Goal: Task Accomplishment & Management: Use online tool/utility

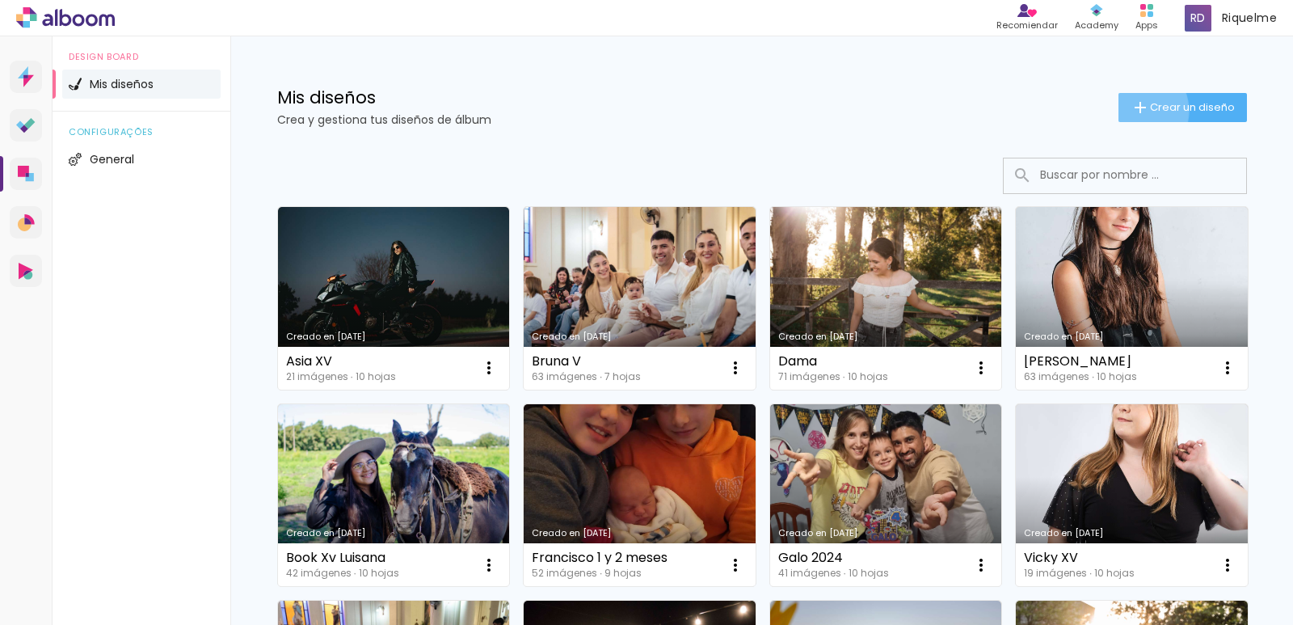
click at [1131, 112] on iron-icon at bounding box center [1140, 107] width 19 height 19
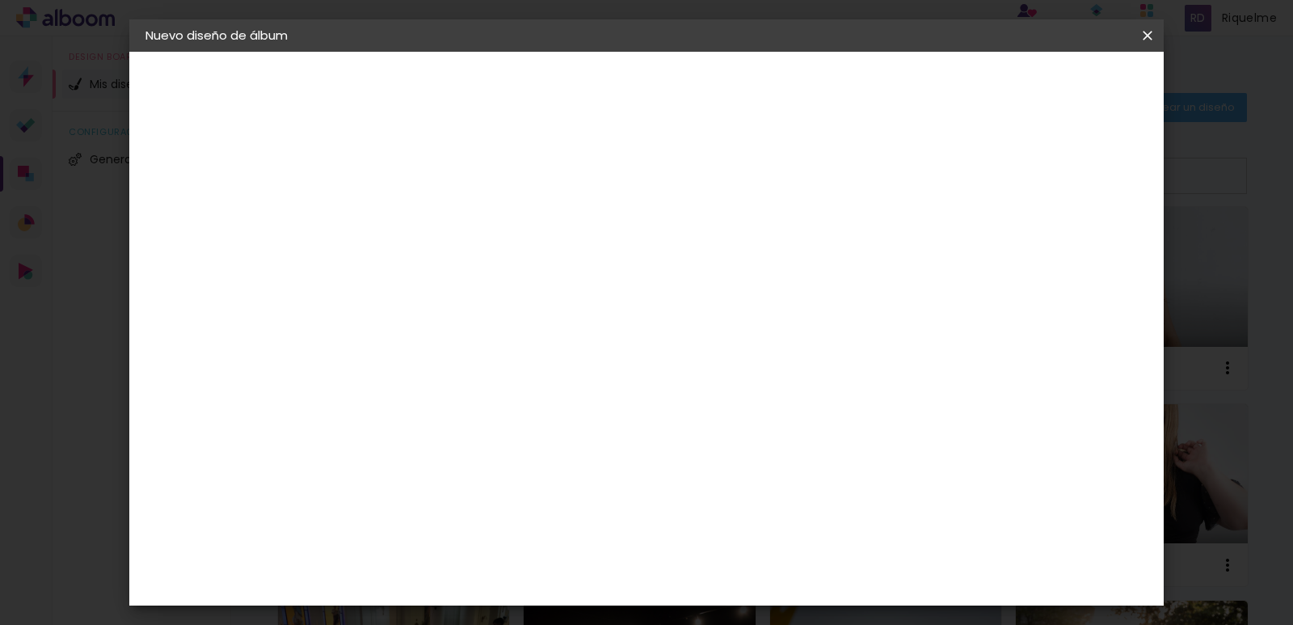
click at [410, 226] on input at bounding box center [410, 217] width 0 height 25
type input "Mile xv"
click at [569, 87] on paper-button "Avanzar" at bounding box center [530, 85] width 78 height 27
click at [515, 476] on paper-item "La Isla" at bounding box center [439, 497] width 151 height 42
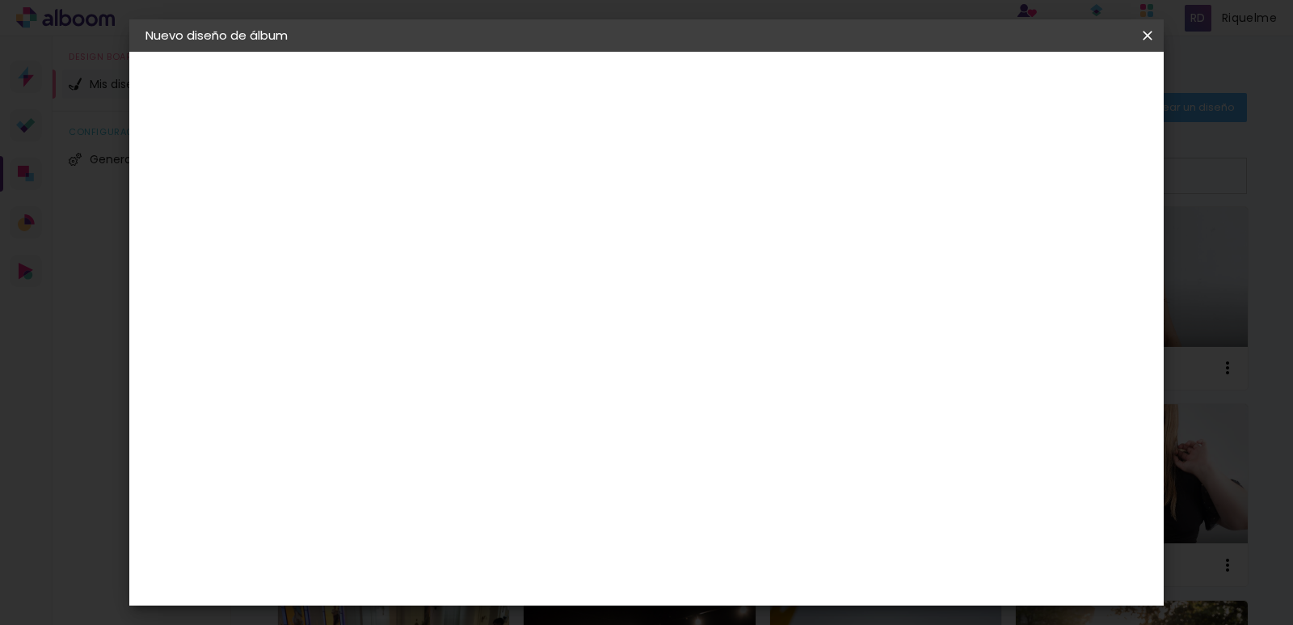
click at [0, 0] on slot "Avanzar" at bounding box center [0, 0] width 0 height 0
click at [473, 270] on input "text" at bounding box center [441, 281] width 63 height 25
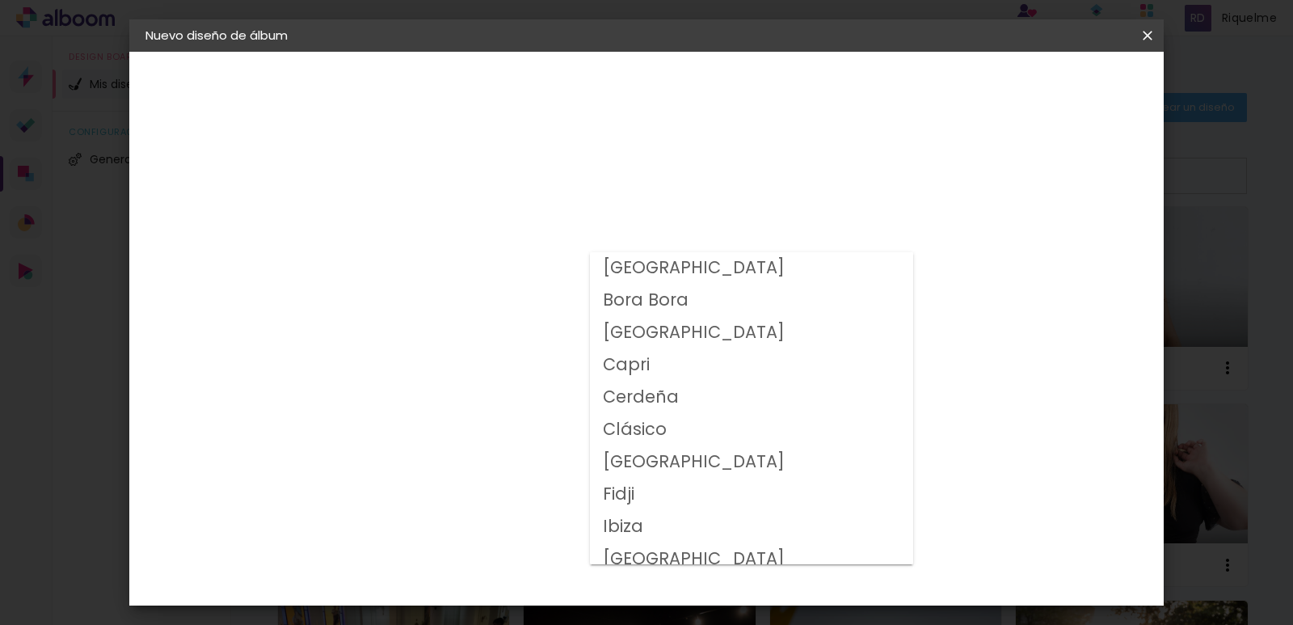
click at [746, 441] on paper-item "Clásico" at bounding box center [751, 430] width 323 height 32
type input "Clásico"
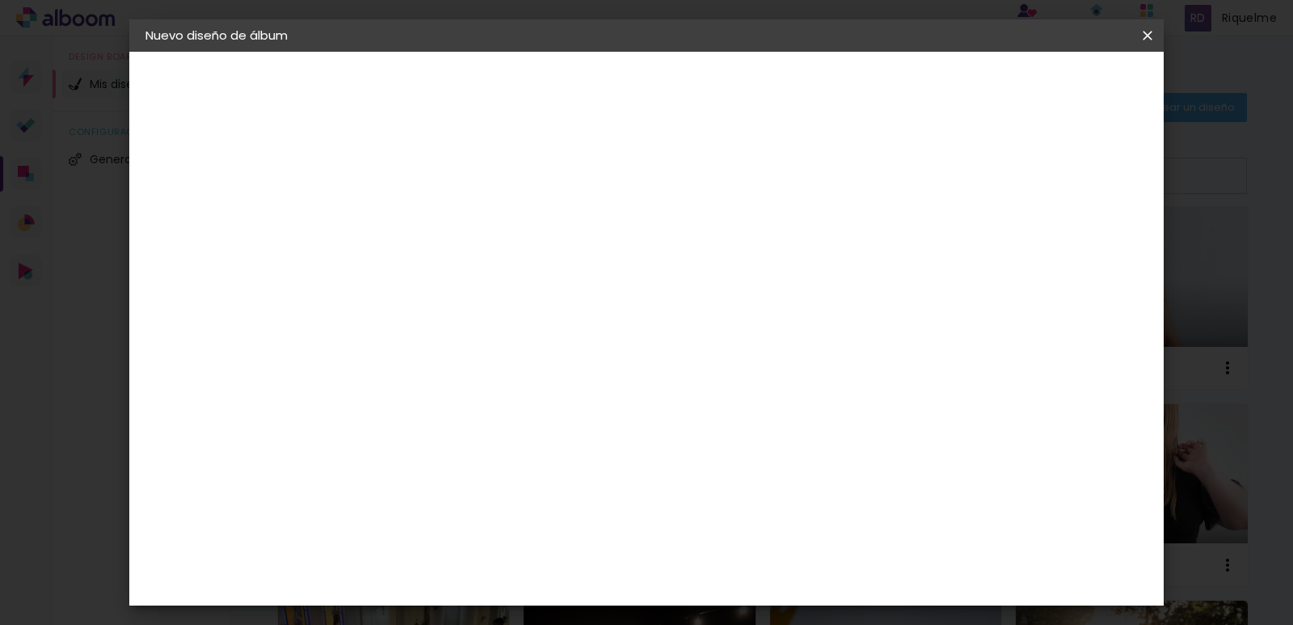
scroll to position [175, 0]
click at [0, 0] on slot "Avanzar" at bounding box center [0, 0] width 0 height 0
click at [809, 88] on span "Empezar diseño" at bounding box center [766, 91] width 86 height 23
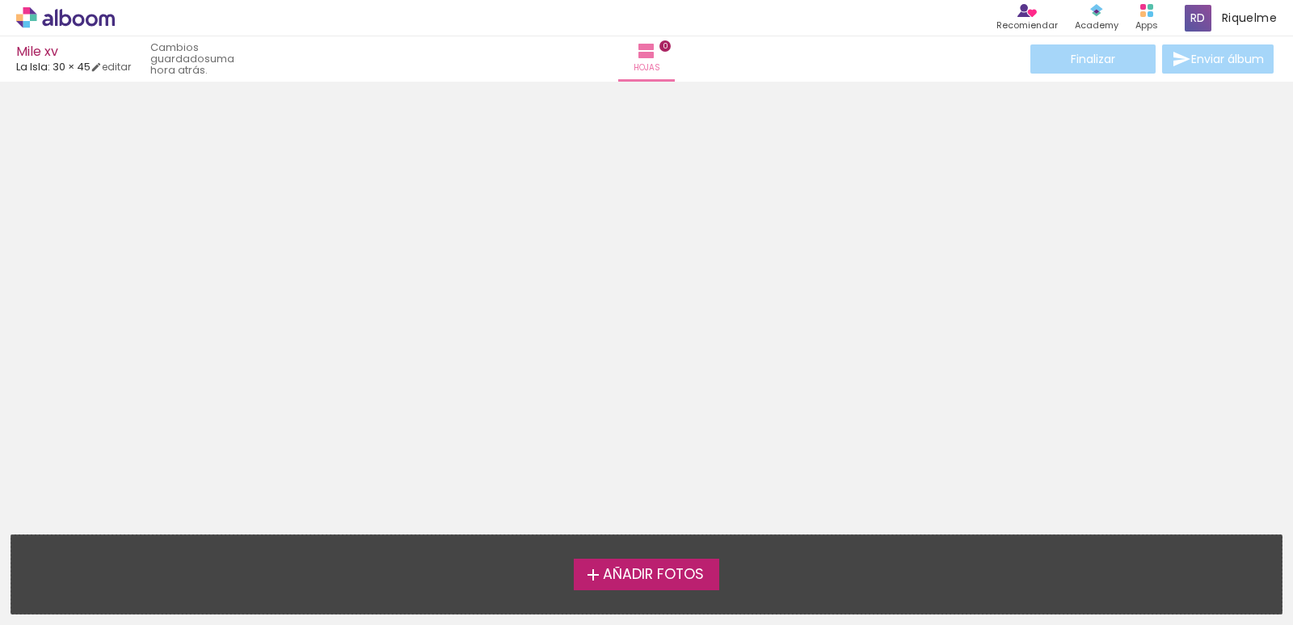
click at [612, 582] on span "Añadir Fotos" at bounding box center [653, 574] width 101 height 15
click at [0, 0] on input "file" at bounding box center [0, 0] width 0 height 0
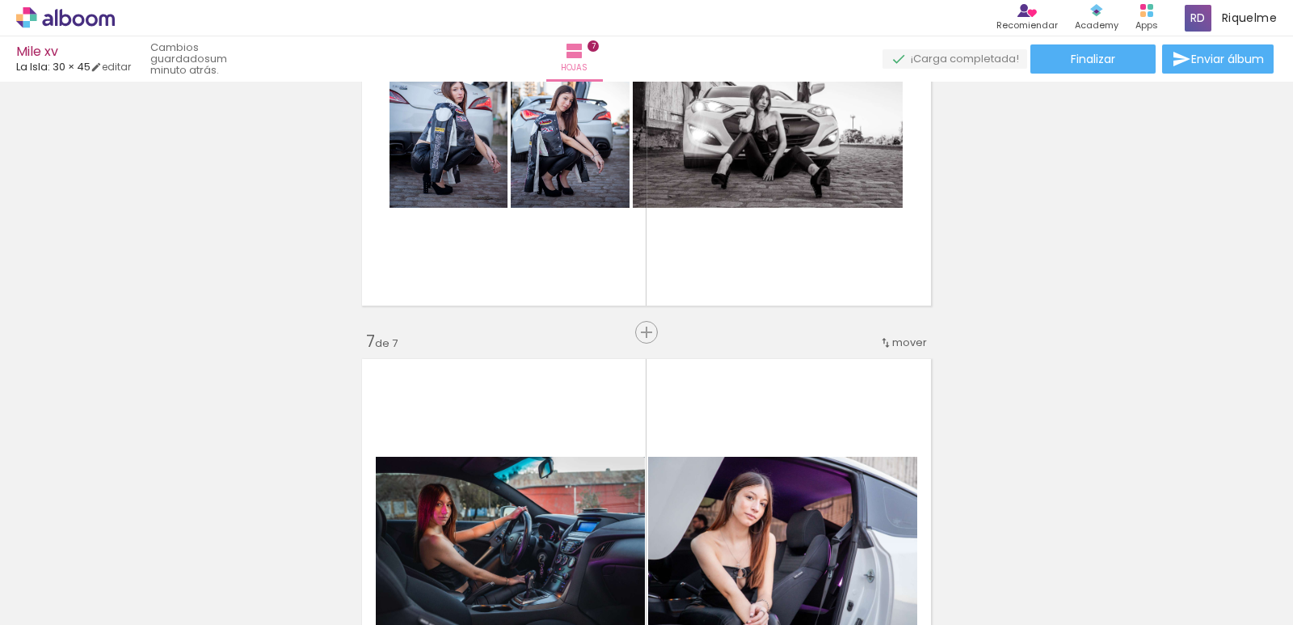
scroll to position [2376, 0]
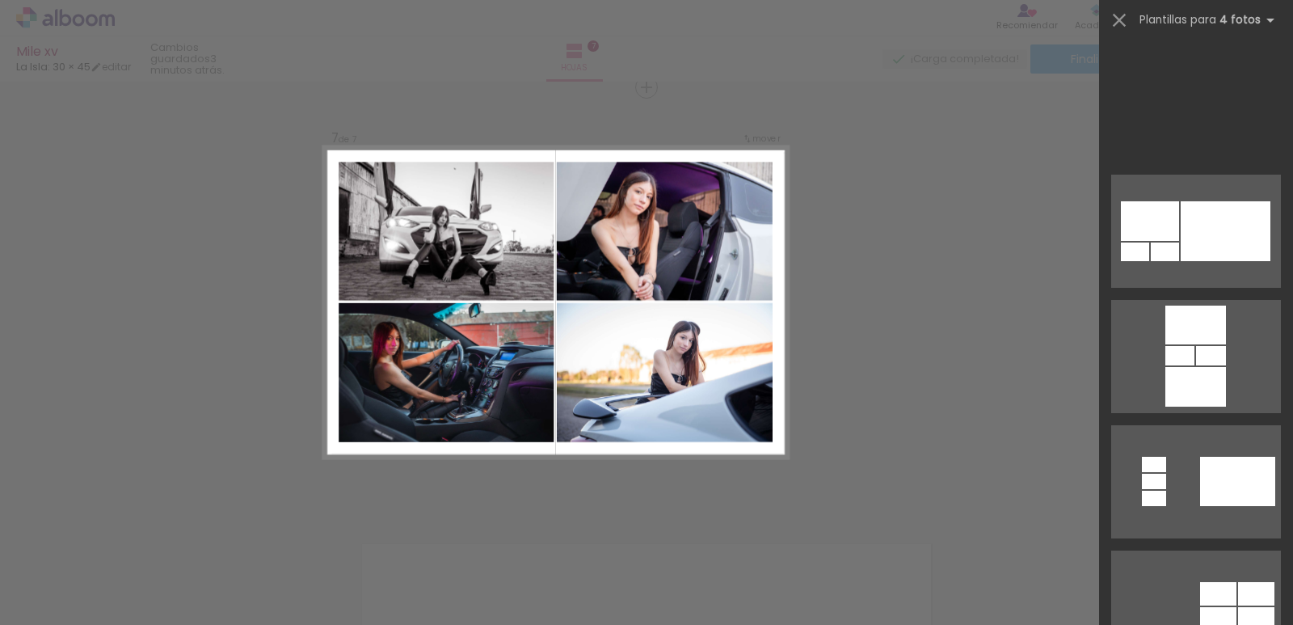
scroll to position [0, 1039]
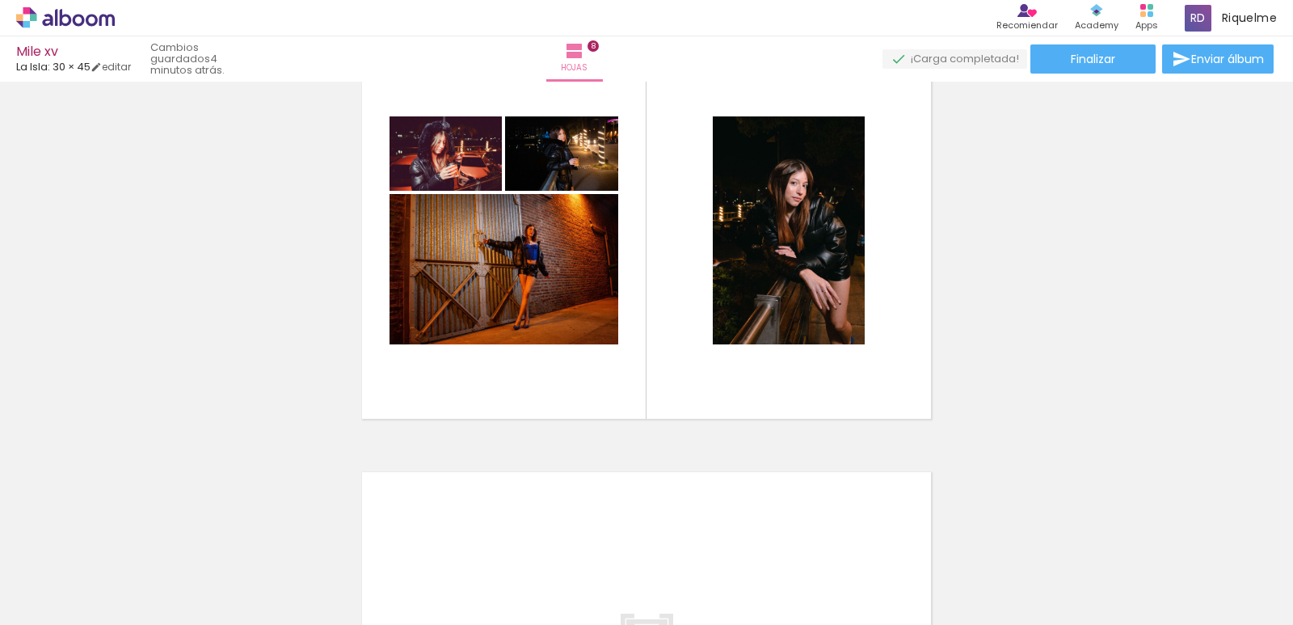
scroll to position [3110, 0]
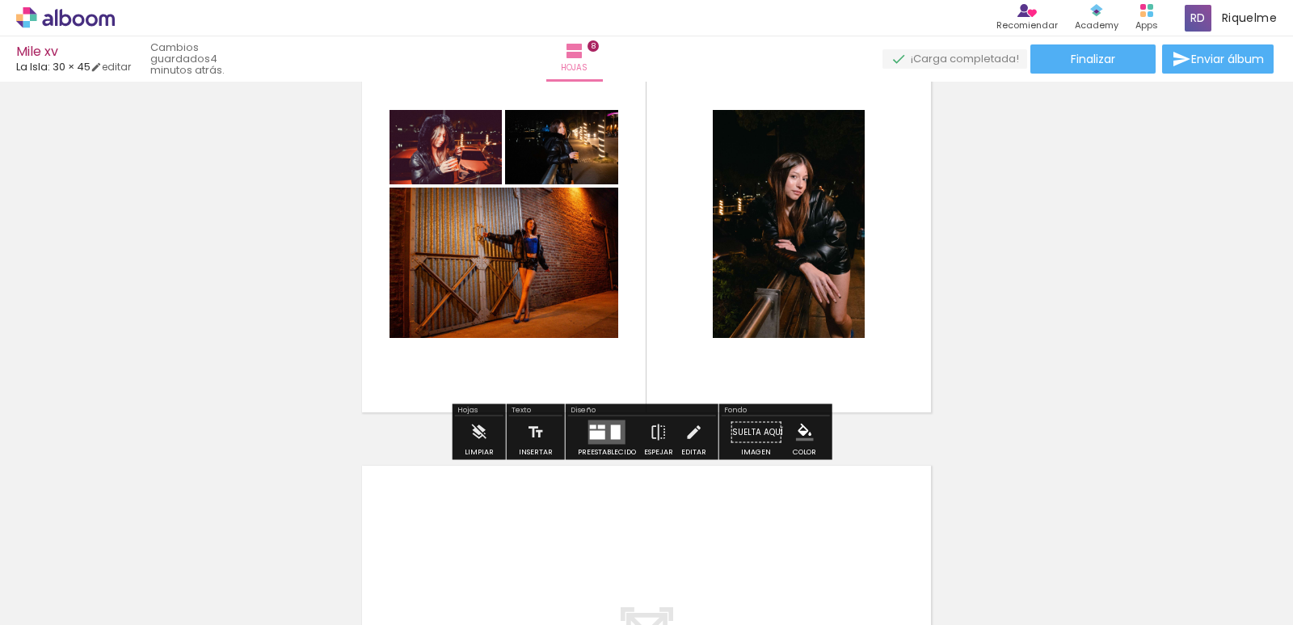
click at [0, 0] on div "Confirmar Cancelar" at bounding box center [0, 0] width 0 height 0
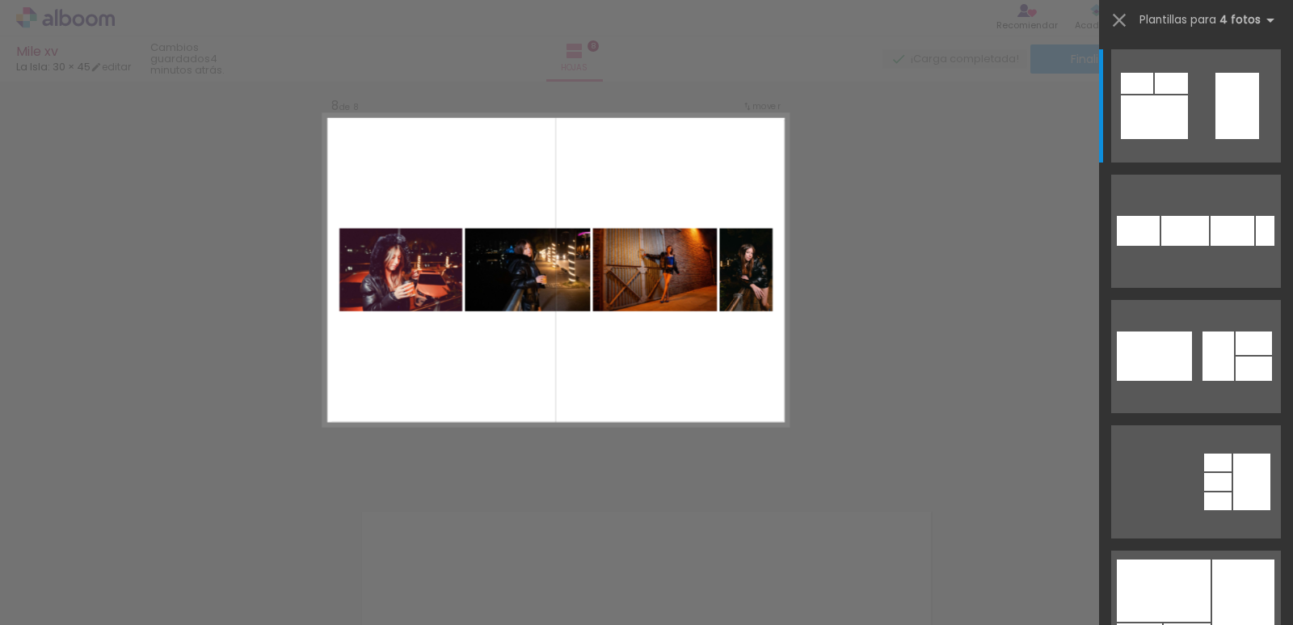
scroll to position [3031, 0]
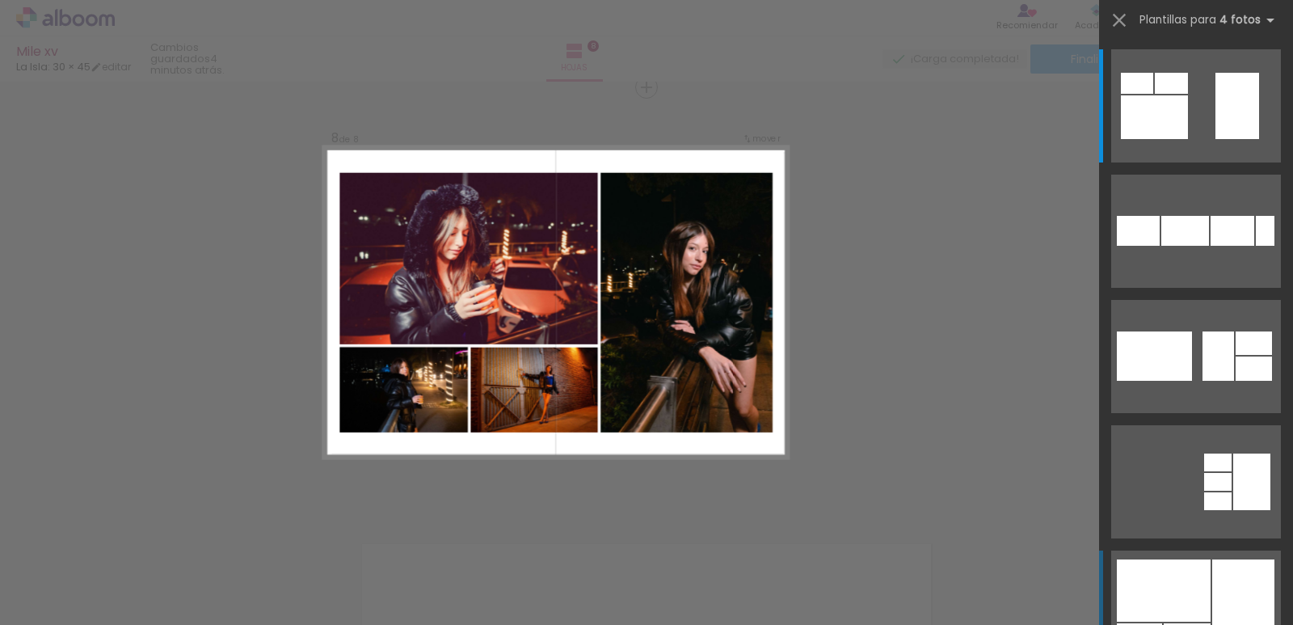
click at [1187, 580] on div at bounding box center [1164, 590] width 94 height 62
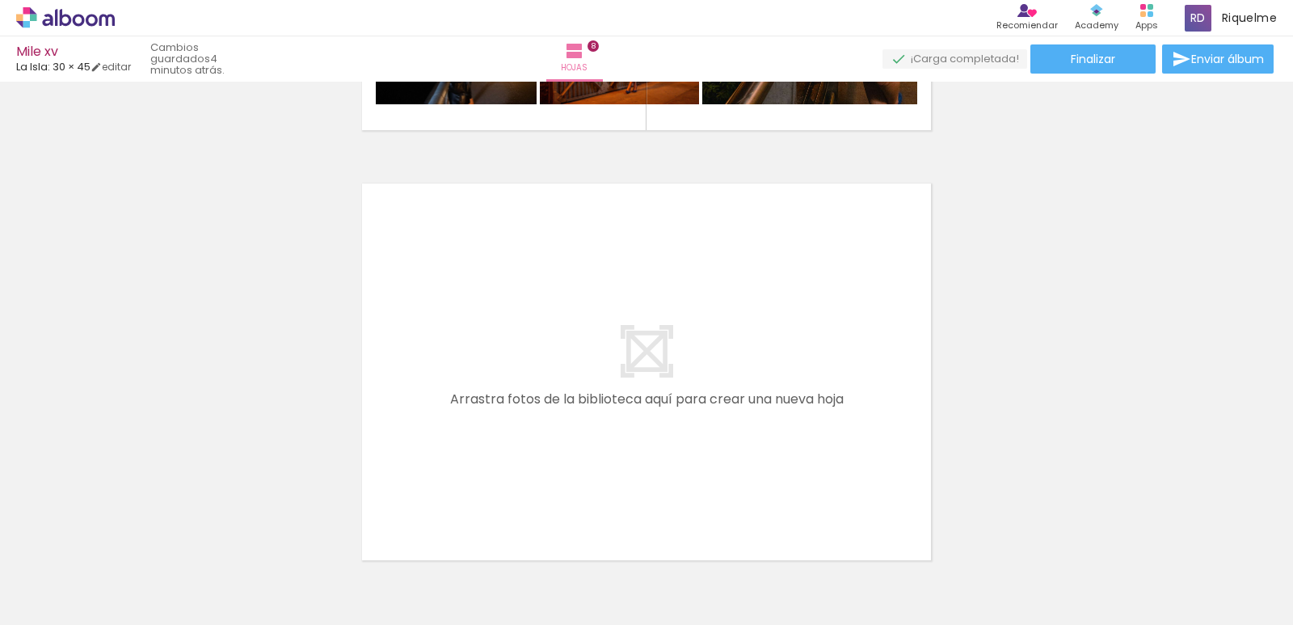
scroll to position [3382, 0]
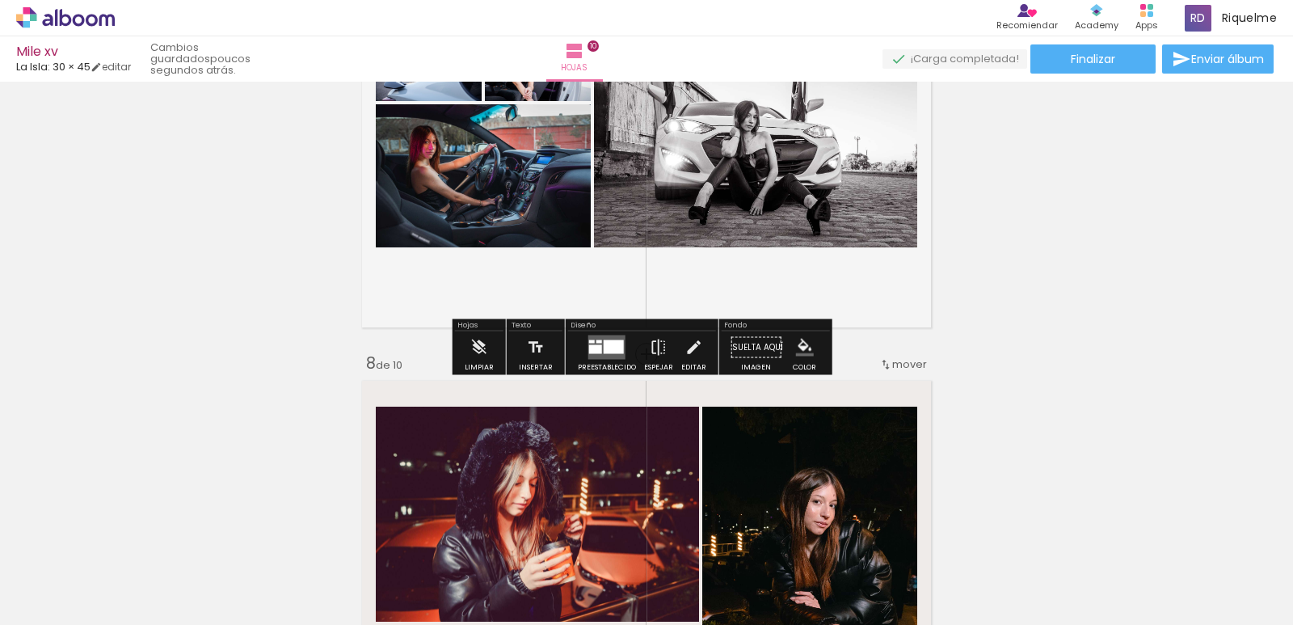
scroll to position [2665, 0]
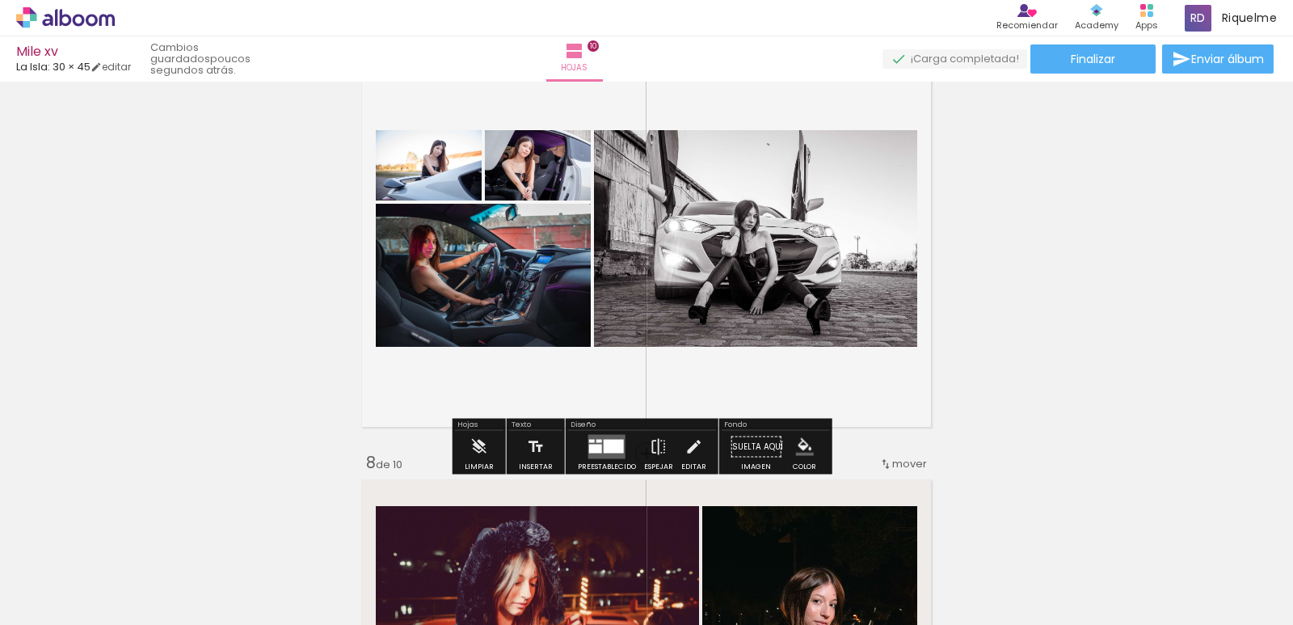
click at [799, 441] on iron-icon "color picker" at bounding box center [805, 447] width 18 height 18
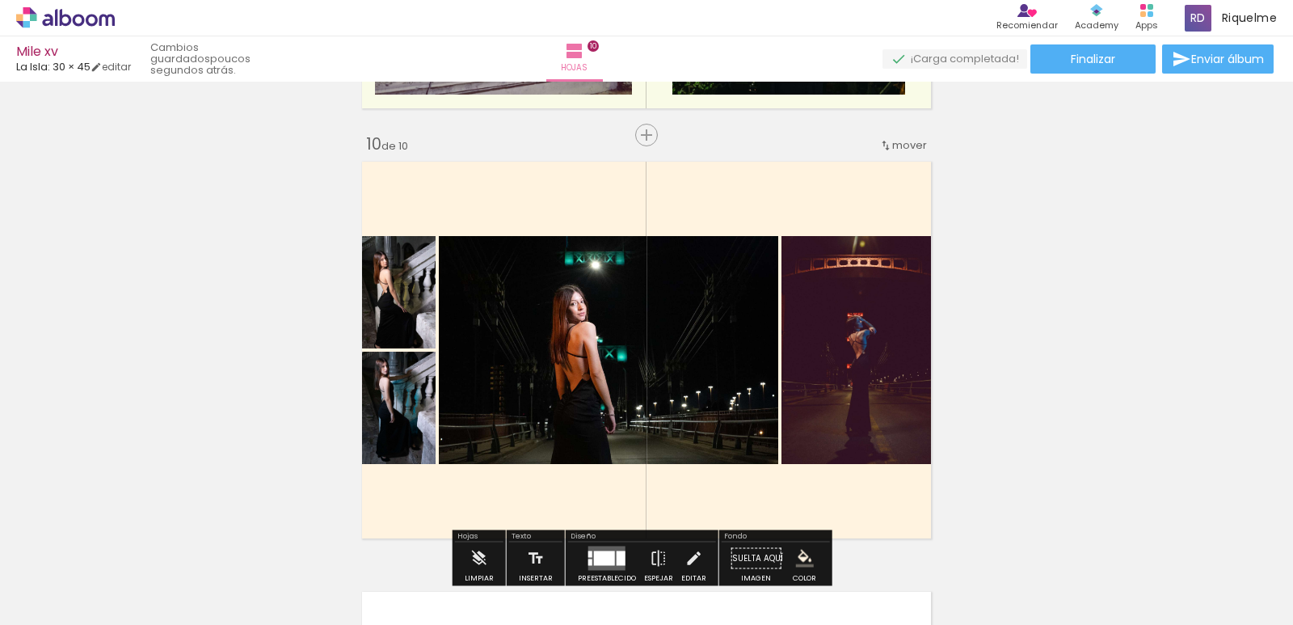
scroll to position [3917, 0]
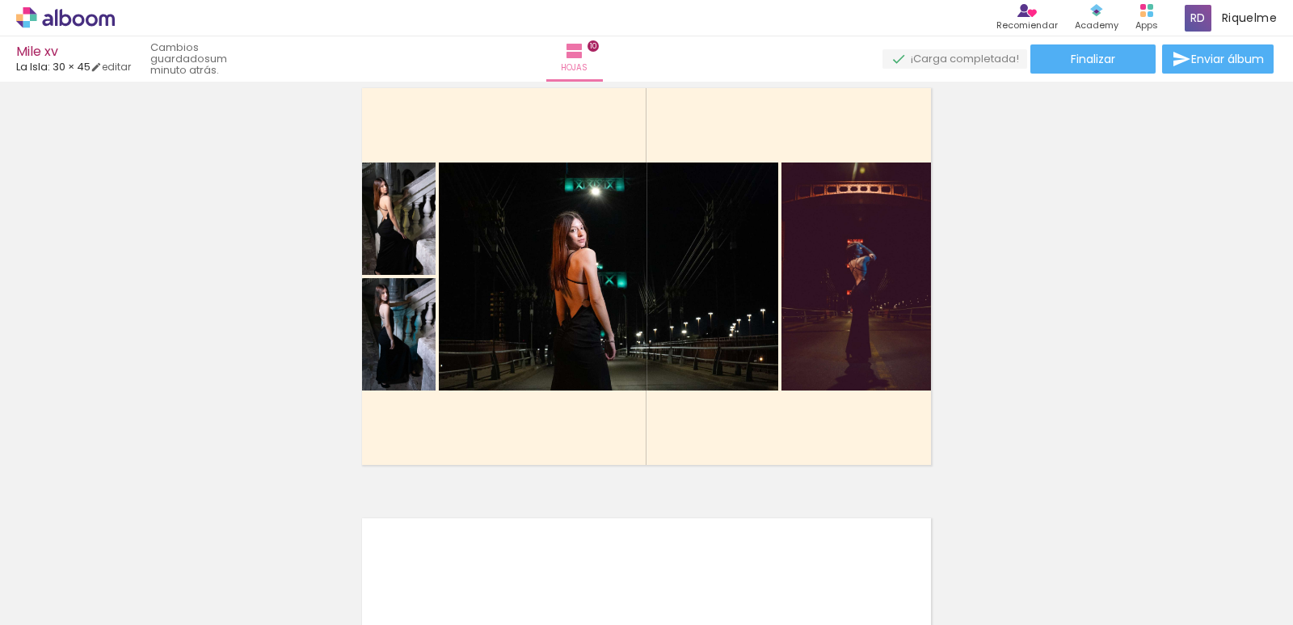
scroll to position [0, 1741]
click at [1090, 65] on span "Finalizar" at bounding box center [1093, 58] width 44 height 11
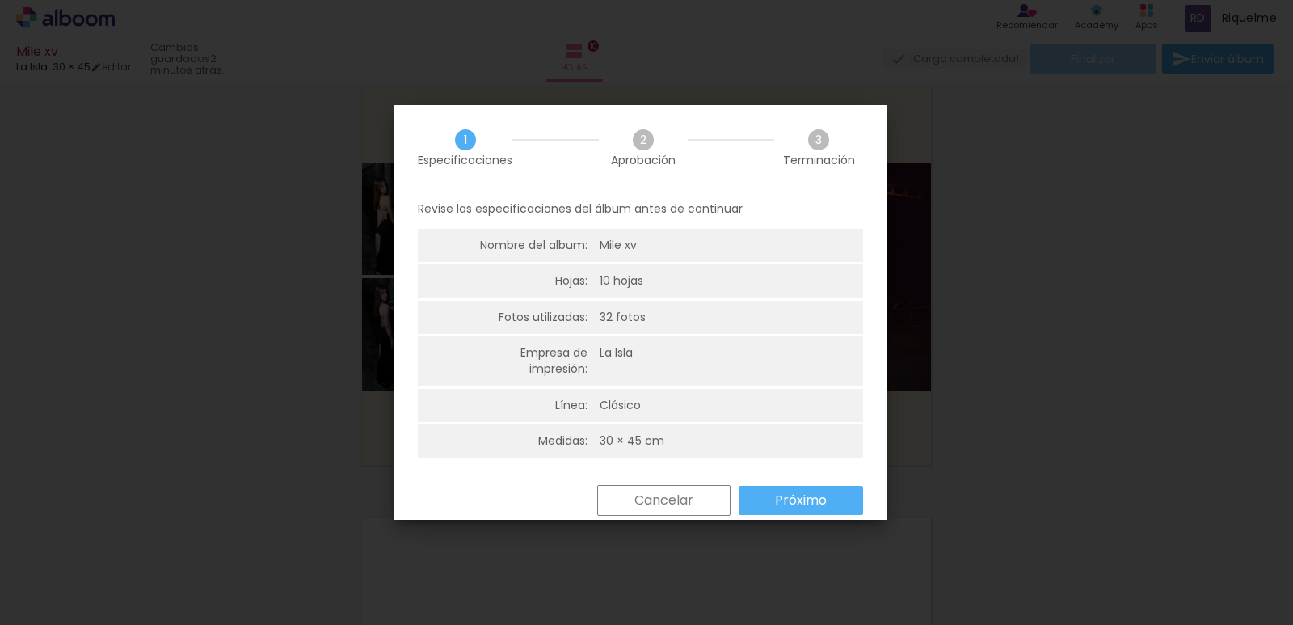
click at [0, 0] on div "Regresar Cancelar Próximo" at bounding box center [0, 0] width 0 height 0
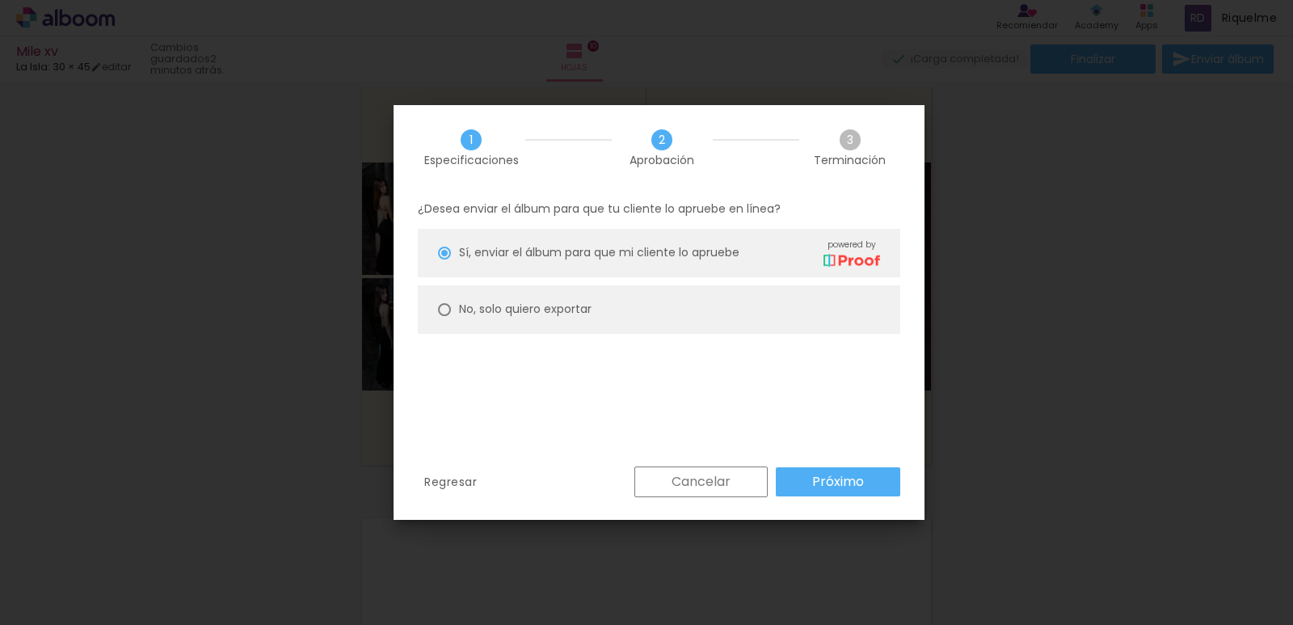
type paper-radio-button "on"
click at [663, 323] on paper-radio-button "No, solo quiero exportar" at bounding box center [659, 309] width 483 height 48
click at [854, 495] on paper-button "Próximo" at bounding box center [838, 481] width 124 height 29
type input "Alta, 300 DPI"
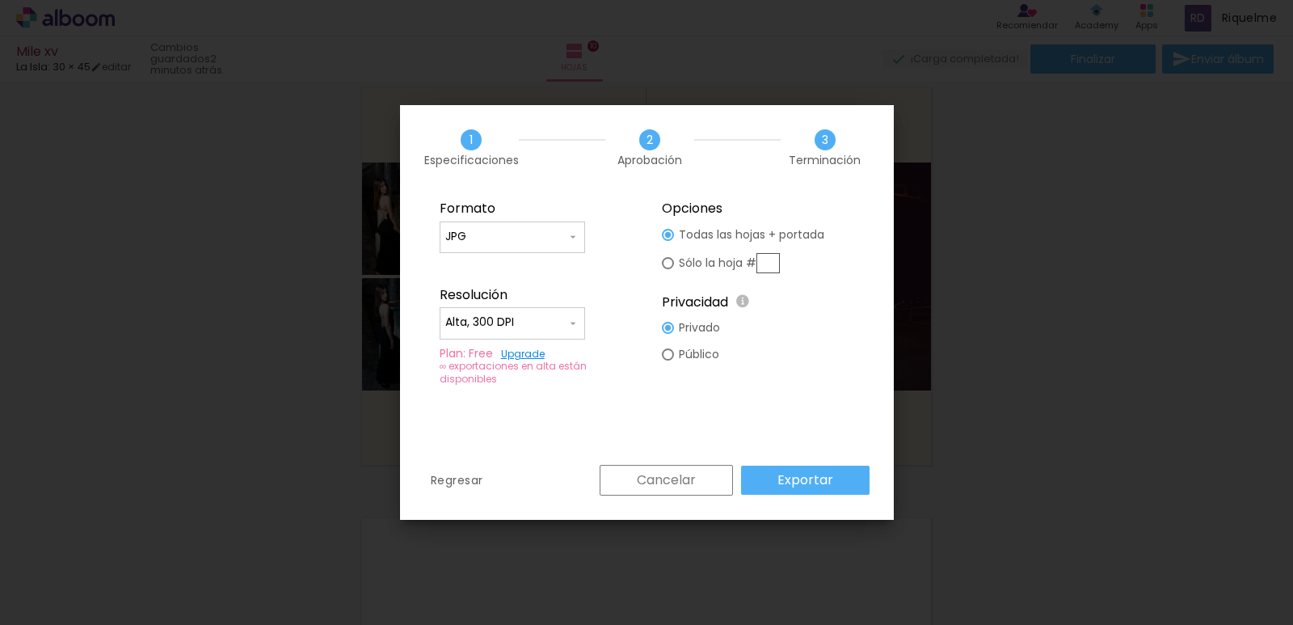
click at [0, 0] on slot "Exportar" at bounding box center [0, 0] width 0 height 0
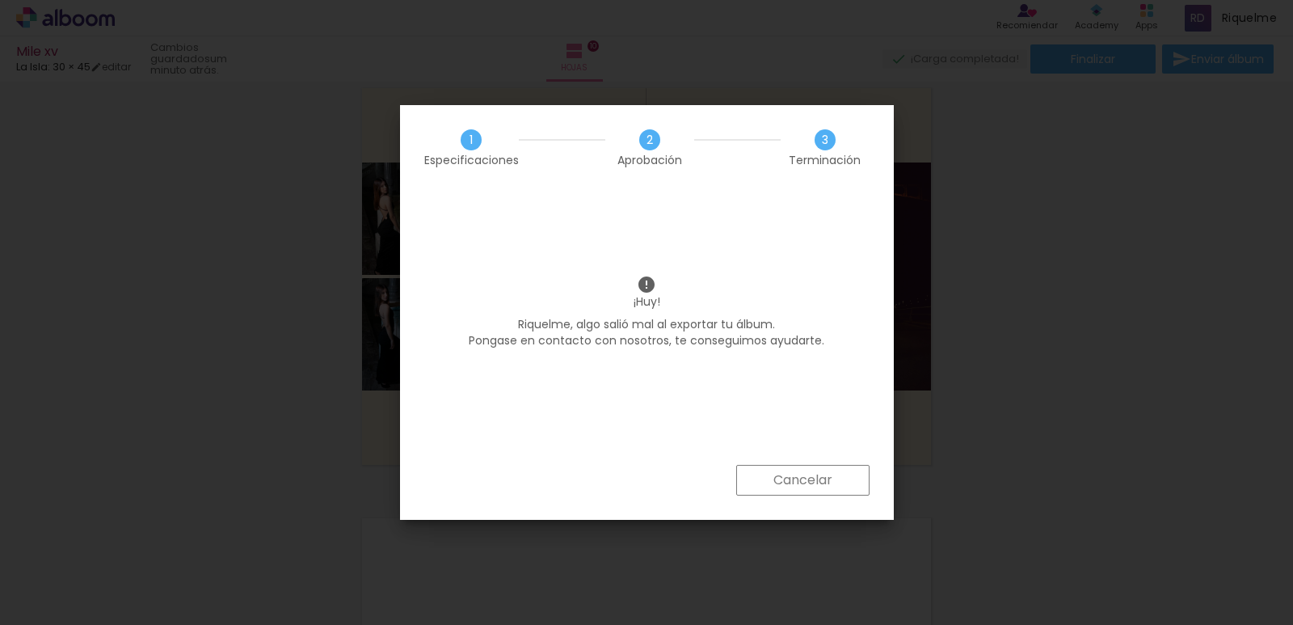
scroll to position [0, 1741]
click at [785, 484] on iron-overlay-backdrop at bounding box center [646, 312] width 1293 height 625
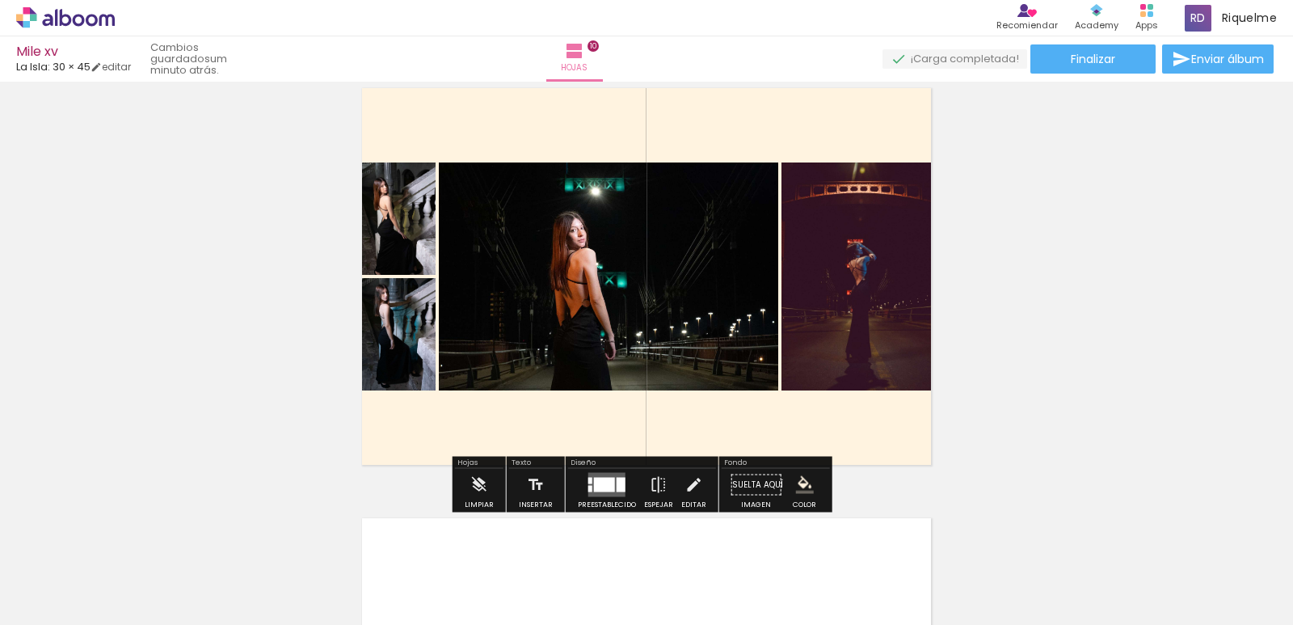
click at [1091, 60] on span "Finalizar" at bounding box center [1093, 58] width 44 height 11
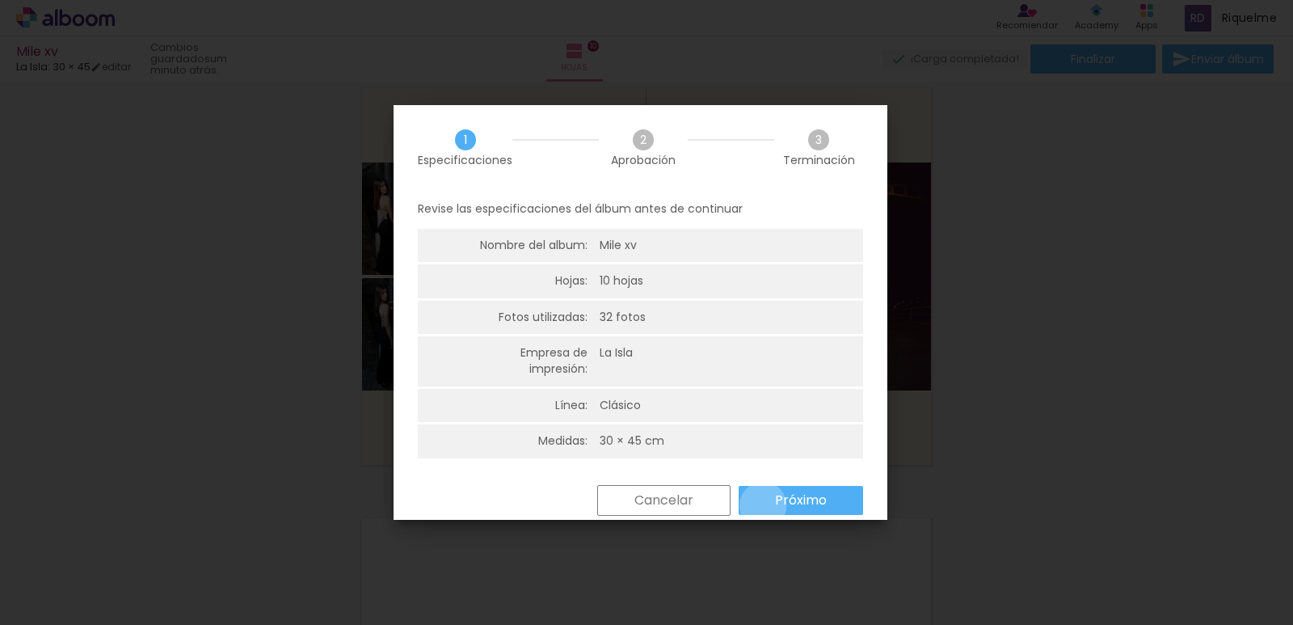
click at [0, 0] on div "Regresar Cancelar Próximo" at bounding box center [0, 0] width 0 height 0
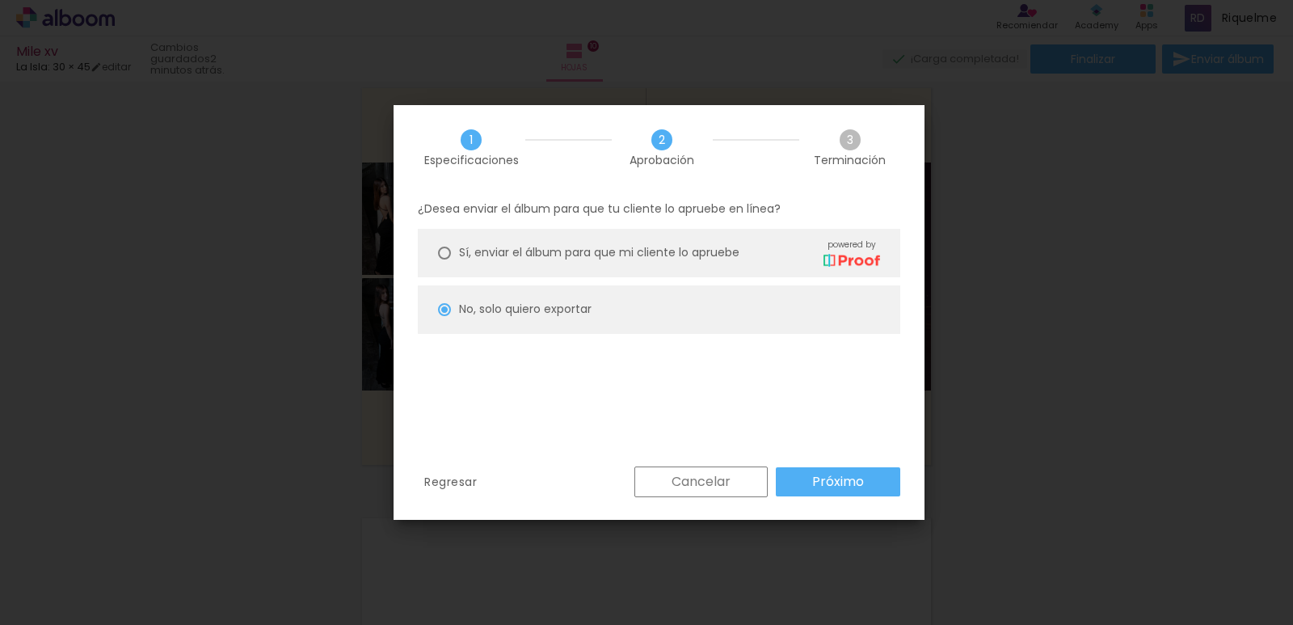
click at [782, 504] on div "Regresar Cancelar Próximo" at bounding box center [659, 493] width 531 height 55
click at [0, 0] on paper-button "Exportar" at bounding box center [0, 0] width 0 height 0
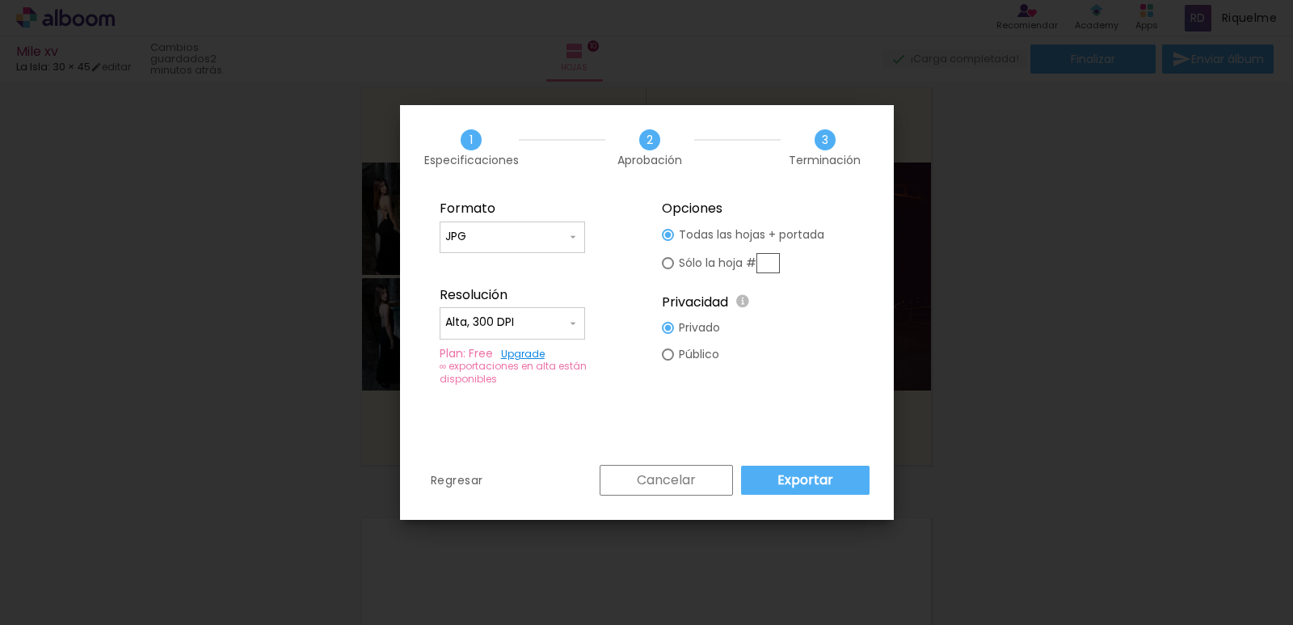
click at [798, 491] on paper-button "Exportar" at bounding box center [805, 480] width 129 height 29
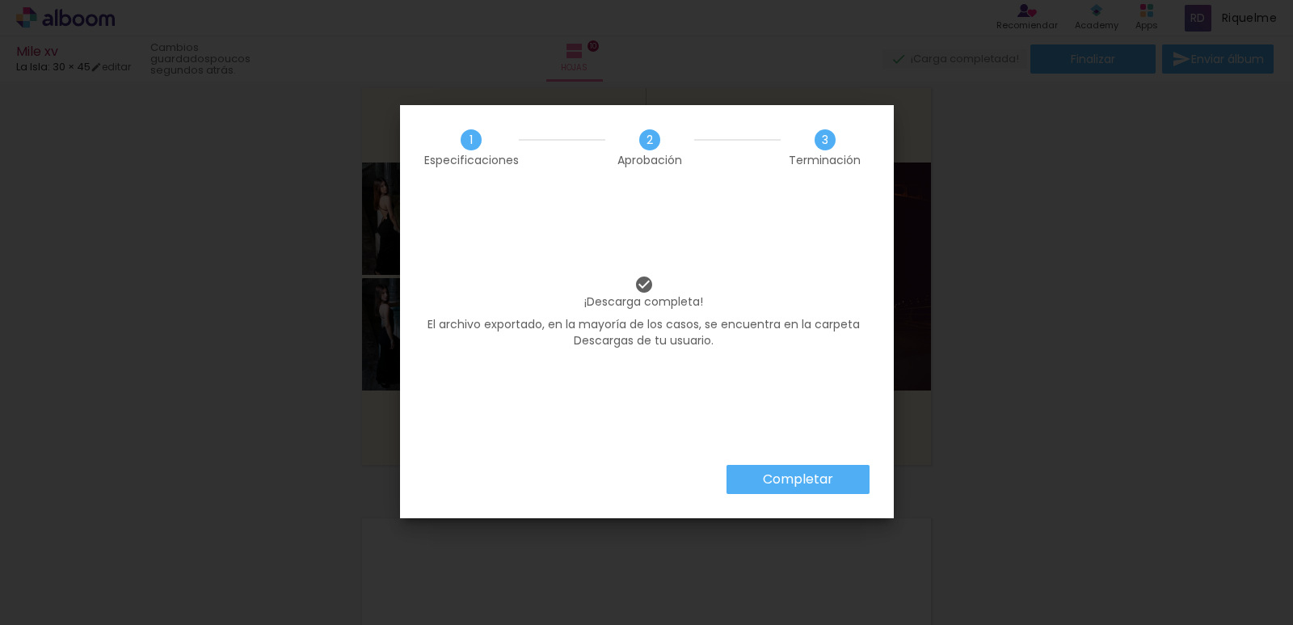
click at [812, 491] on paper-button "Completar" at bounding box center [798, 479] width 143 height 29
click at [824, 479] on iron-overlay-backdrop at bounding box center [646, 312] width 1293 height 625
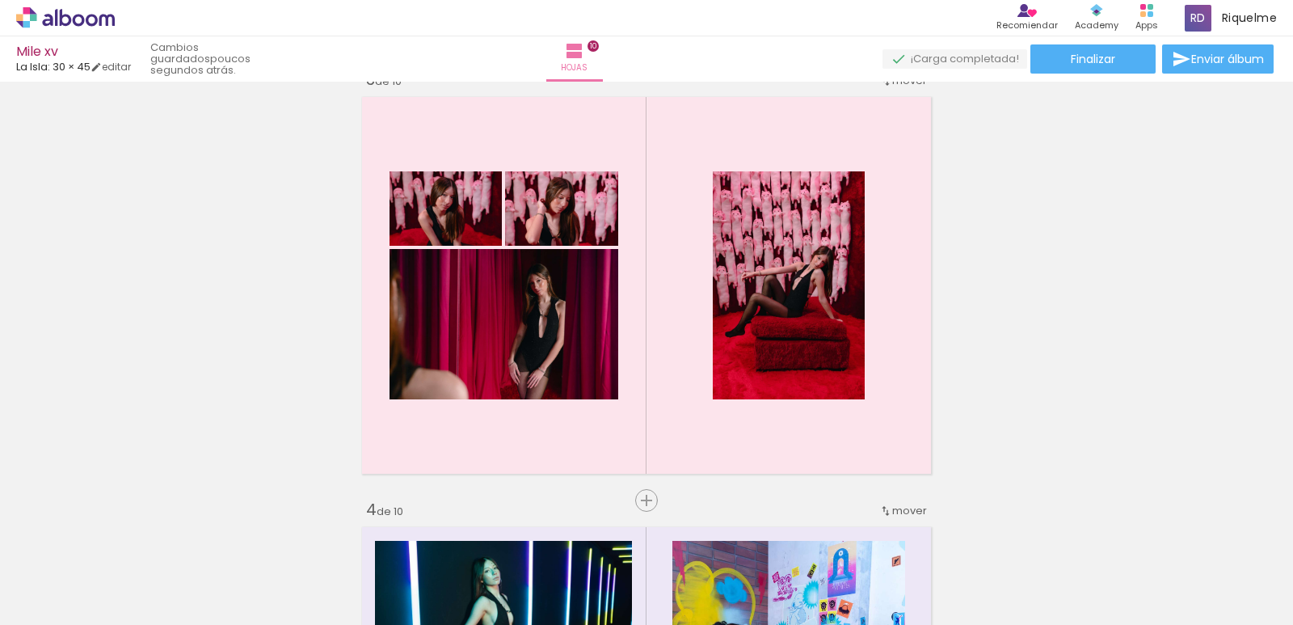
scroll to position [899, 0]
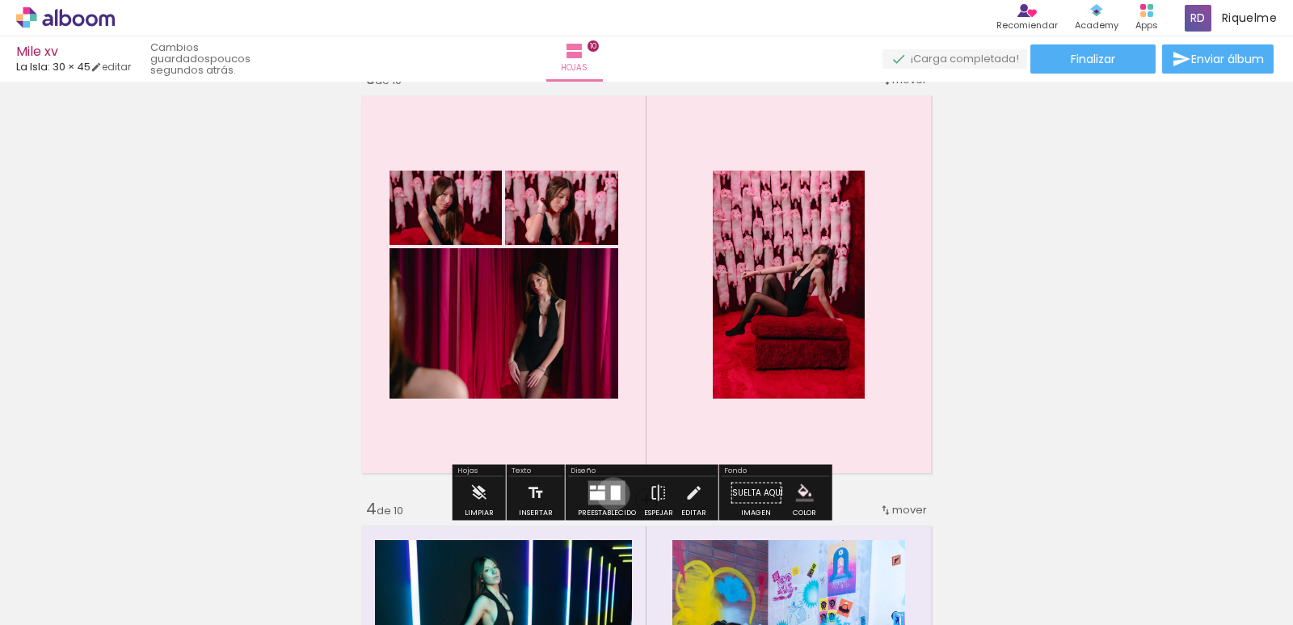
click at [0, 0] on div "Confirmar Cancelar" at bounding box center [0, 0] width 0 height 0
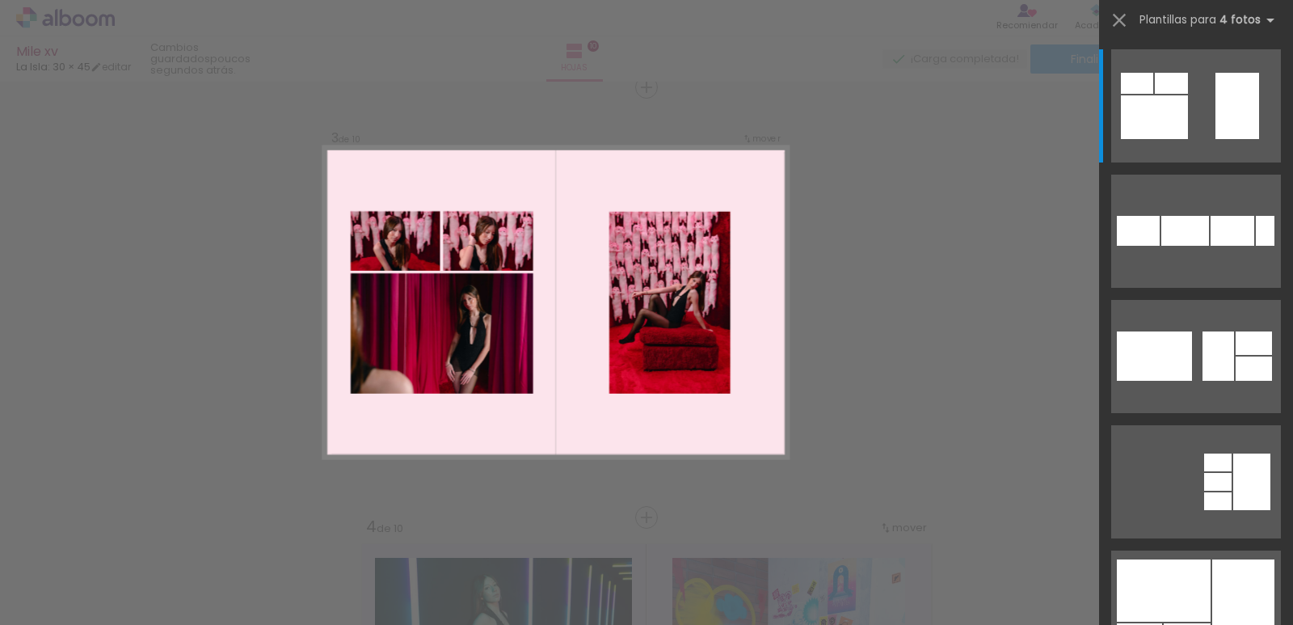
scroll to position [514, 0]
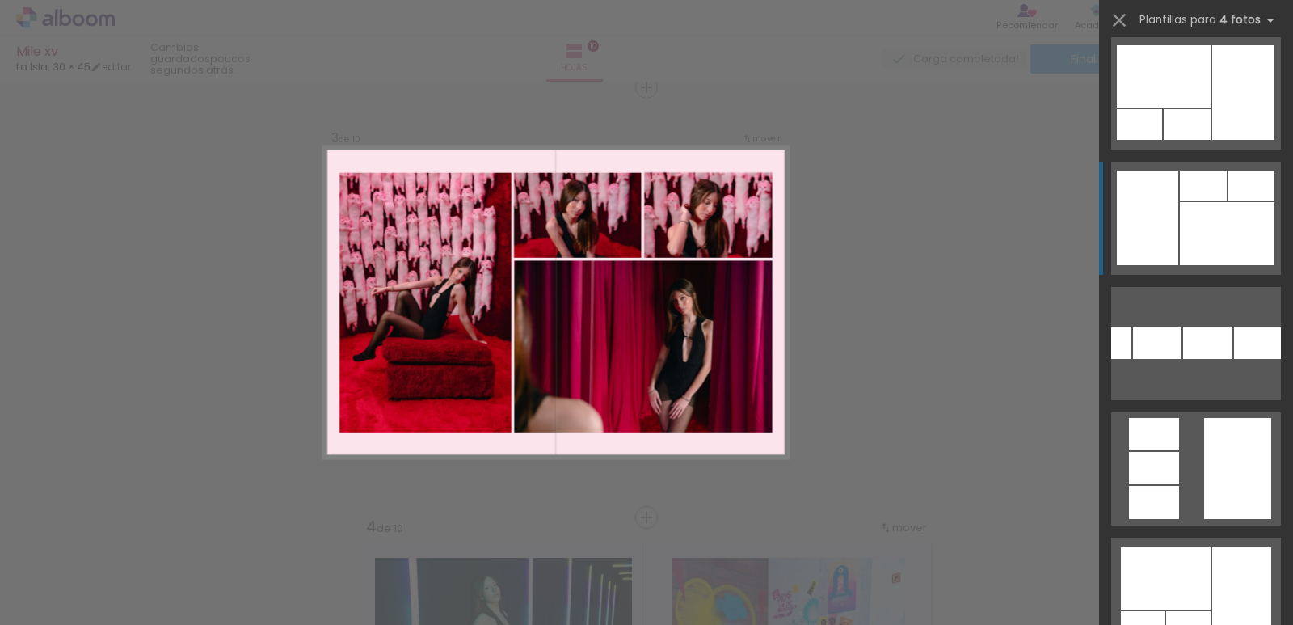
click at [1262, 249] on div at bounding box center [1227, 233] width 95 height 63
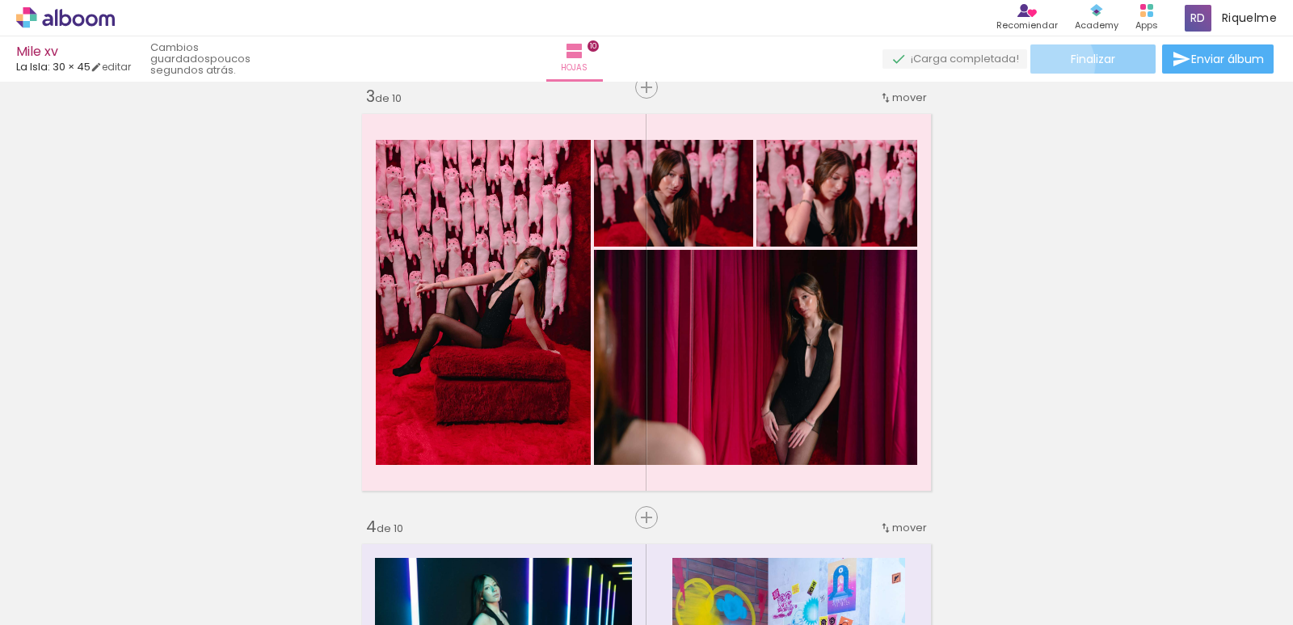
click at [1044, 63] on paper-button "Finalizar" at bounding box center [1093, 58] width 125 height 29
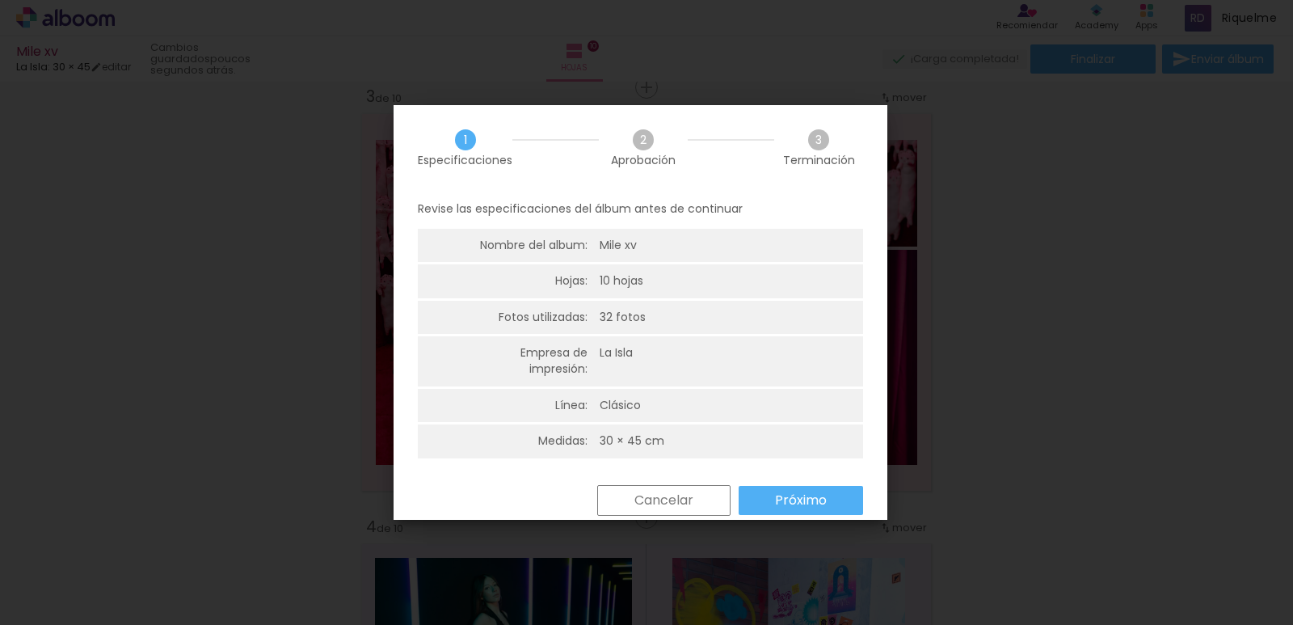
click at [0, 0] on div "Regresar Cancelar Próximo" at bounding box center [0, 0] width 0 height 0
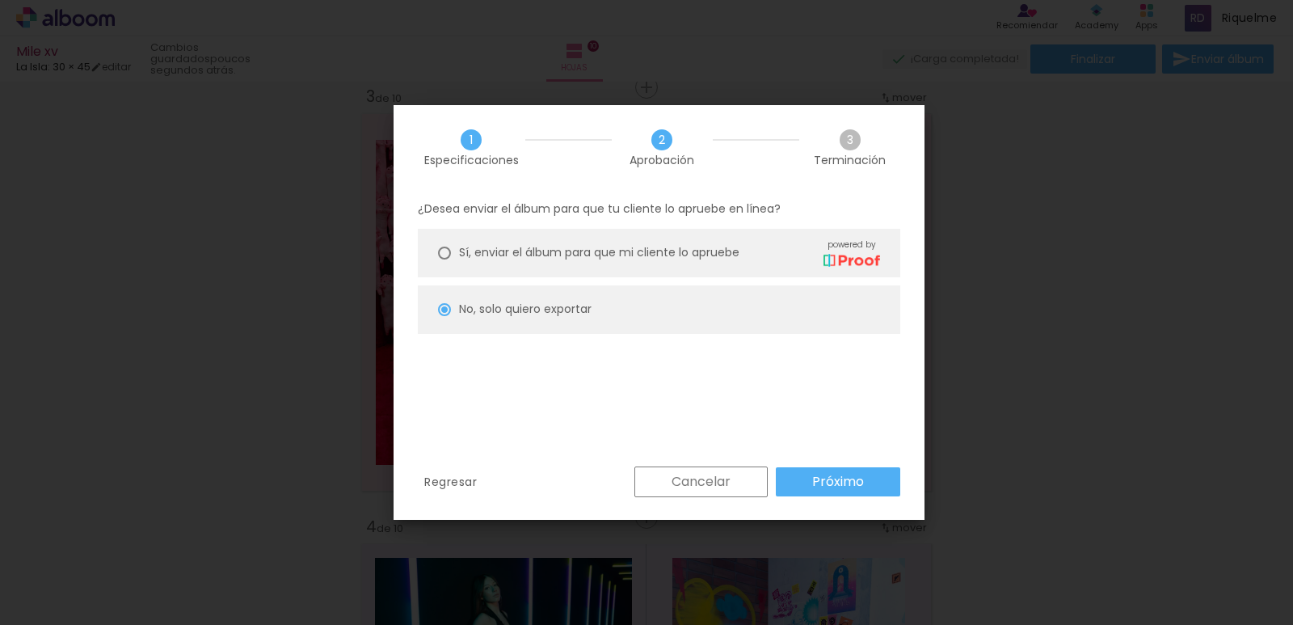
click at [804, 473] on paper-button "Próximo" at bounding box center [838, 481] width 124 height 29
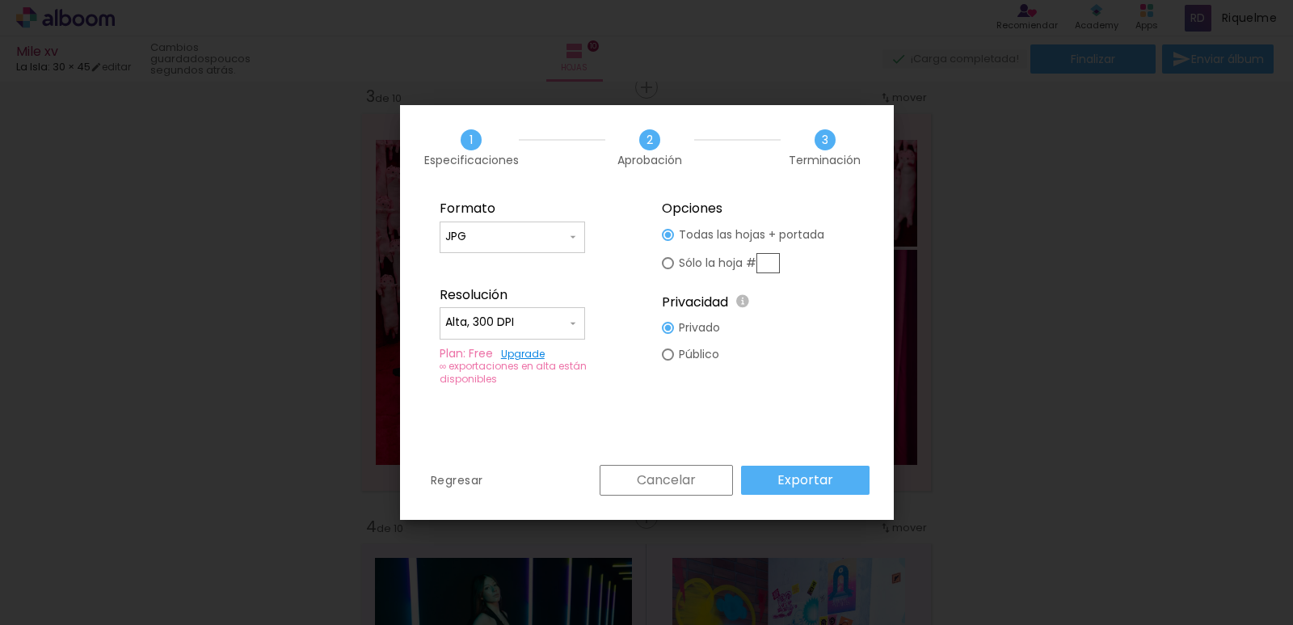
type input "Alta, 300 DPI"
type paper-radio-button "on"
click at [778, 262] on input "text" at bounding box center [768, 263] width 23 height 20
type input "3"
click at [807, 491] on paper-button "Exportar" at bounding box center [805, 480] width 129 height 29
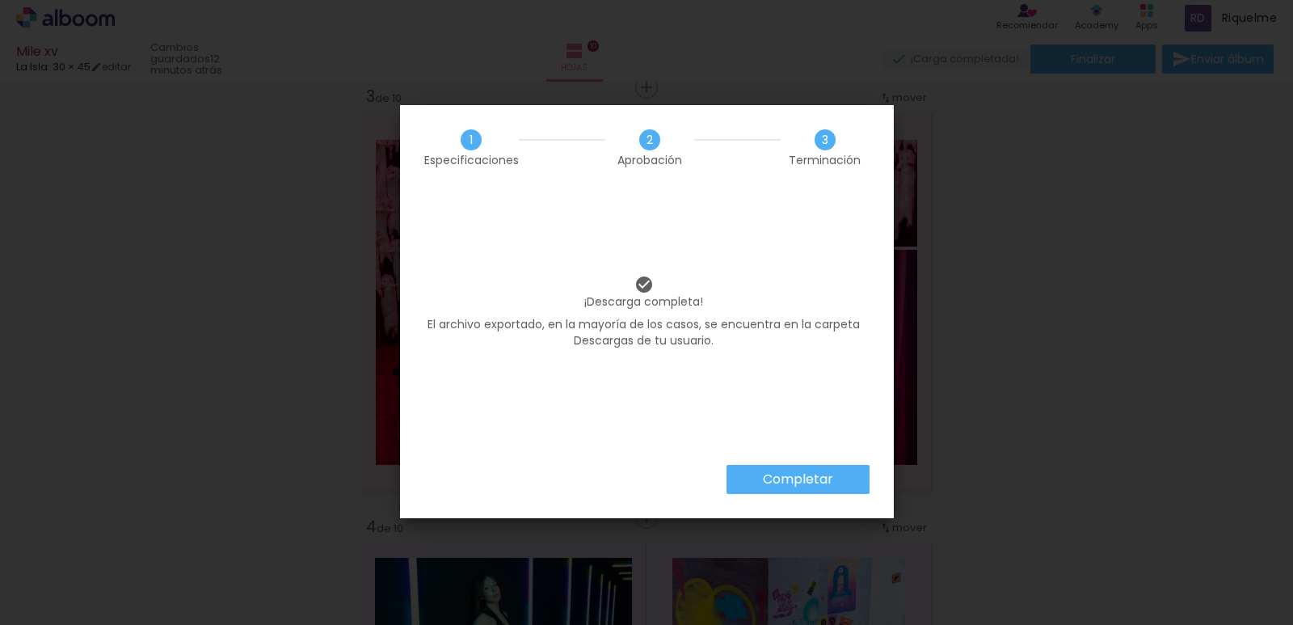
scroll to position [0, 1741]
click at [762, 488] on iron-overlay-backdrop at bounding box center [646, 312] width 1293 height 625
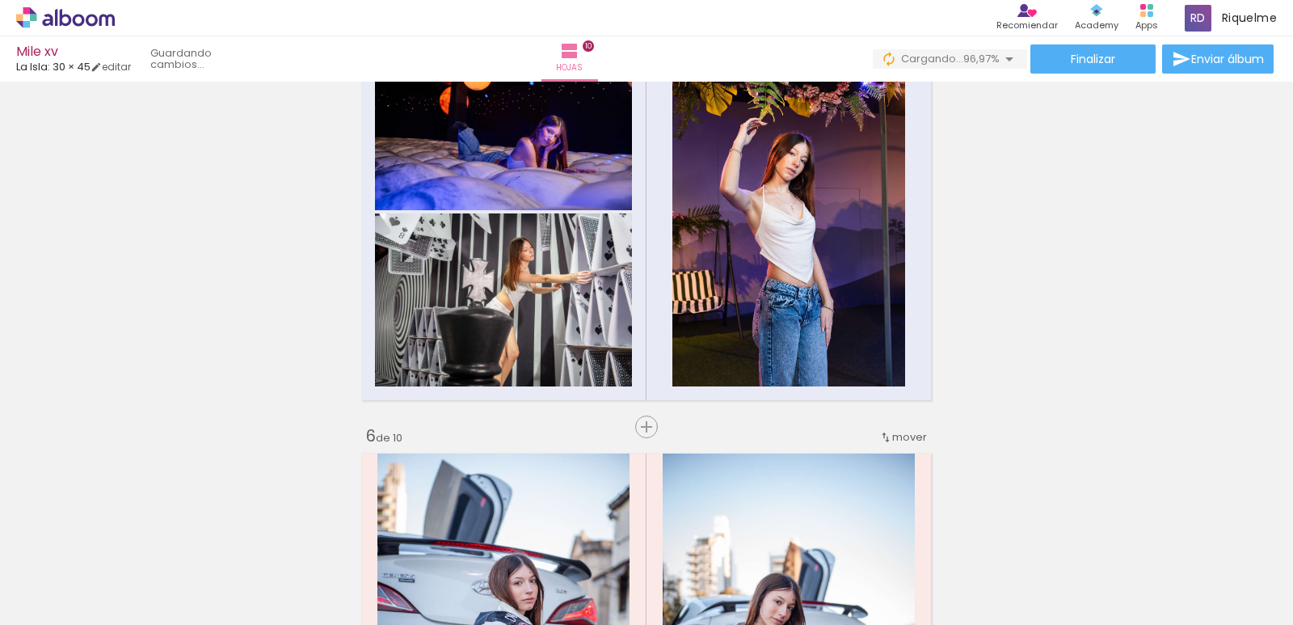
scroll to position [2307, 0]
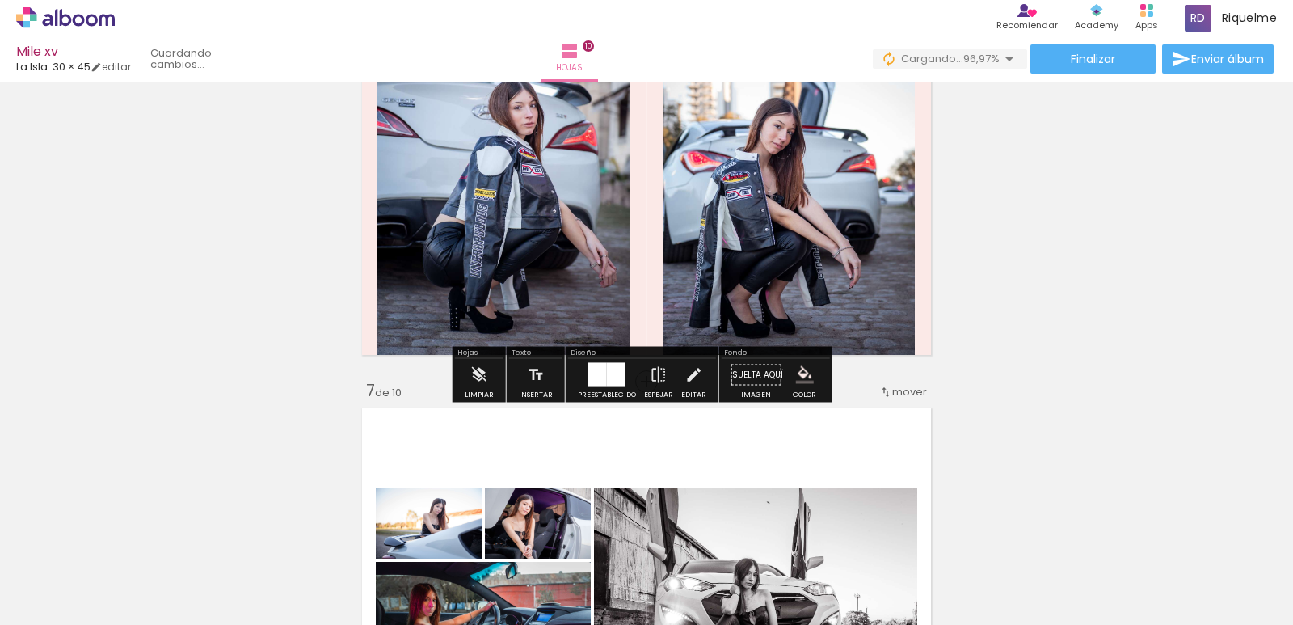
click at [877, 276] on div at bounding box center [788, 167] width 259 height 390
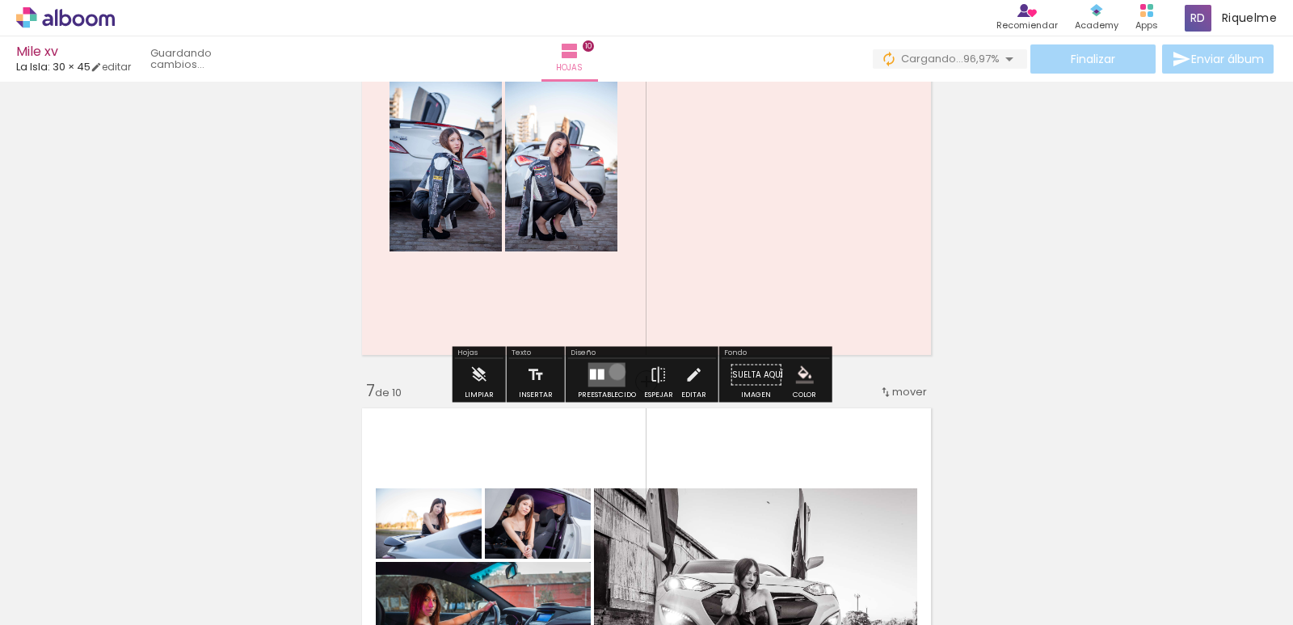
click at [0, 0] on div "Confirmar Cancelar" at bounding box center [0, 0] width 0 height 0
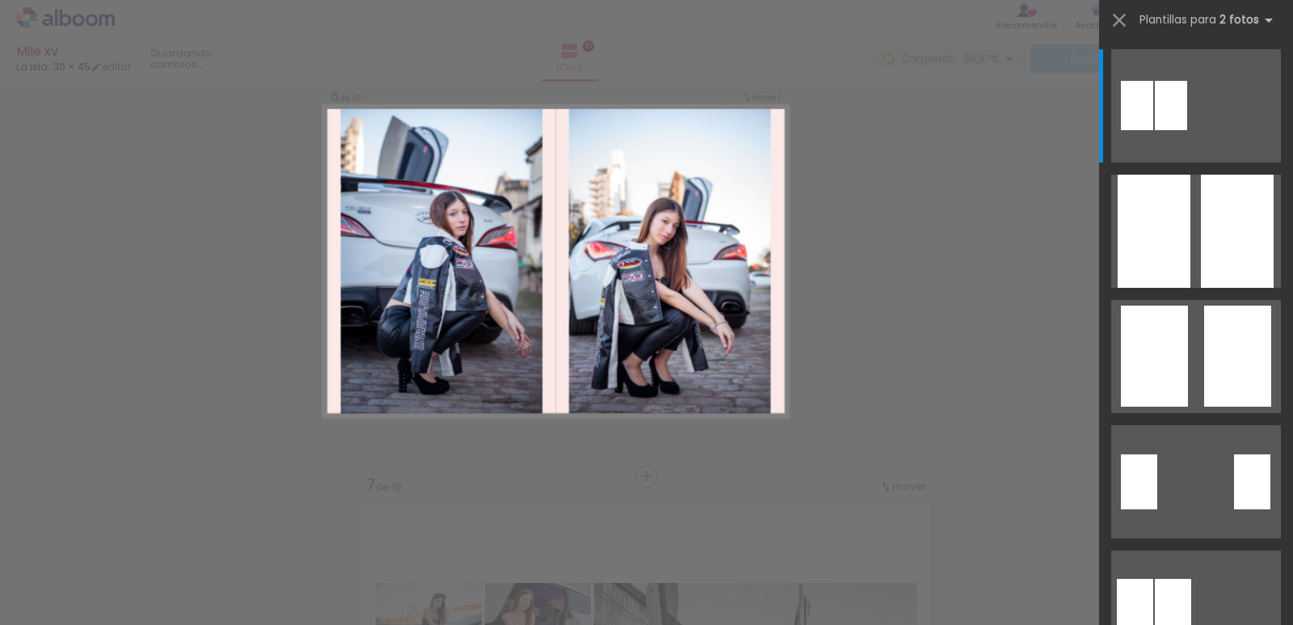
scroll to position [2171, 0]
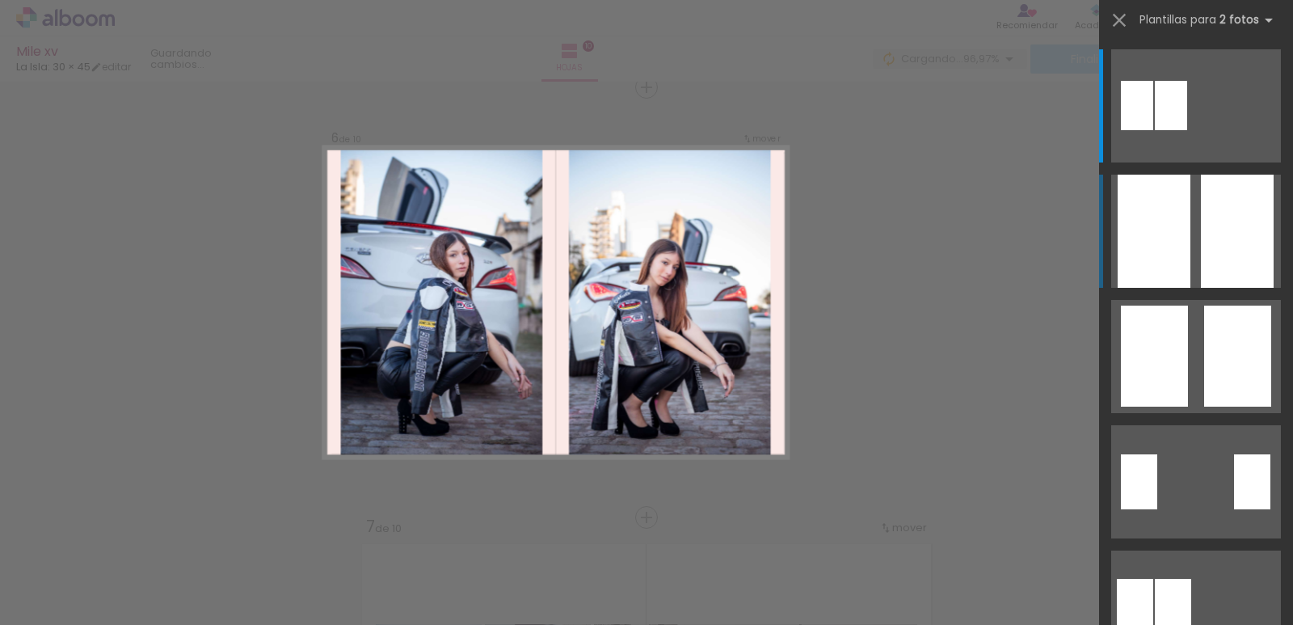
click at [1237, 267] on div at bounding box center [1237, 231] width 73 height 113
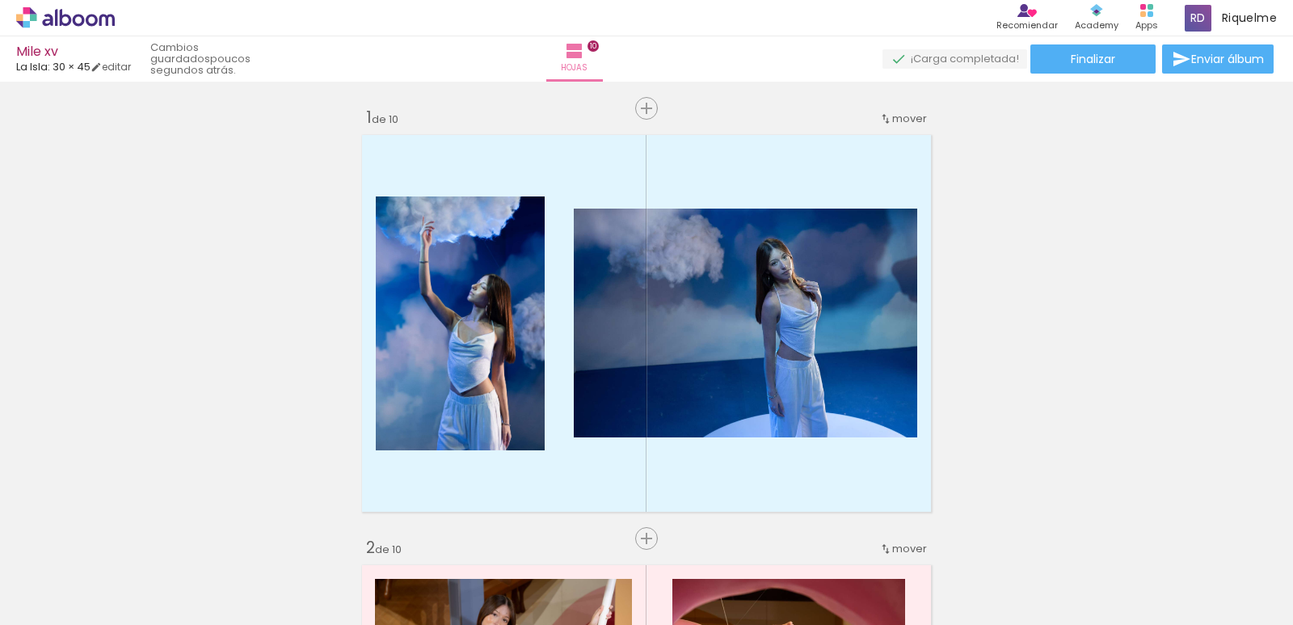
scroll to position [0, 748]
click at [924, 538] on quentale-thumb at bounding box center [936, 570] width 91 height 93
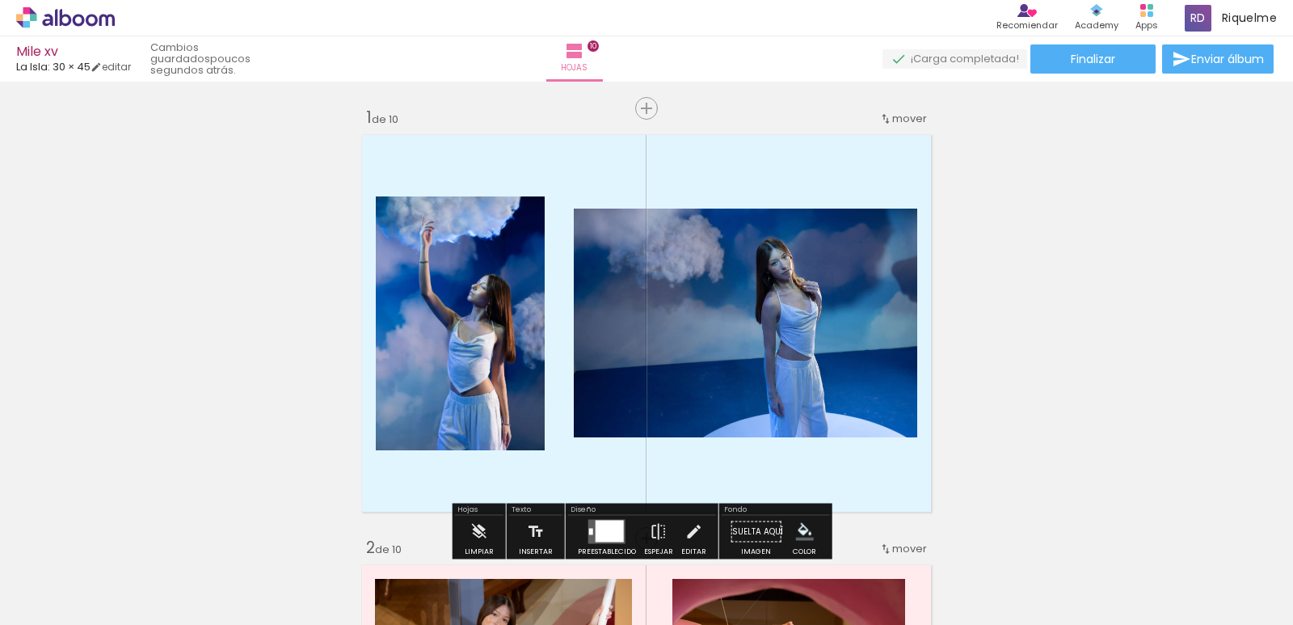
scroll to position [0, 1741]
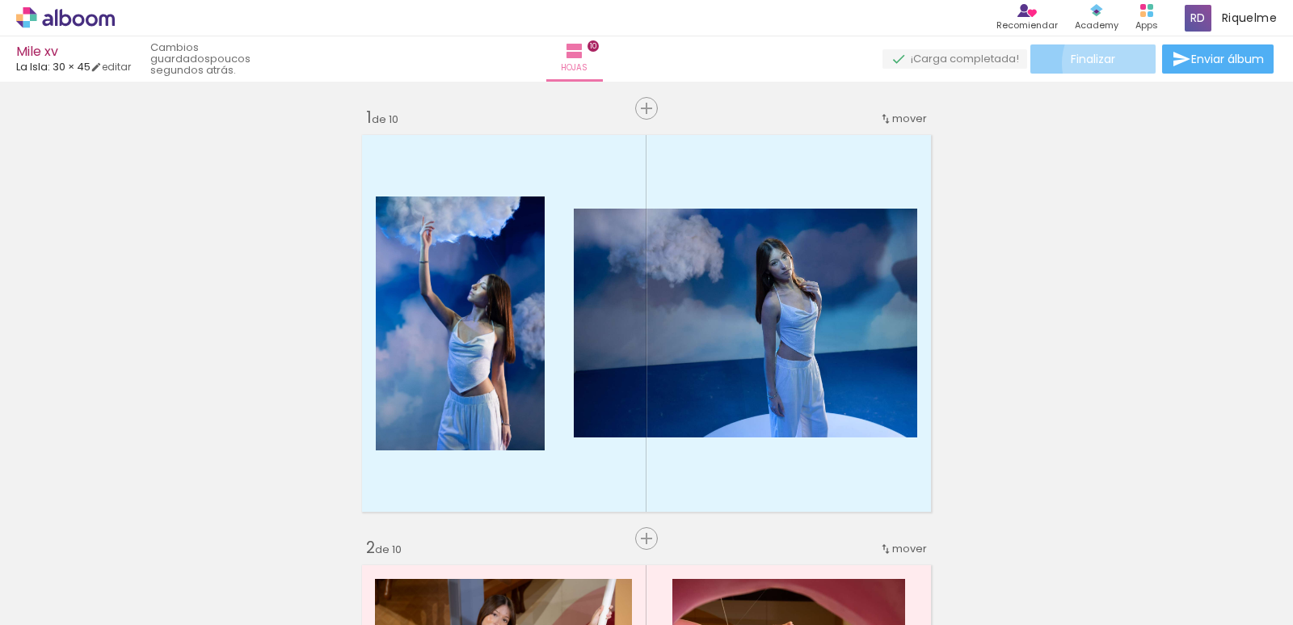
click at [1120, 62] on paper-button "Finalizar" at bounding box center [1093, 58] width 125 height 29
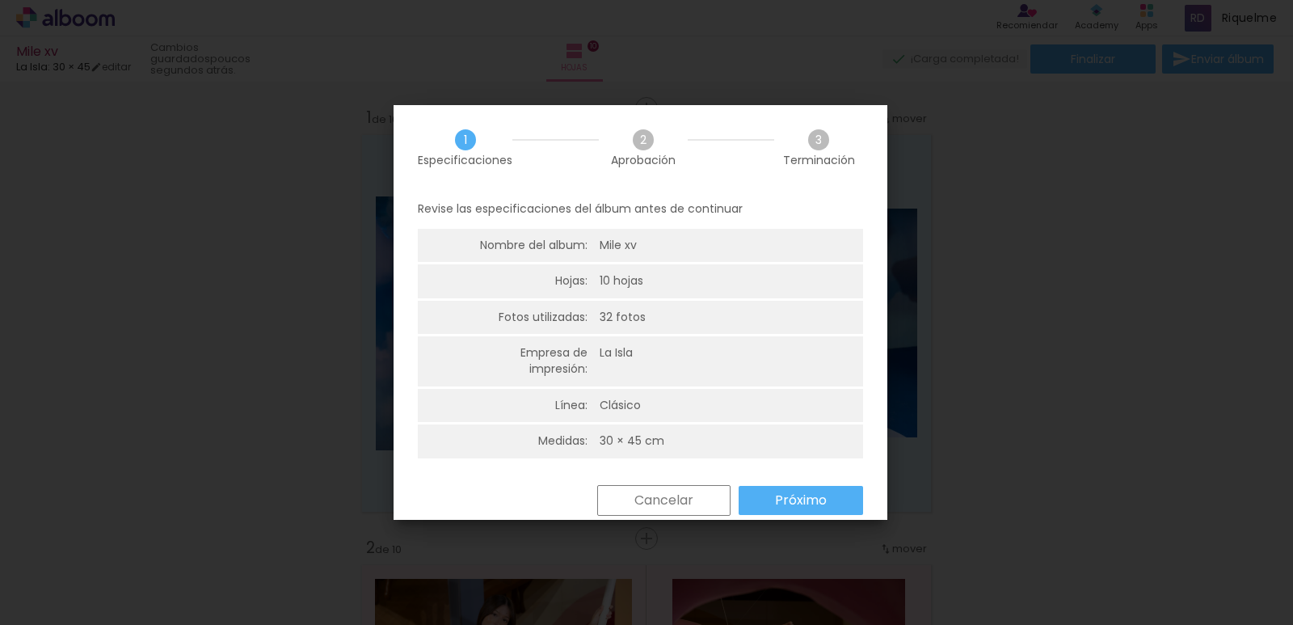
click at [0, 0] on div "Regresar Cancelar Próximo" at bounding box center [0, 0] width 0 height 0
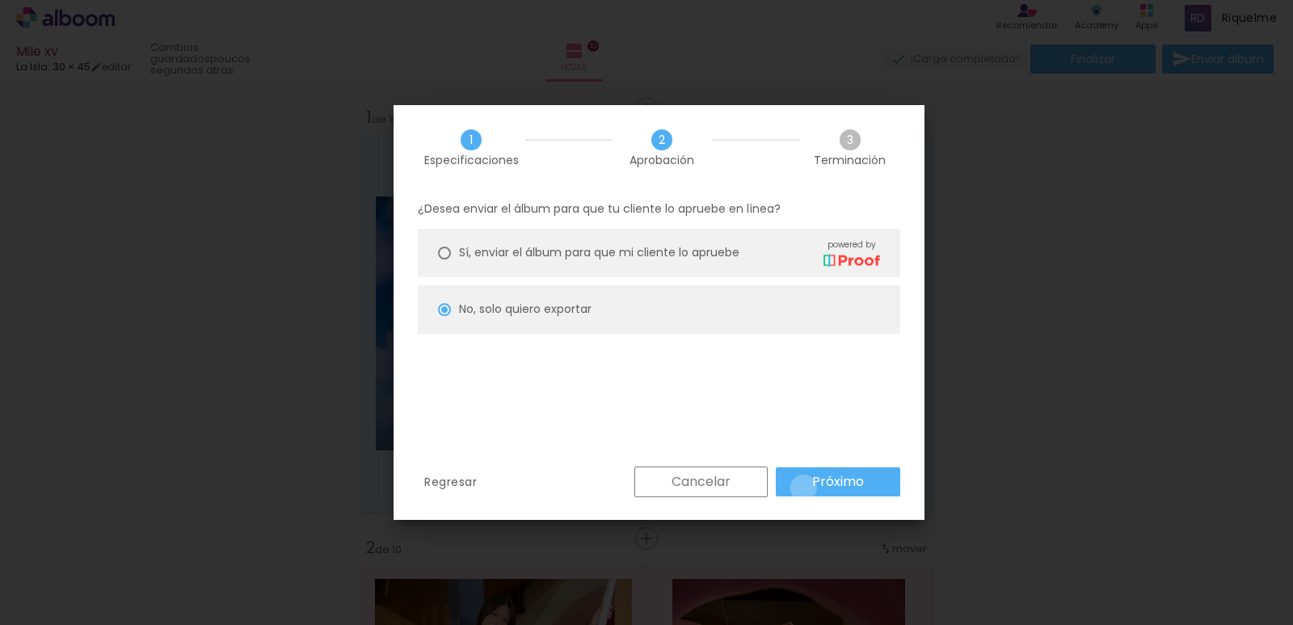
click at [802, 490] on paper-button "Próximo" at bounding box center [838, 481] width 124 height 29
type input "Alta, 300 DPI"
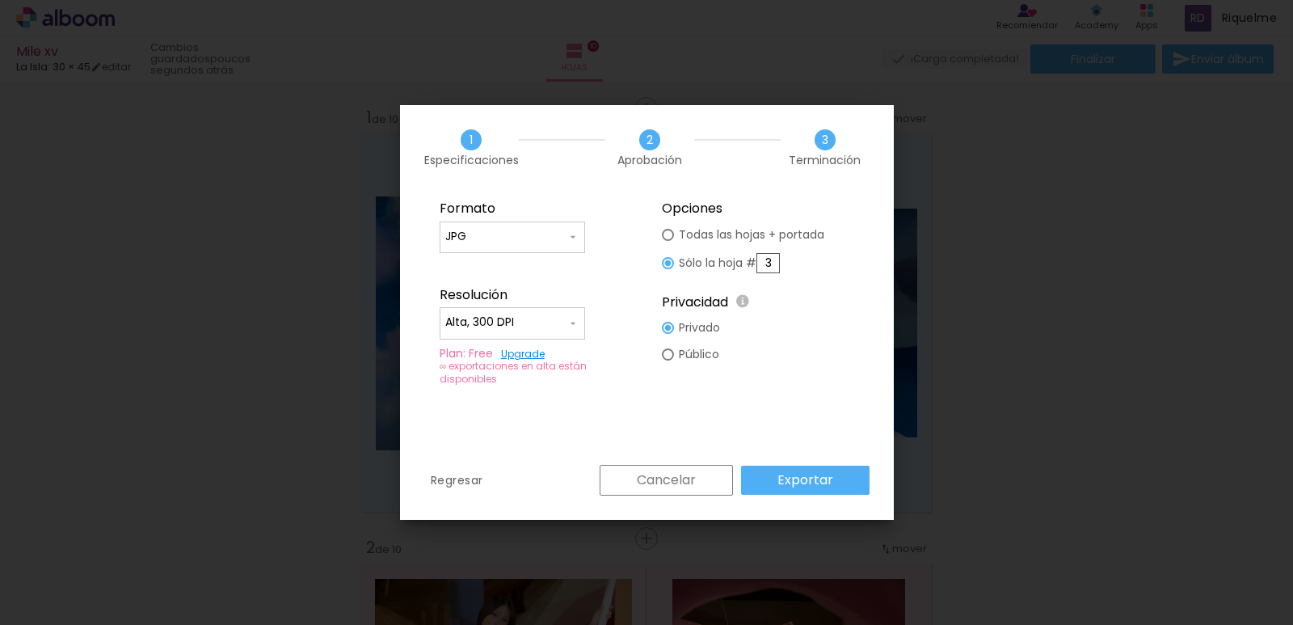
type paper-radio-button "on"
click at [774, 261] on input "3" at bounding box center [768, 263] width 23 height 20
type input "6"
click at [0, 0] on slot "Exportar" at bounding box center [0, 0] width 0 height 0
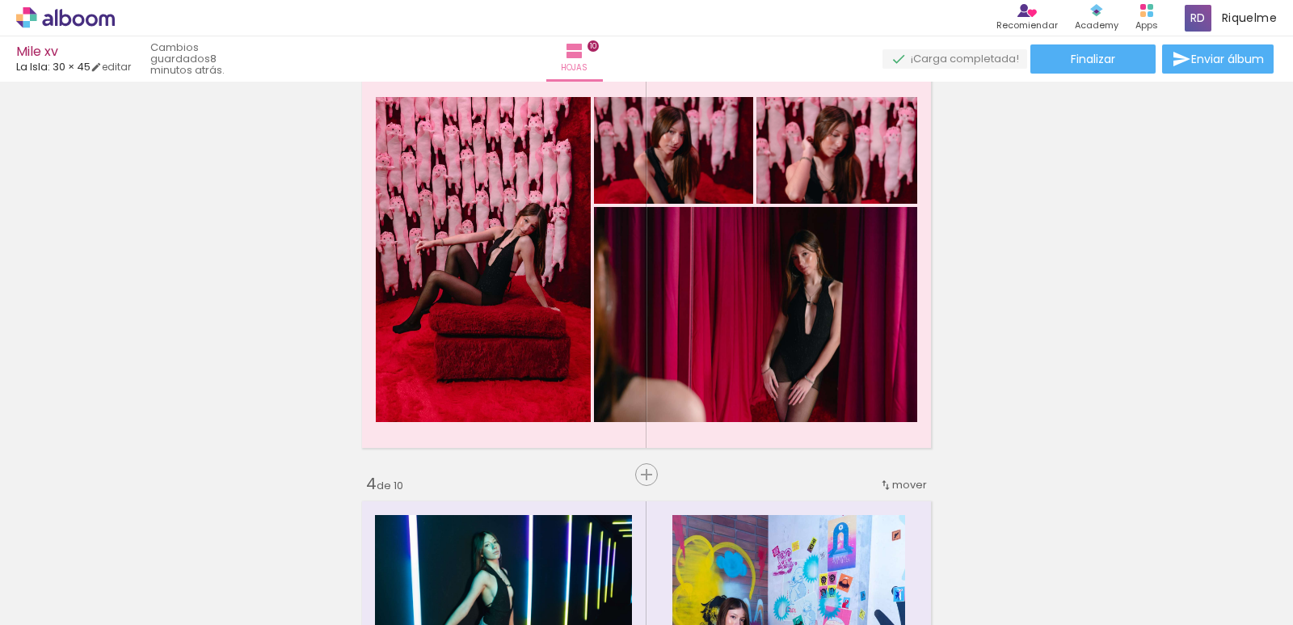
scroll to position [925, 0]
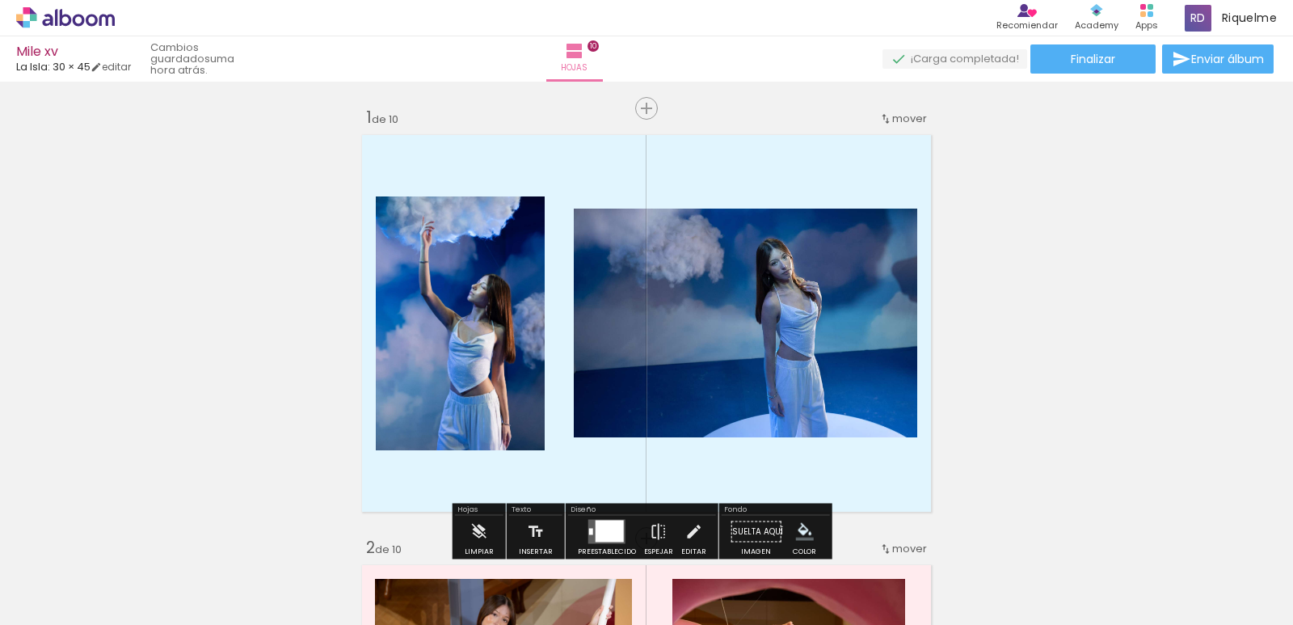
click at [64, 19] on icon at bounding box center [65, 17] width 99 height 21
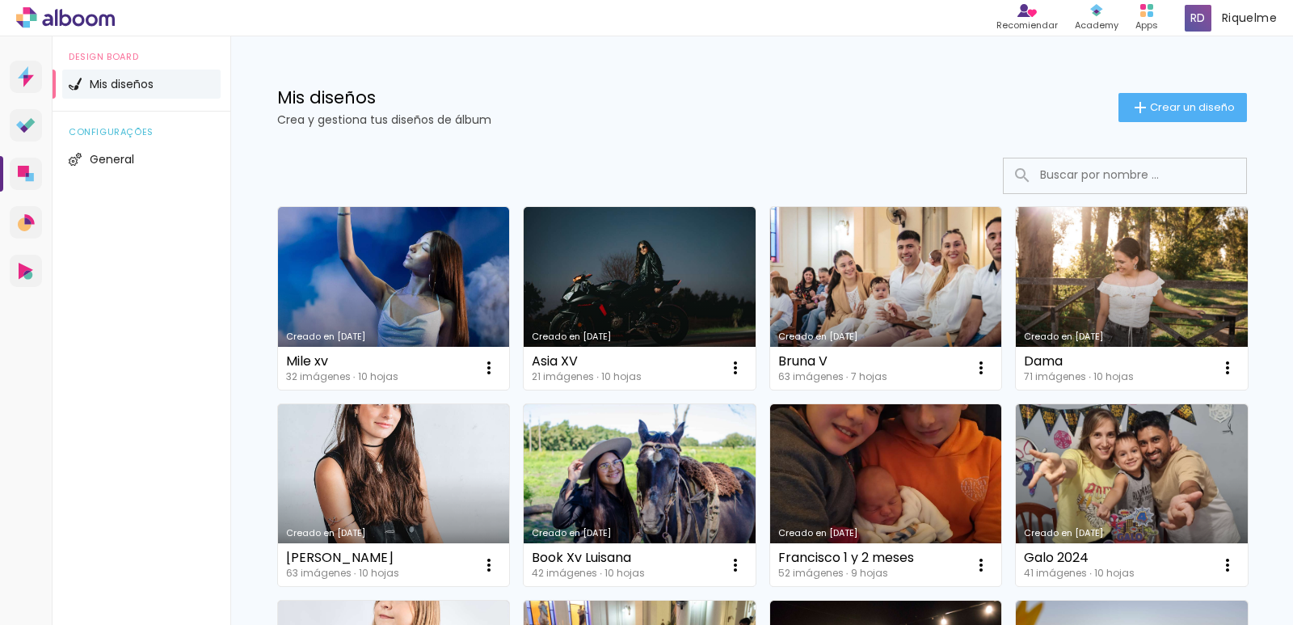
click at [74, 181] on div "configurações General" at bounding box center [142, 149] width 178 height 74
click at [36, 177] on link "Designbox Diseño de Álbumes" at bounding box center [26, 174] width 32 height 32
click at [60, 177] on div "configurações General" at bounding box center [142, 149] width 178 height 74
click at [27, 180] on icon at bounding box center [30, 177] width 8 height 8
click at [1136, 107] on iron-icon at bounding box center [1140, 107] width 19 height 19
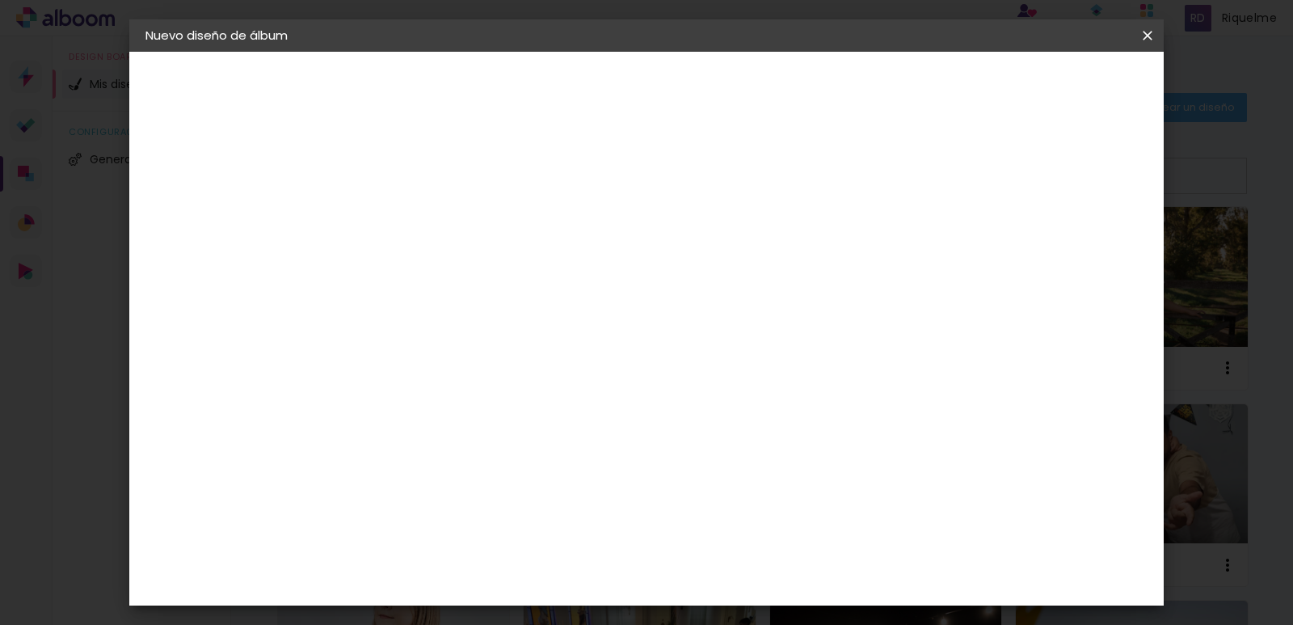
click at [410, 218] on input at bounding box center [410, 217] width 0 height 25
type input "mile reg"
click at [569, 90] on paper-button "Avanzar" at bounding box center [530, 85] width 78 height 27
click at [420, 567] on div "La Isla" at bounding box center [409, 580] width 21 height 26
click at [515, 559] on paper-item "La Isla" at bounding box center [439, 580] width 151 height 42
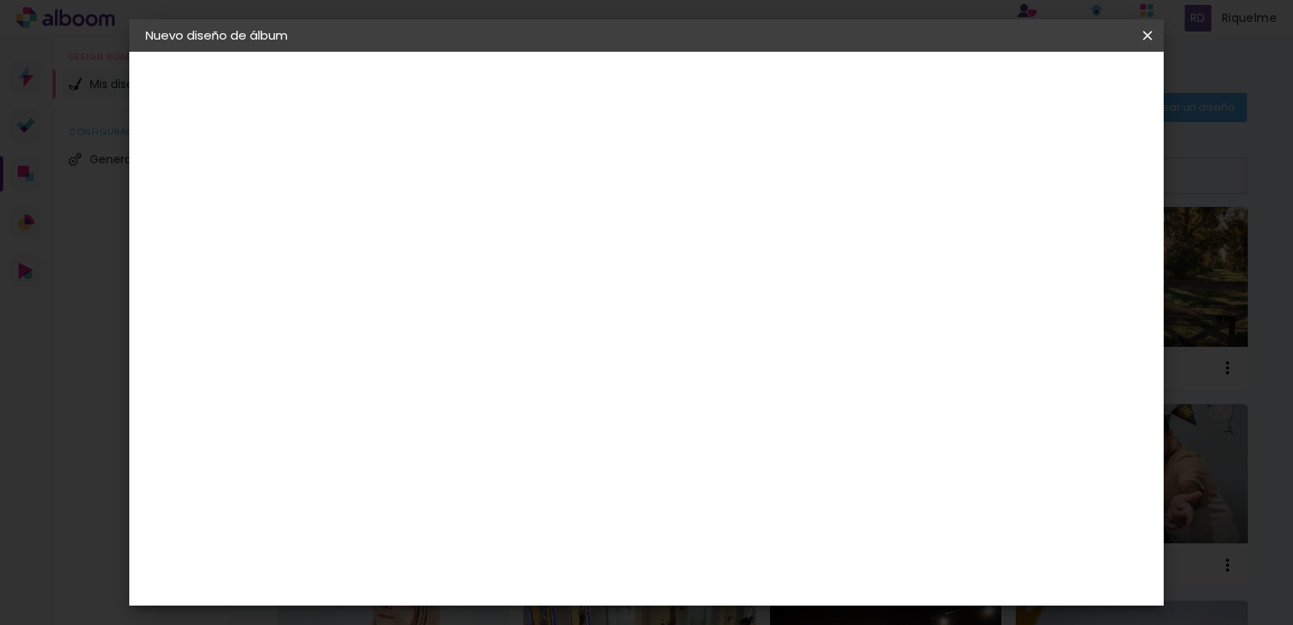
click at [515, 559] on paper-item "La Isla" at bounding box center [439, 580] width 151 height 42
click at [0, 0] on slot "Avanzar" at bounding box center [0, 0] width 0 height 0
click at [473, 269] on input "text" at bounding box center [441, 281] width 63 height 25
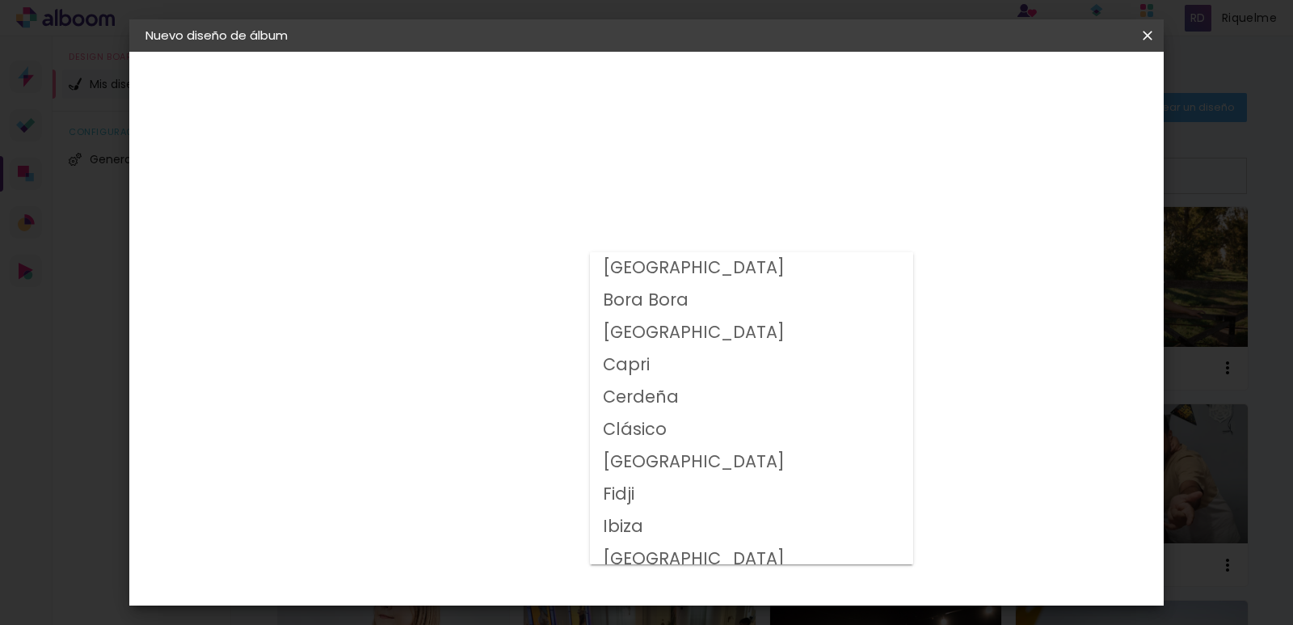
click at [0, 0] on slot "Clásico" at bounding box center [0, 0] width 0 height 0
type input "Clásico"
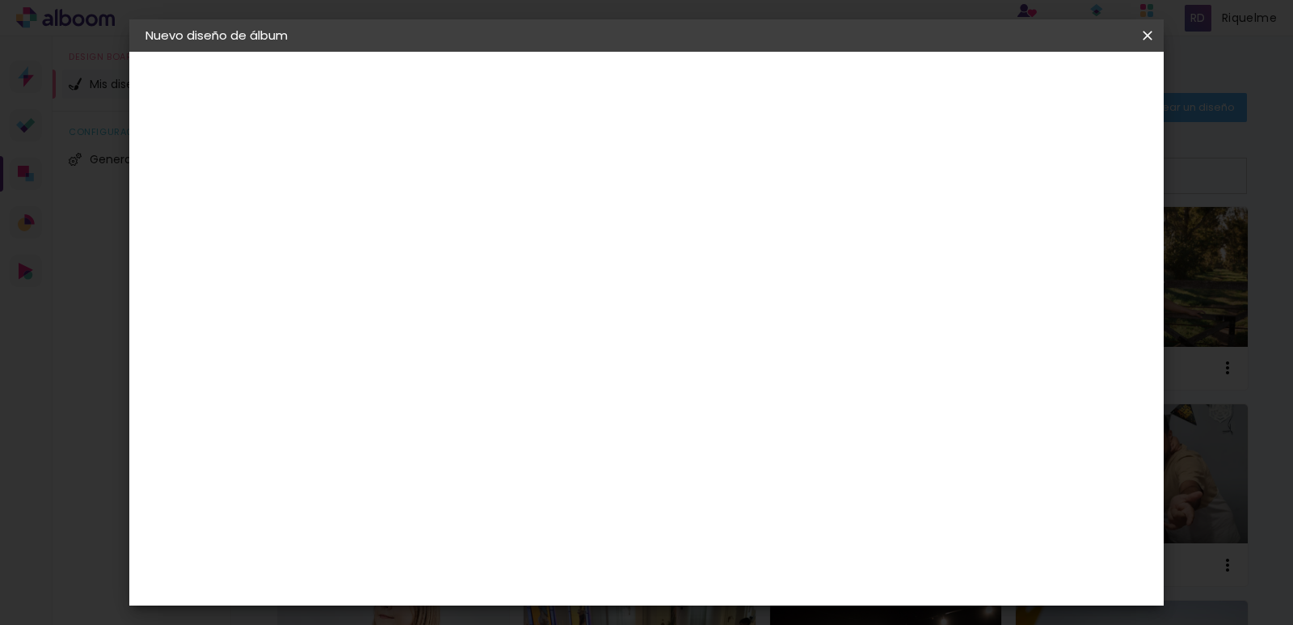
scroll to position [155, 0]
click at [618, 409] on span "15.2 × 30.5 cm" at bounding box center [596, 435] width 41 height 53
click at [0, 0] on slot "Avanzar" at bounding box center [0, 0] width 0 height 0
click at [0, 0] on slot "Volver" at bounding box center [0, 0] width 0 height 0
click at [473, 276] on input "text" at bounding box center [441, 281] width 63 height 25
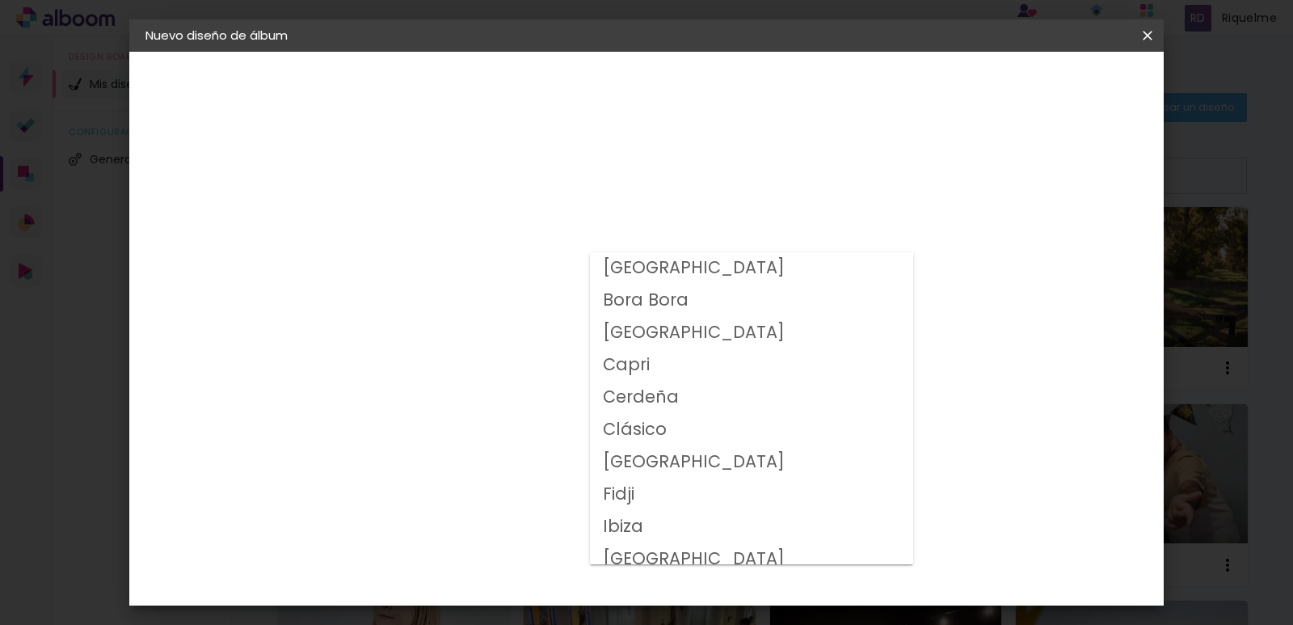
scroll to position [15, 0]
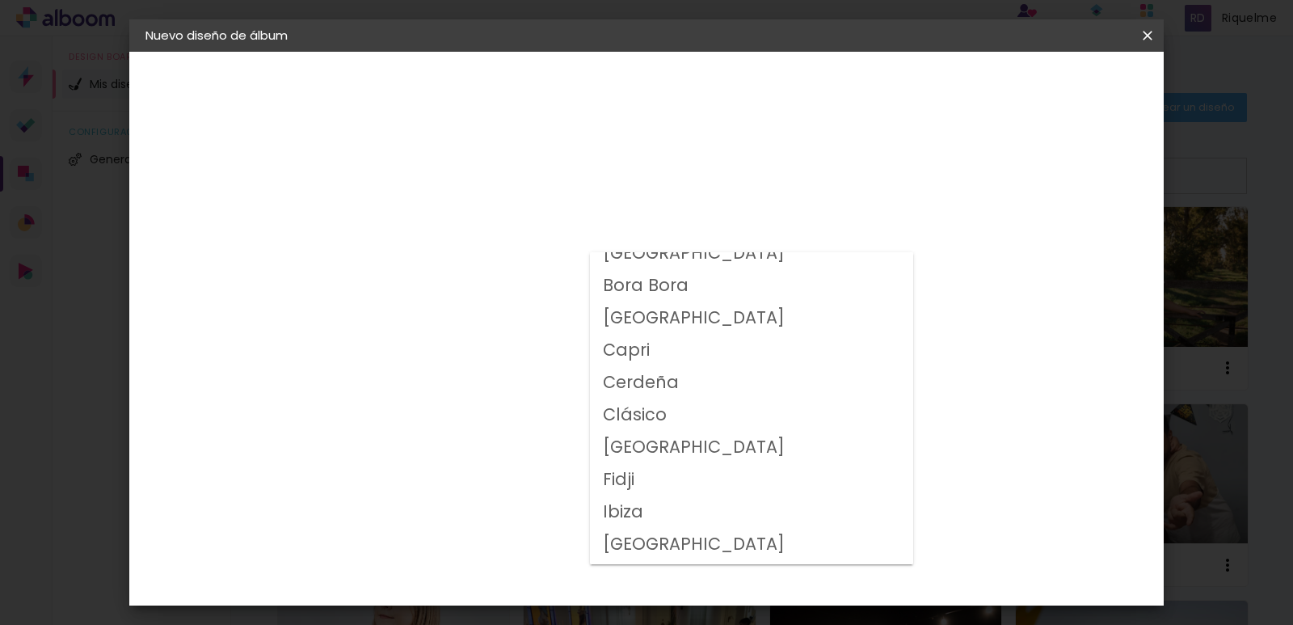
click at [669, 418] on paper-item "Clásico" at bounding box center [751, 415] width 323 height 32
type input "Clásico"
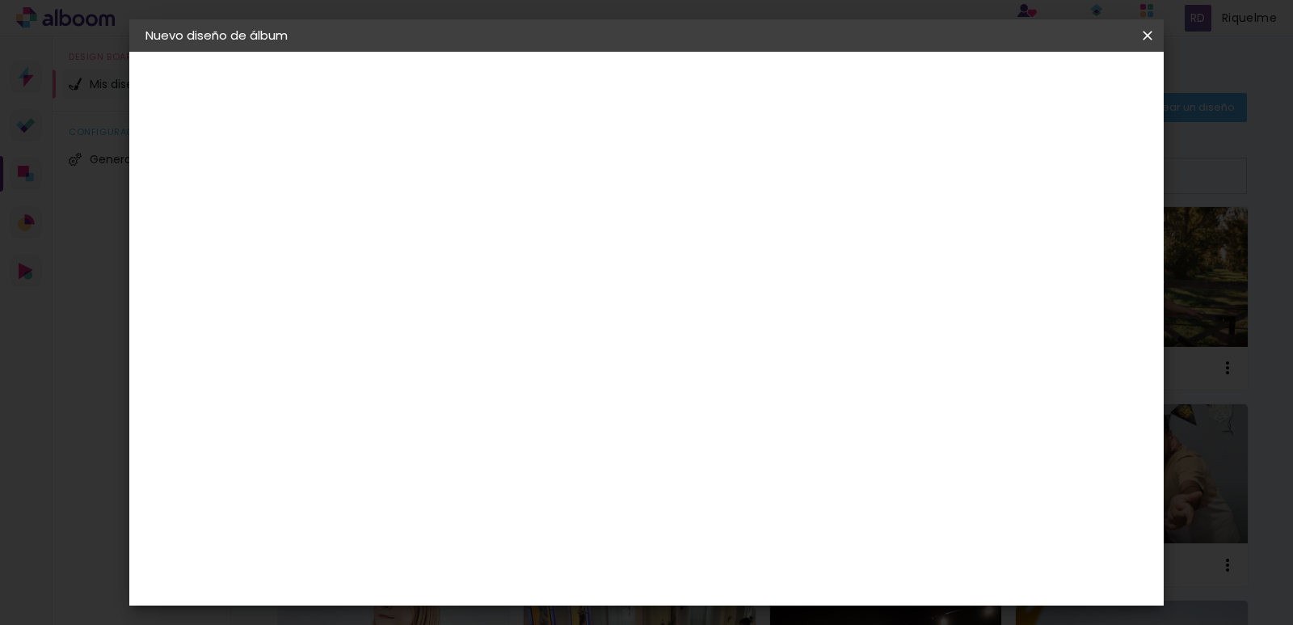
scroll to position [155, 0]
click at [519, 262] on span "20 × 60" at bounding box center [481, 283] width 75 height 43
click at [0, 0] on slot "Avanzar" at bounding box center [0, 0] width 0 height 0
click at [1047, 81] on span "Empezar diseño" at bounding box center [1002, 85] width 90 height 11
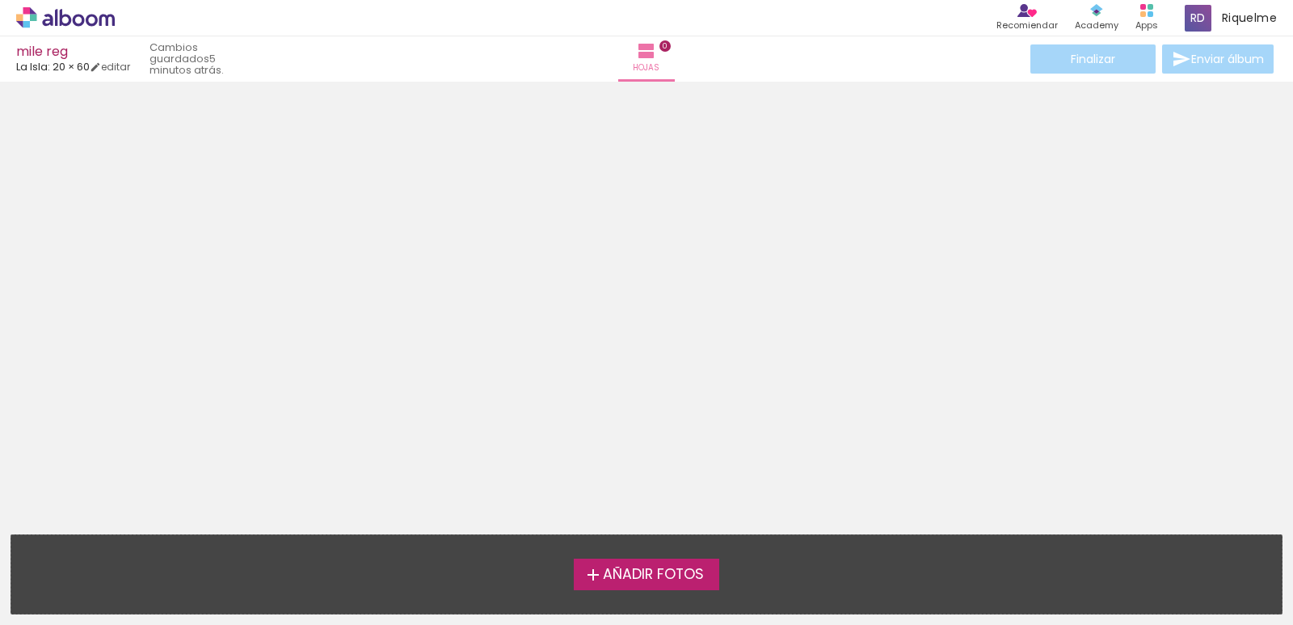
click at [585, 580] on iron-icon at bounding box center [593, 574] width 19 height 19
click at [0, 0] on input "file" at bounding box center [0, 0] width 0 height 0
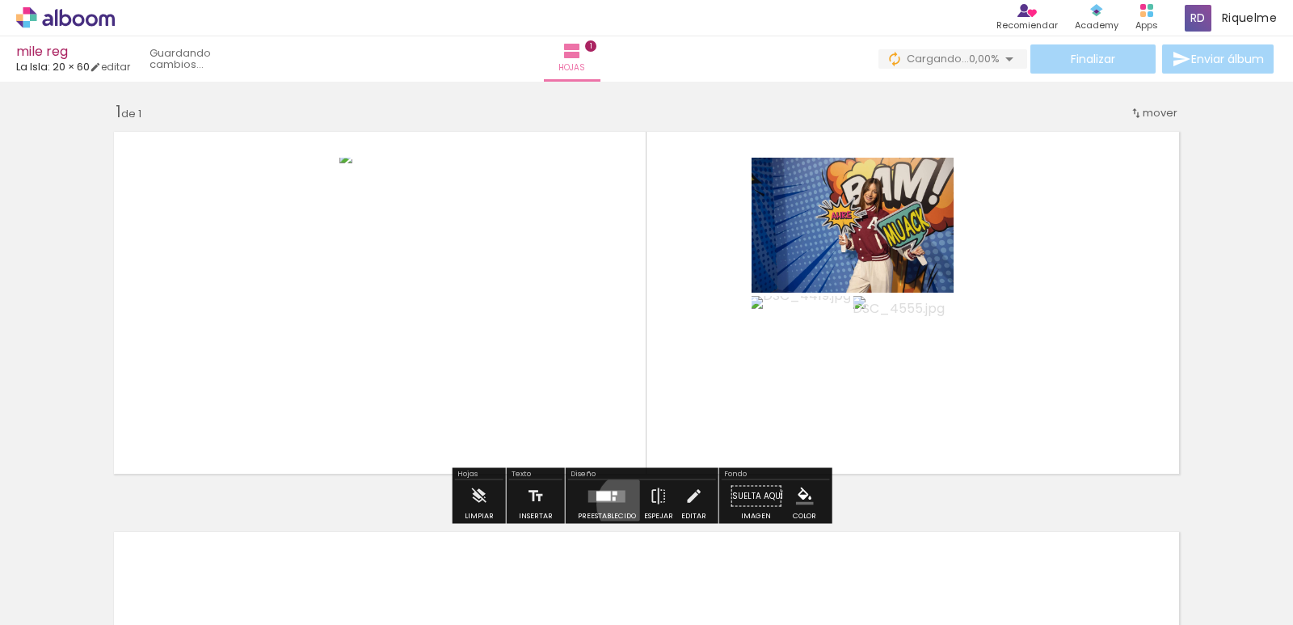
click at [0, 0] on div "Confirmar Cancelar" at bounding box center [0, 0] width 0 height 0
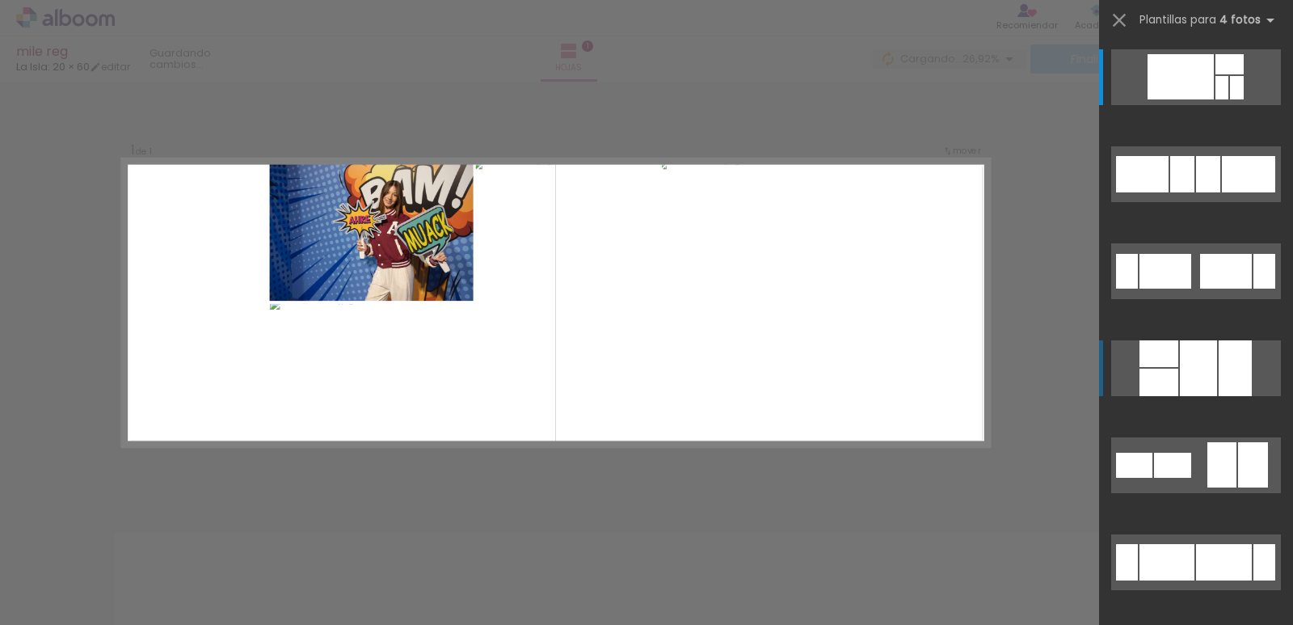
click at [1180, 350] on div at bounding box center [1198, 368] width 37 height 56
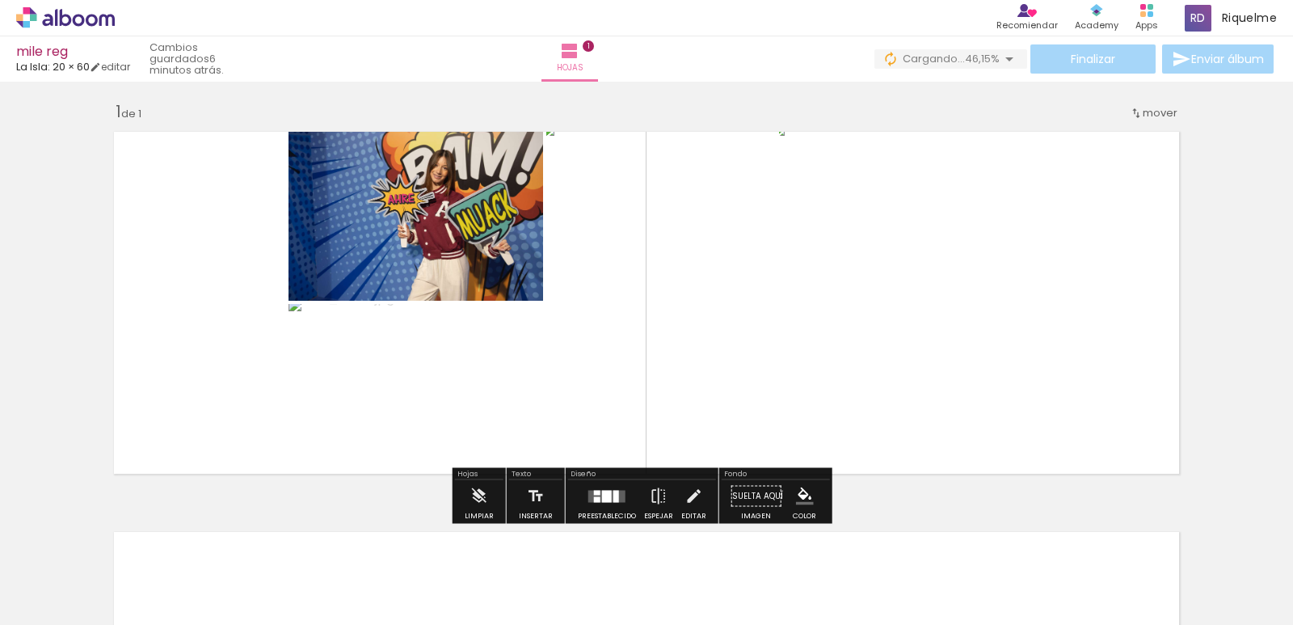
click at [0, 0] on div "Confirmar Cancelar" at bounding box center [0, 0] width 0 height 0
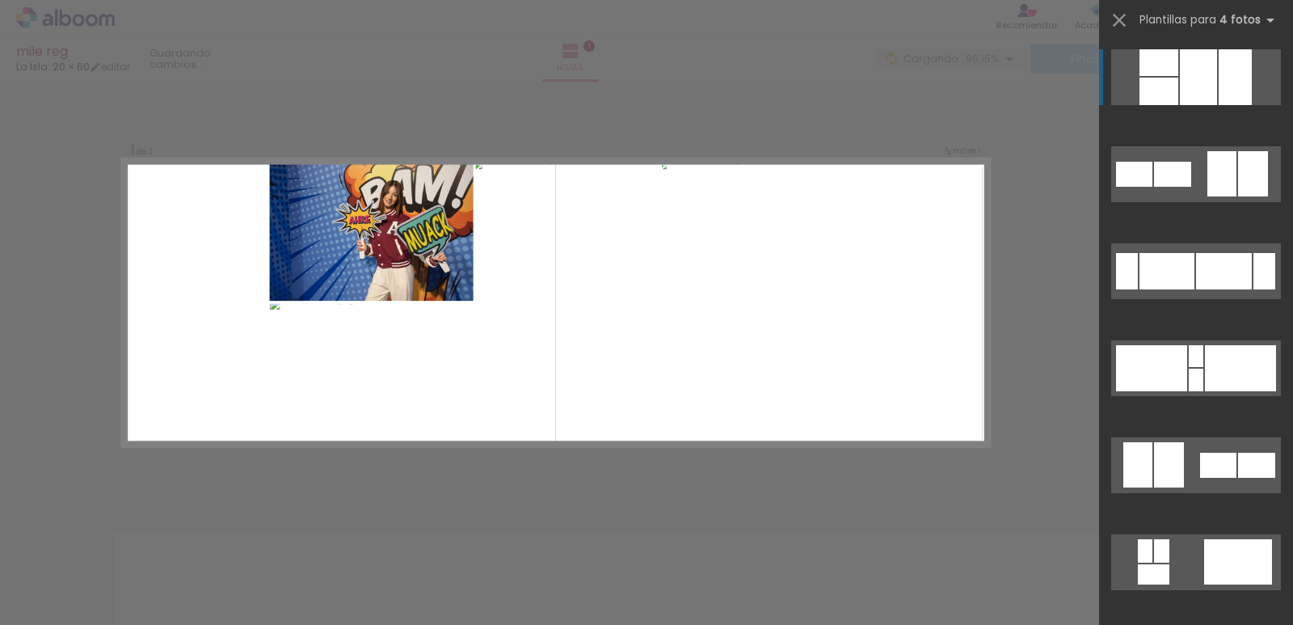
scroll to position [805, 0]
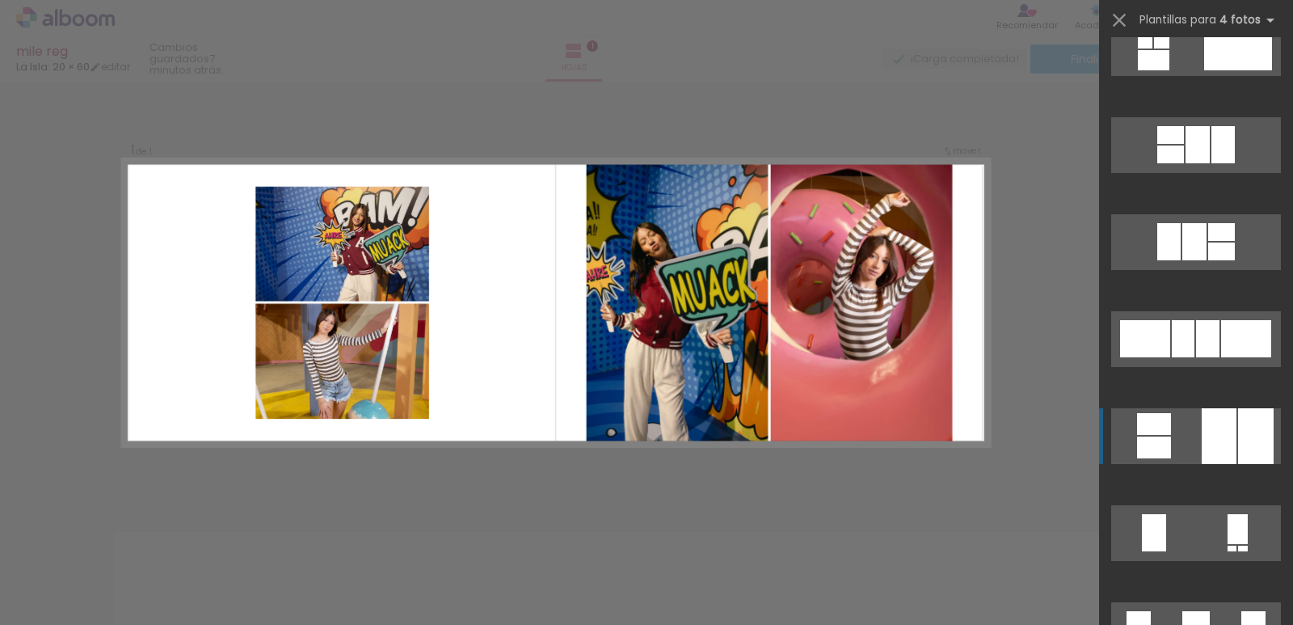
click at [1280, 418] on div at bounding box center [1196, 444] width 194 height 97
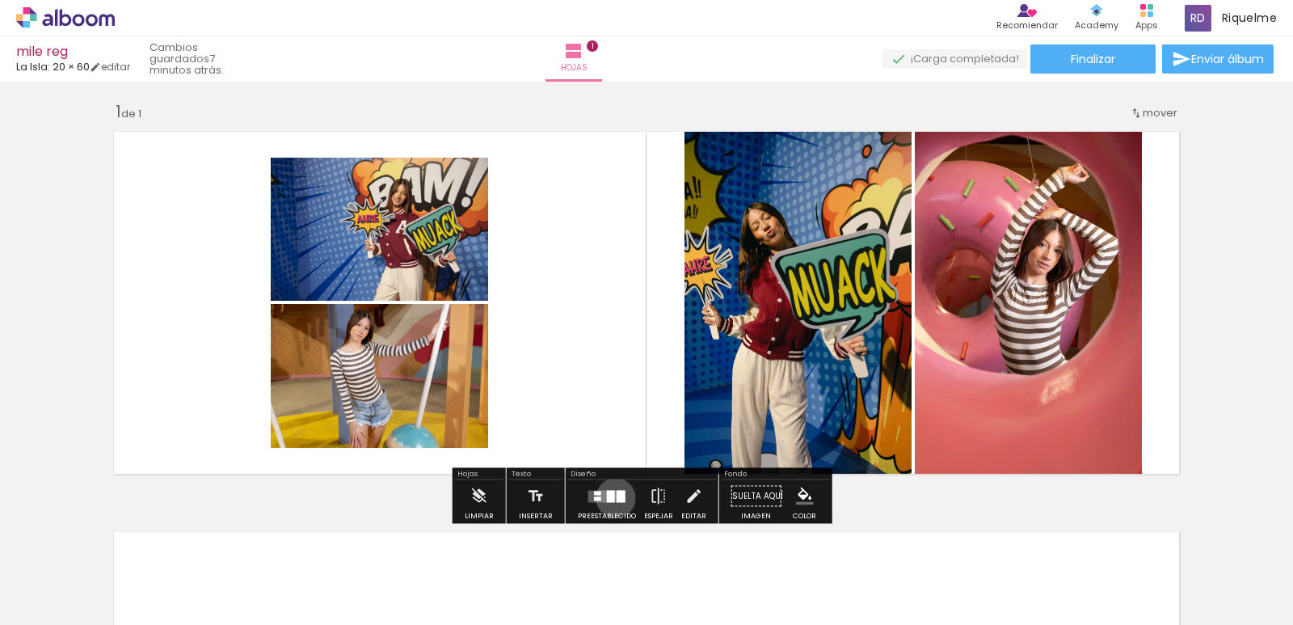
click at [0, 0] on div "Confirmar Cancelar" at bounding box center [0, 0] width 0 height 0
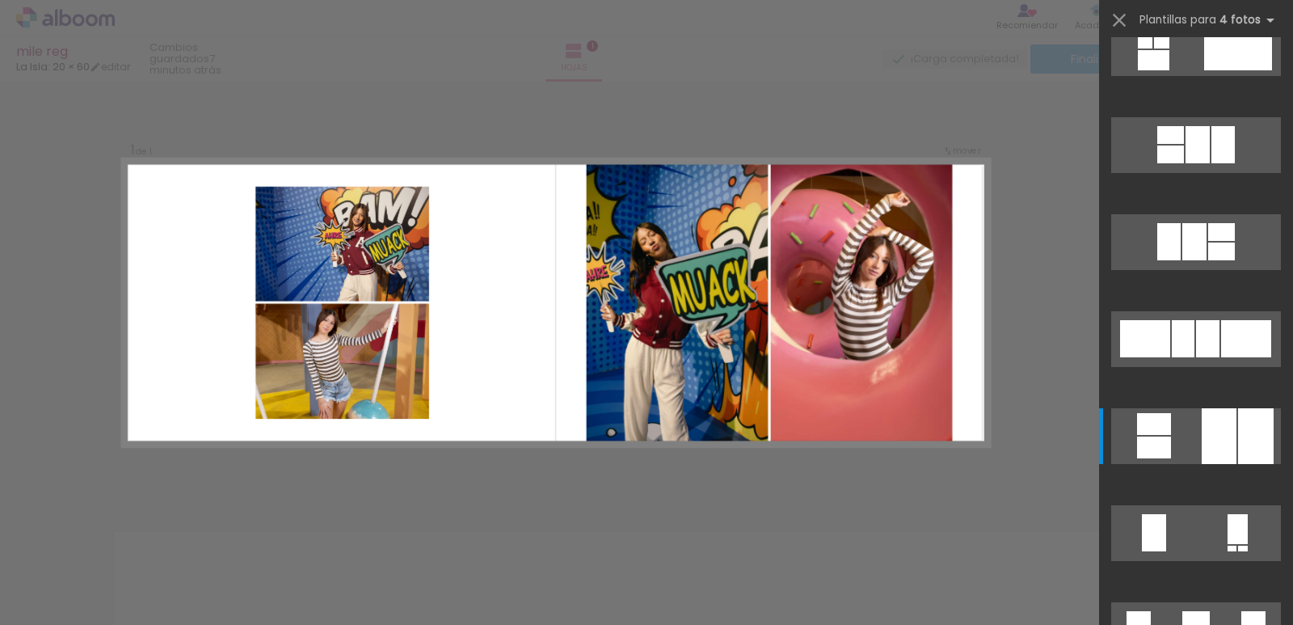
scroll to position [1164, 0]
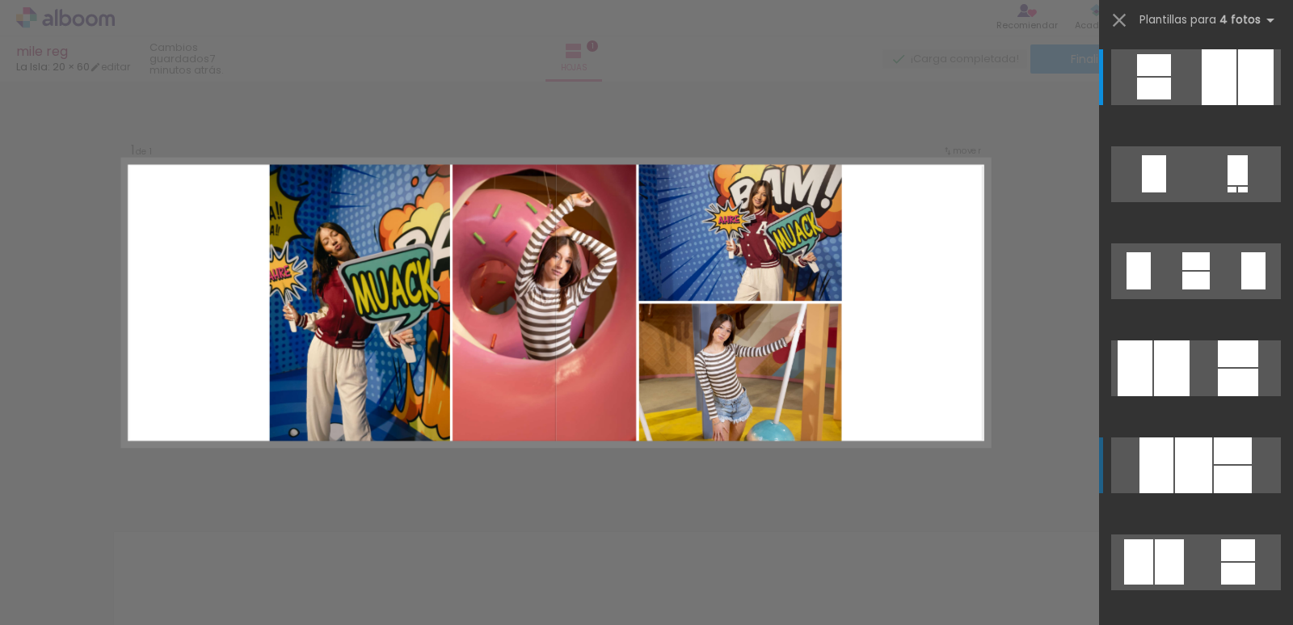
click at [1227, 471] on div at bounding box center [1233, 479] width 38 height 27
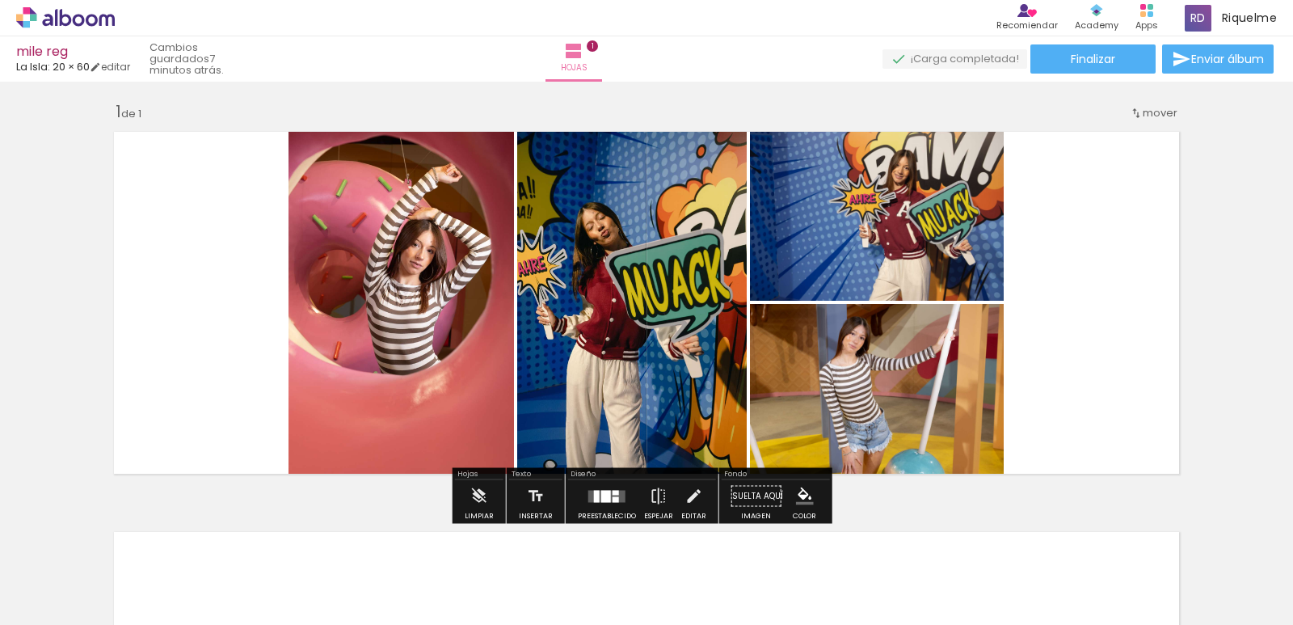
click at [1193, 198] on div "Insertar hoja 1 de 1" at bounding box center [646, 482] width 1293 height 801
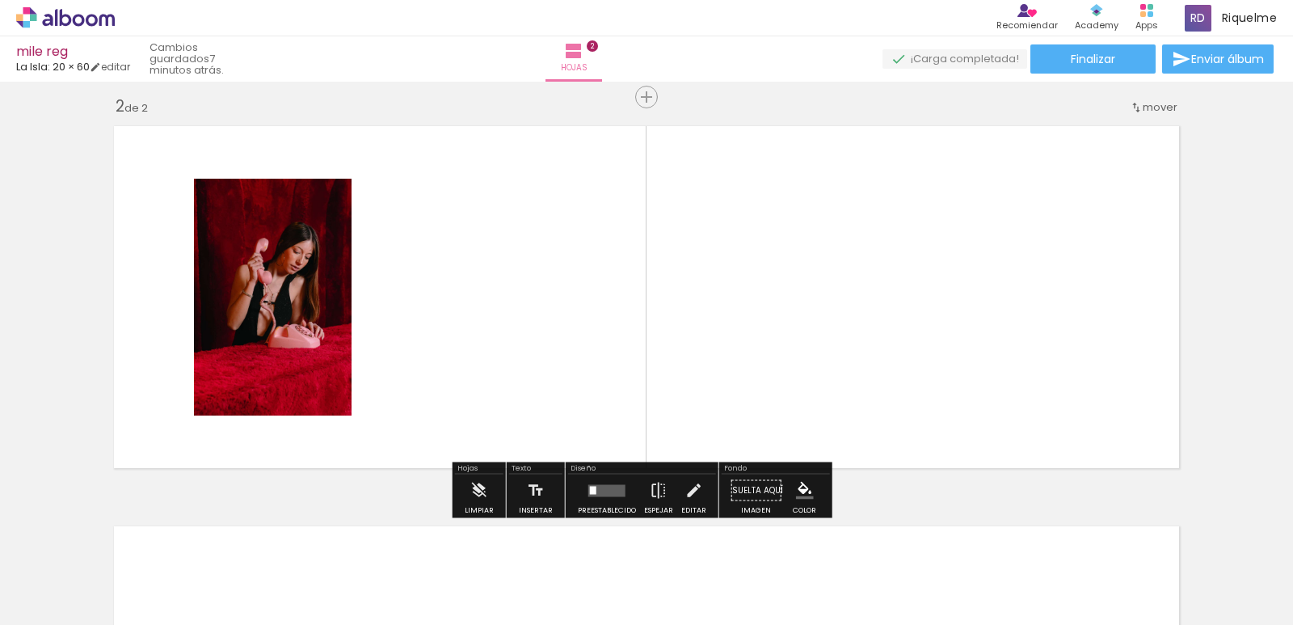
scroll to position [406, 0]
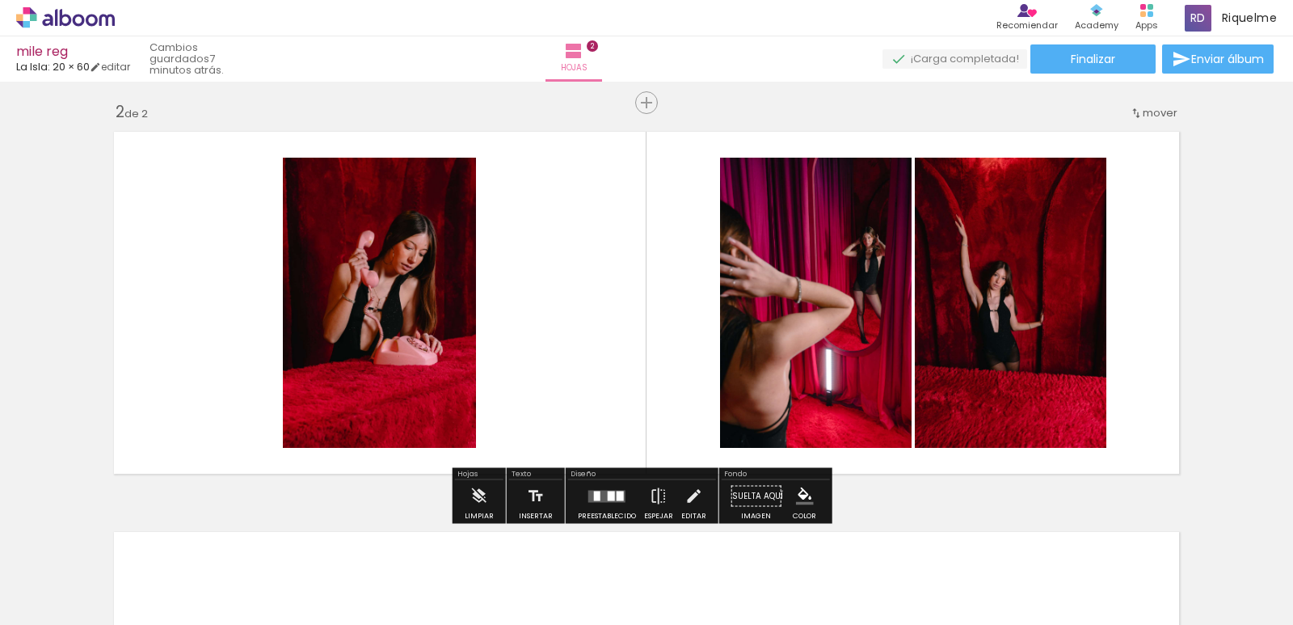
click at [0, 0] on div "Confirmar Cancelar" at bounding box center [0, 0] width 0 height 0
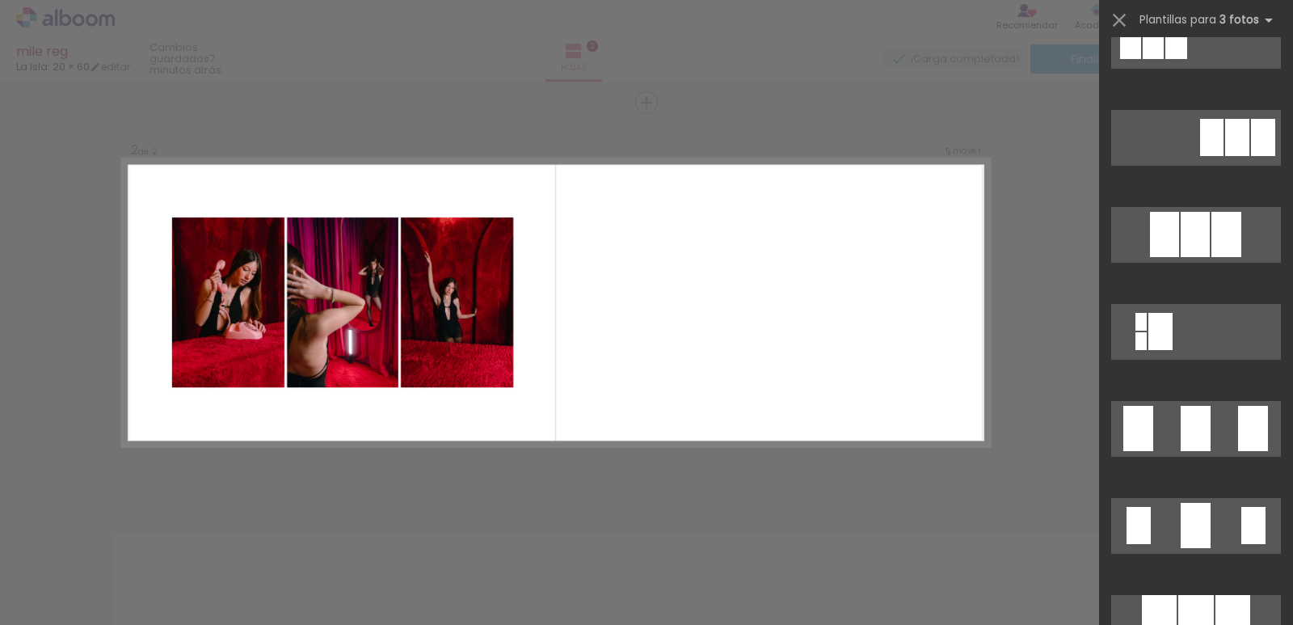
scroll to position [1028, 0]
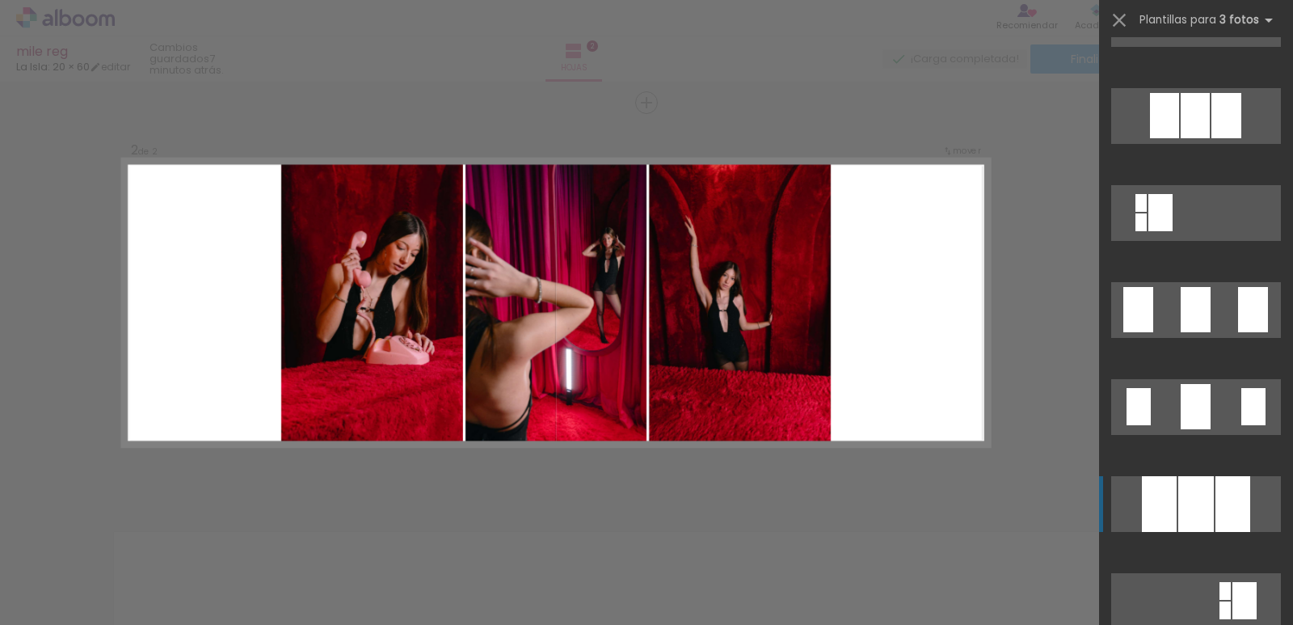
click at [1245, 502] on quentale-layouter at bounding box center [1196, 504] width 170 height 56
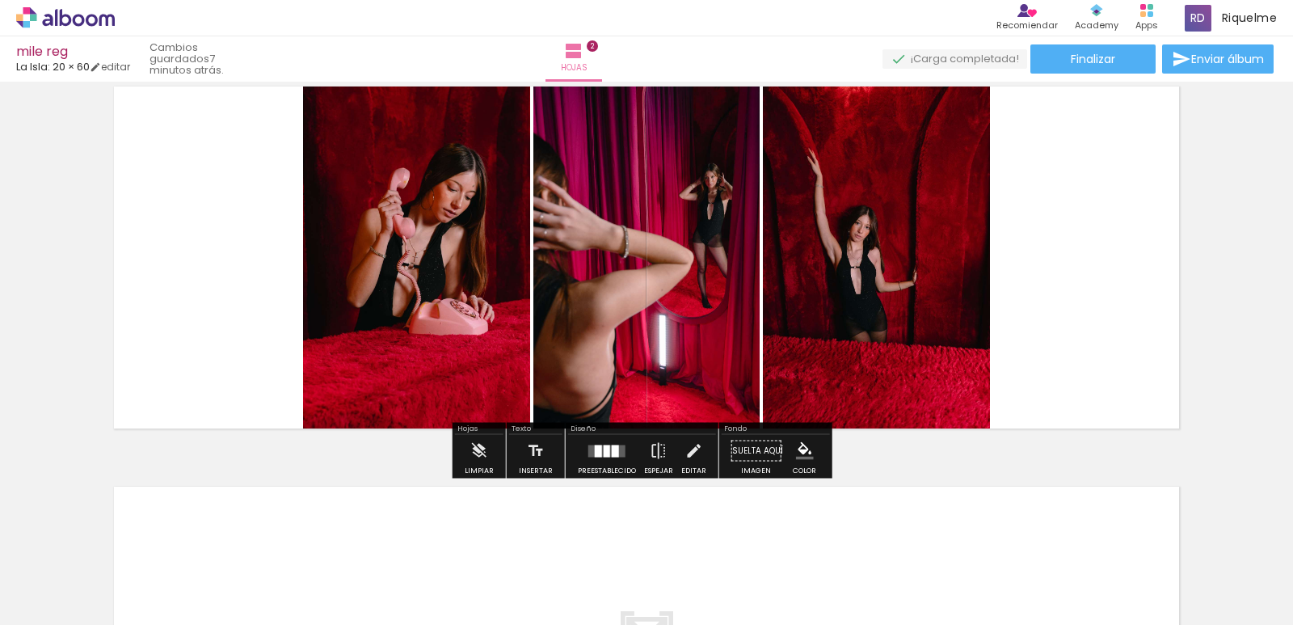
scroll to position [470, 0]
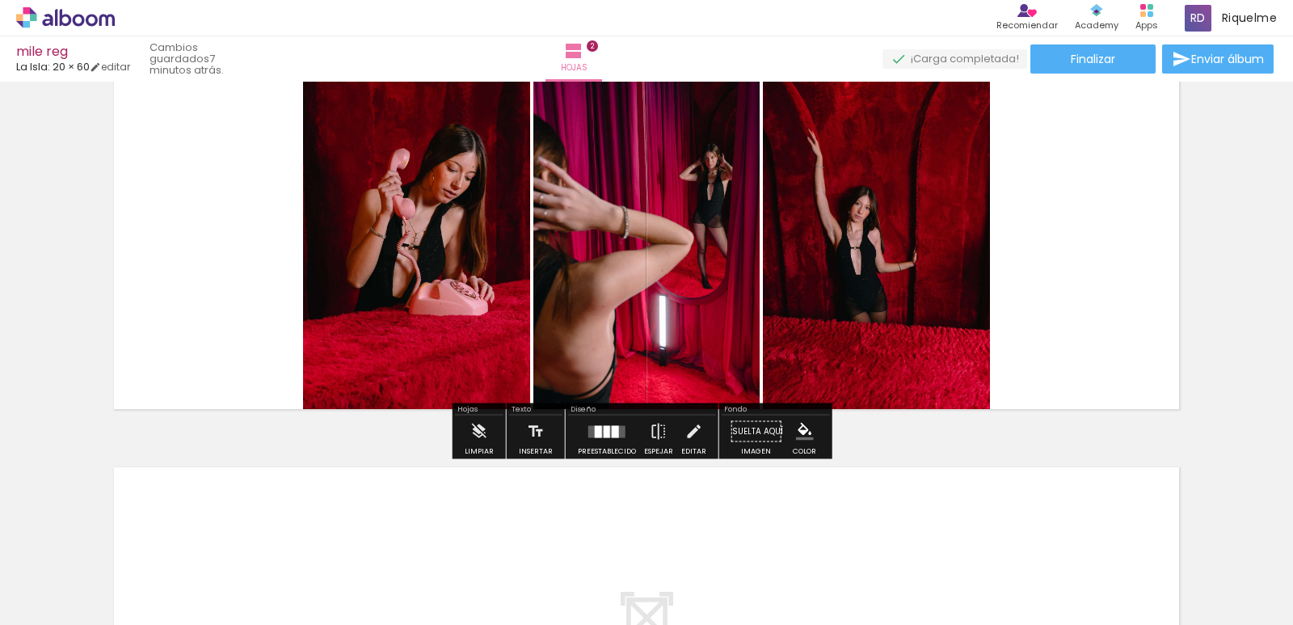
click at [0, 0] on div "Confirmar Cancelar" at bounding box center [0, 0] width 0 height 0
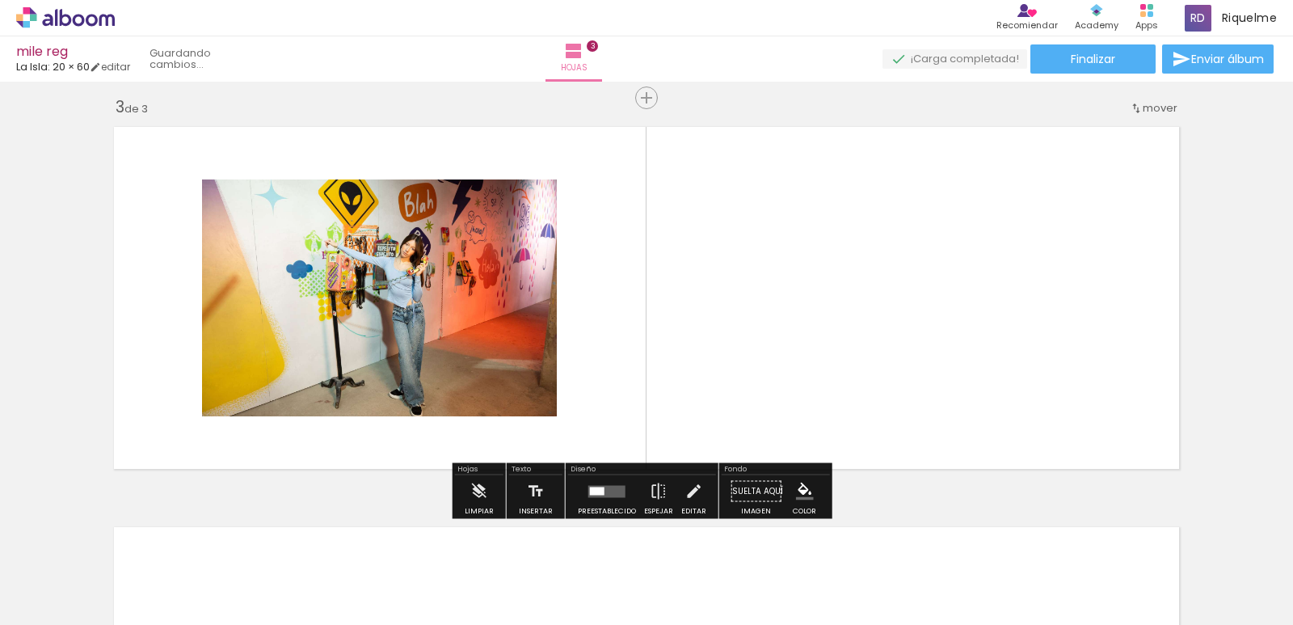
scroll to position [806, 0]
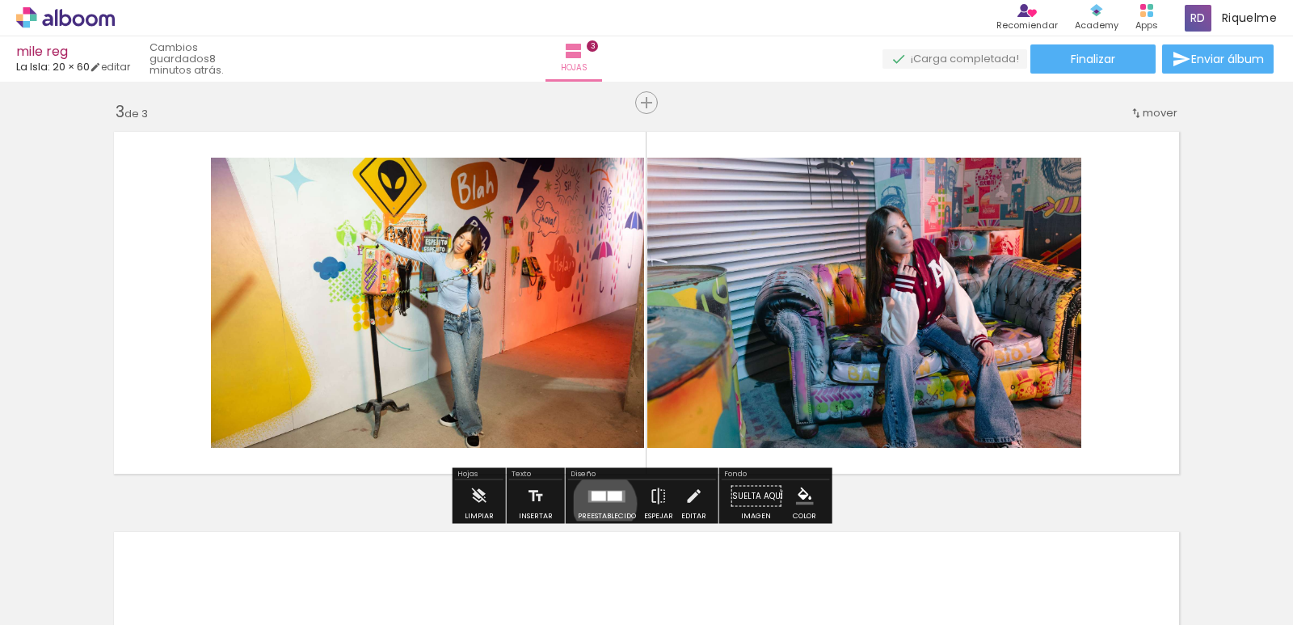
click at [0, 0] on div "Confirmar Cancelar" at bounding box center [0, 0] width 0 height 0
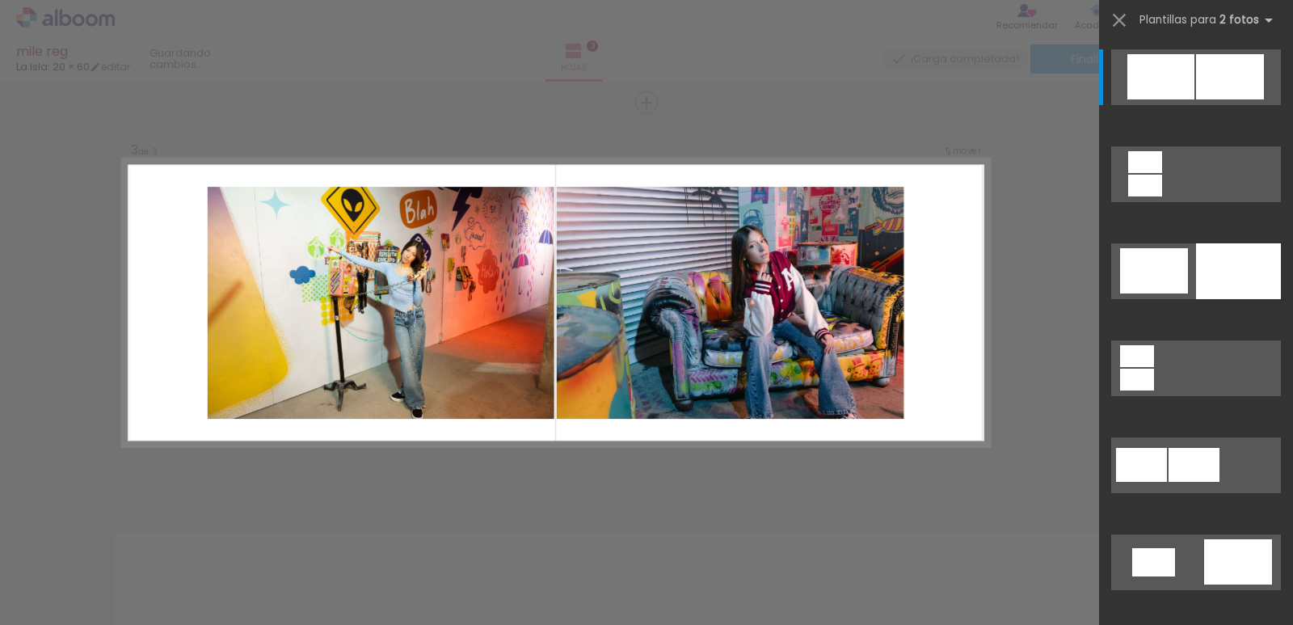
scroll to position [514, 0]
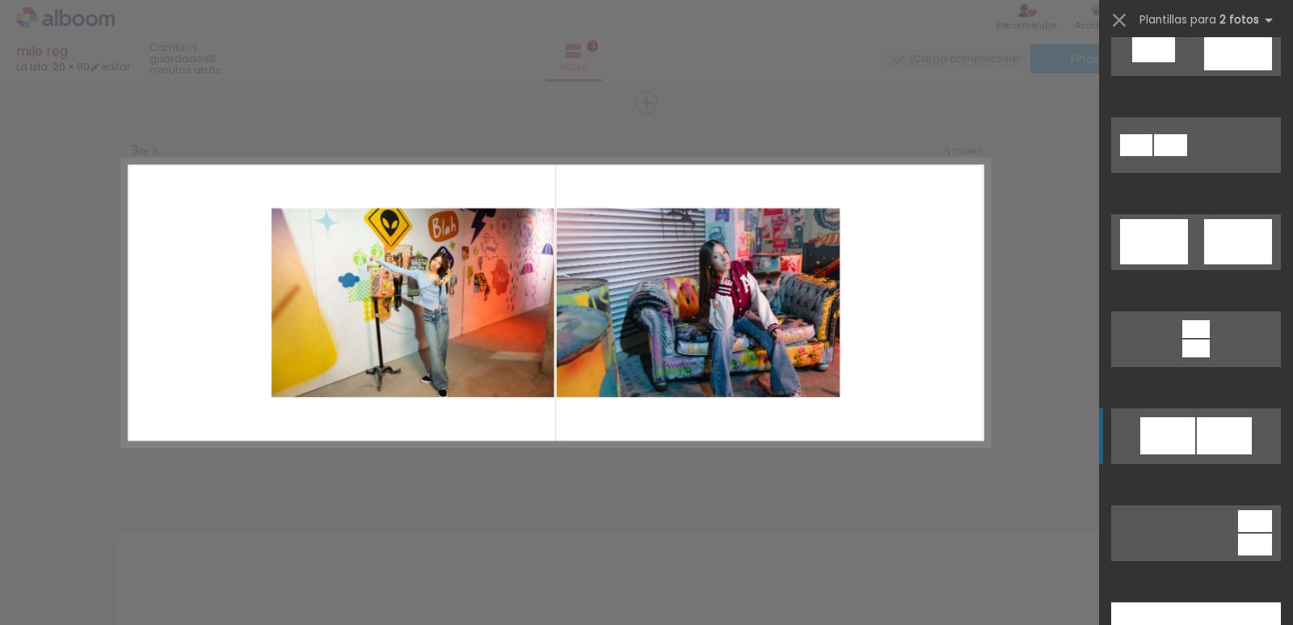
click at [1197, 441] on div at bounding box center [1224, 435] width 55 height 37
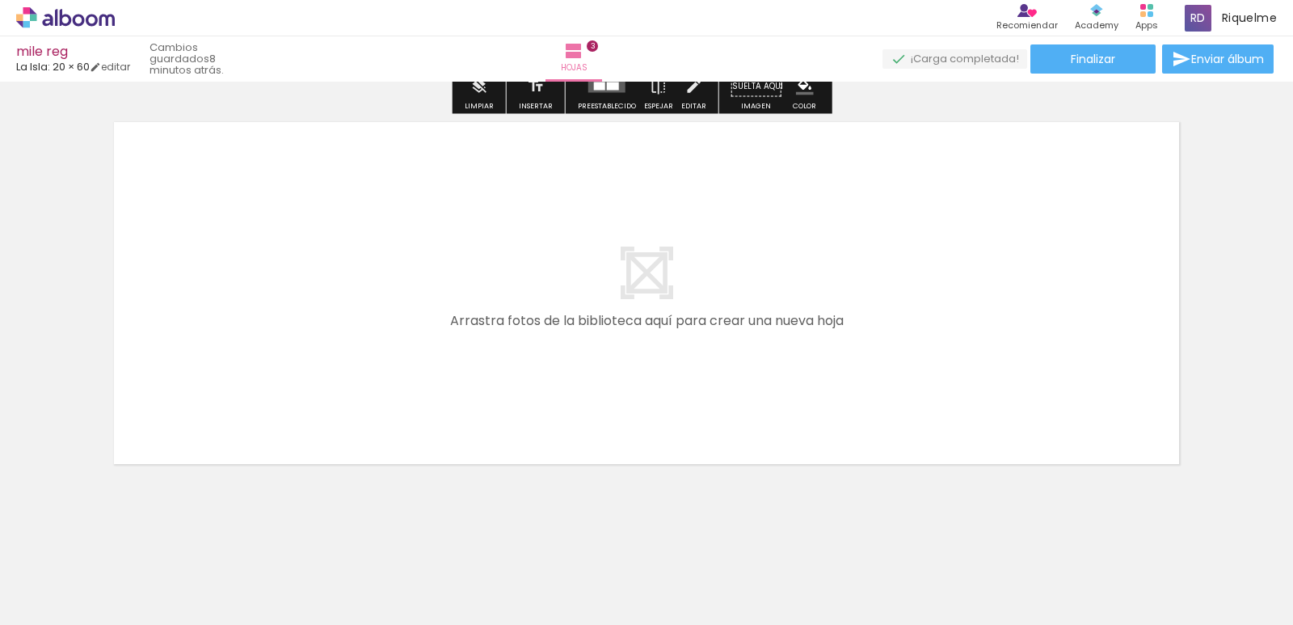
scroll to position [1221, 0]
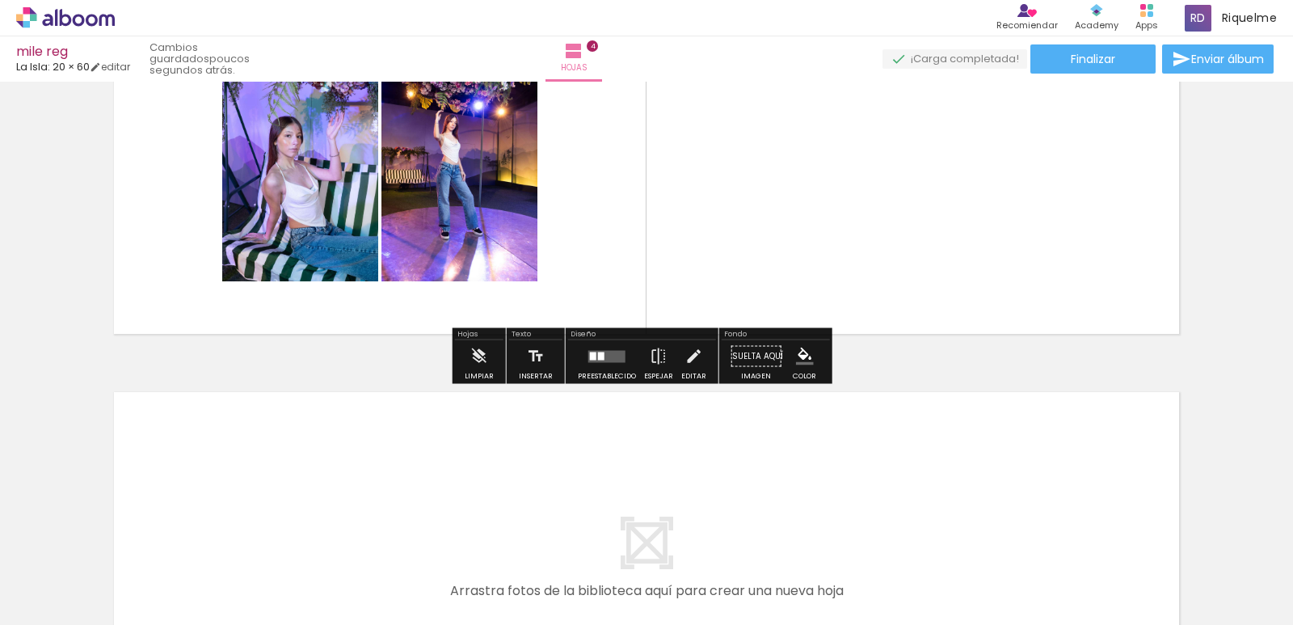
scroll to position [1330, 0]
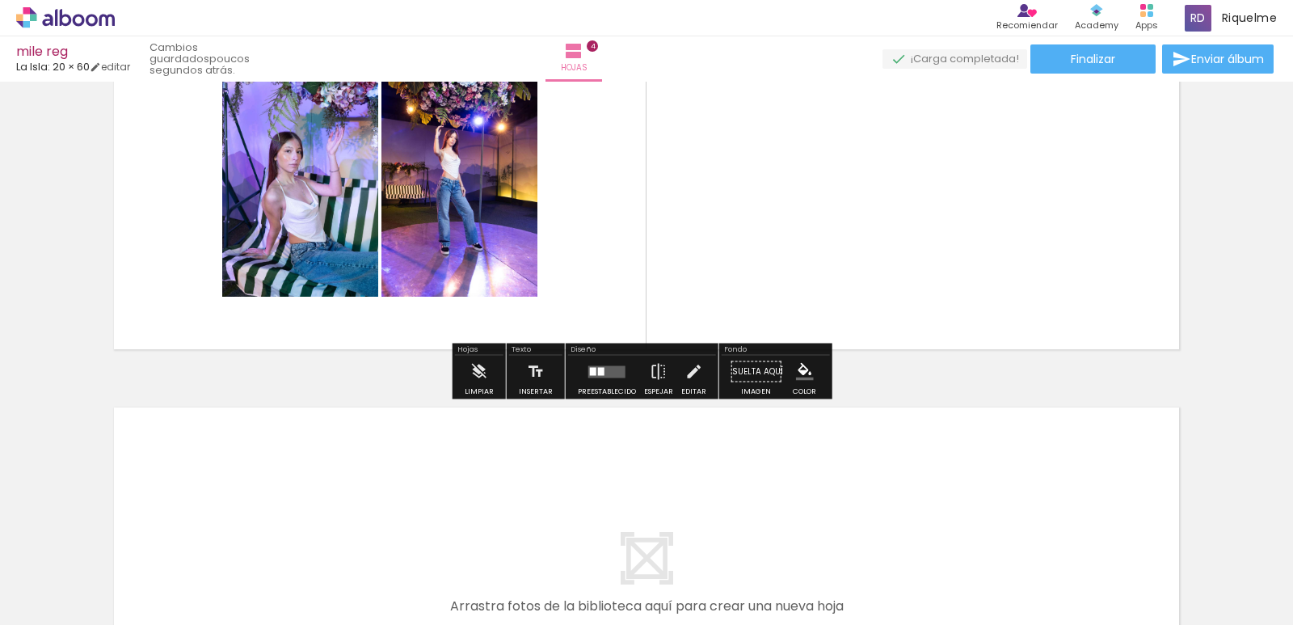
click at [0, 0] on div "Confirmar Cancelar" at bounding box center [0, 0] width 0 height 0
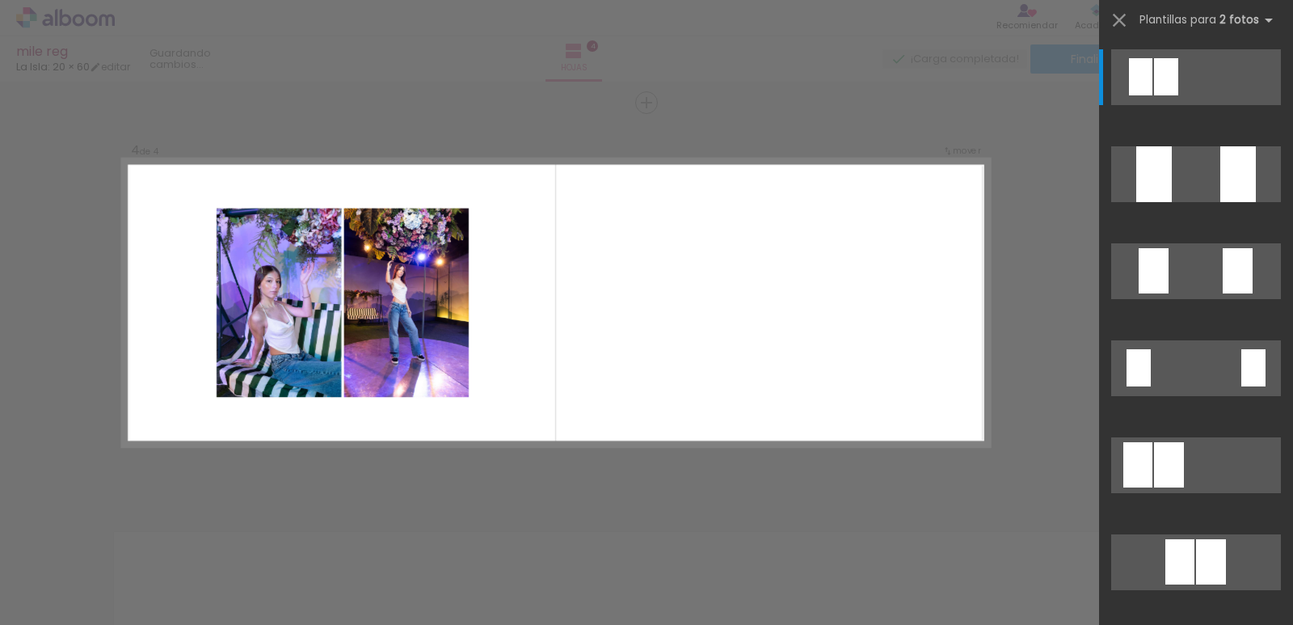
scroll to position [514, 0]
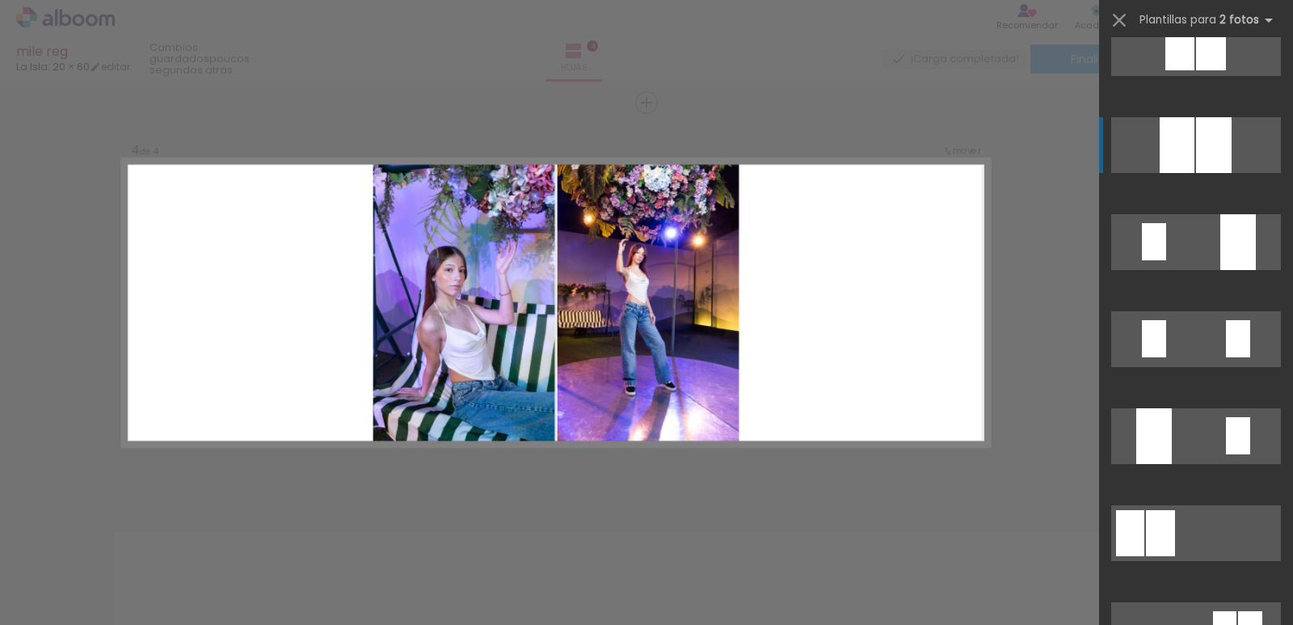
click at [1220, 164] on div at bounding box center [1214, 145] width 36 height 56
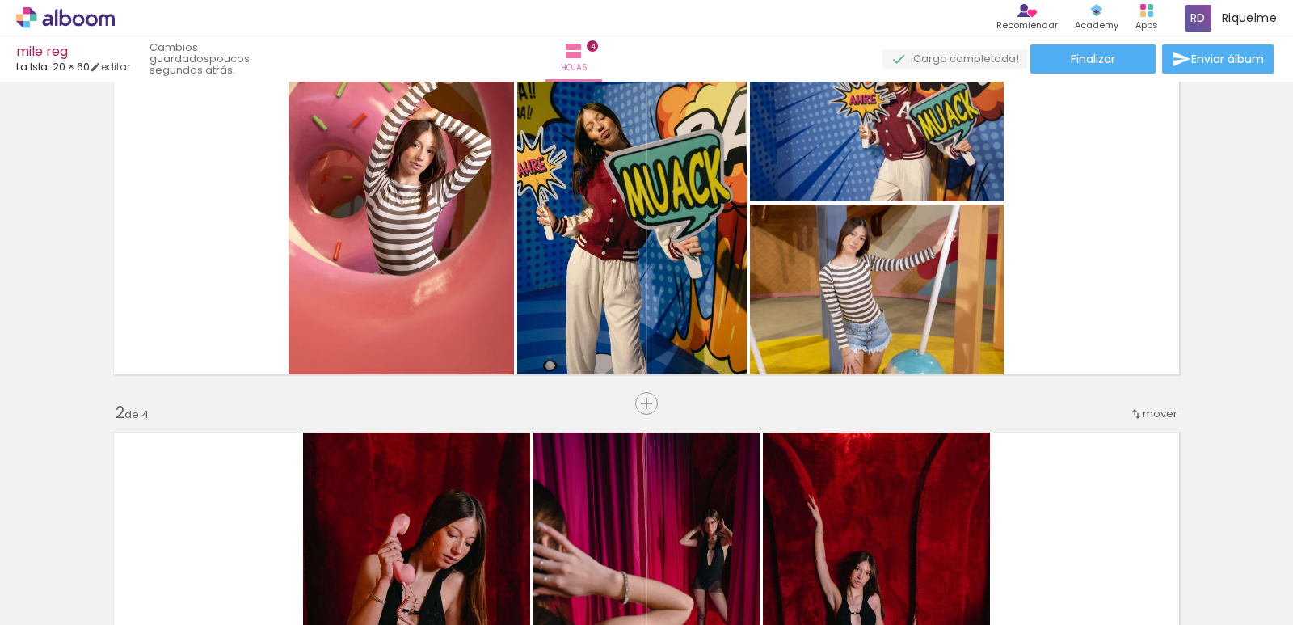
scroll to position [0, 0]
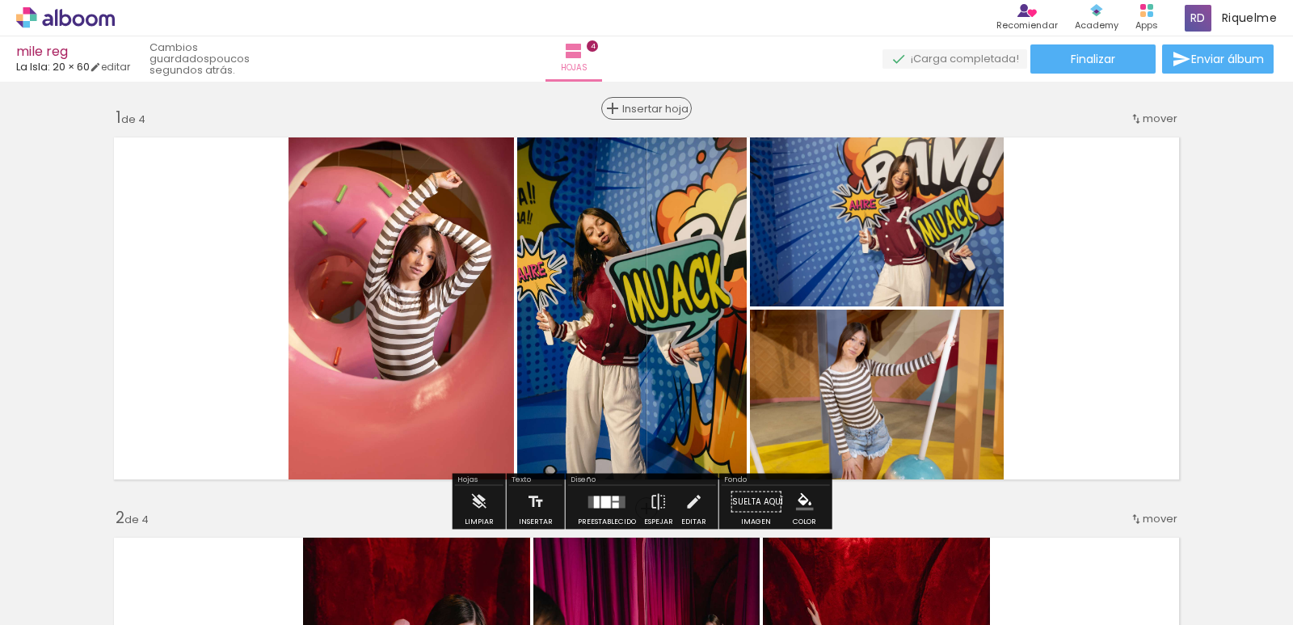
click at [647, 111] on span "Insertar hoja" at bounding box center [653, 108] width 63 height 11
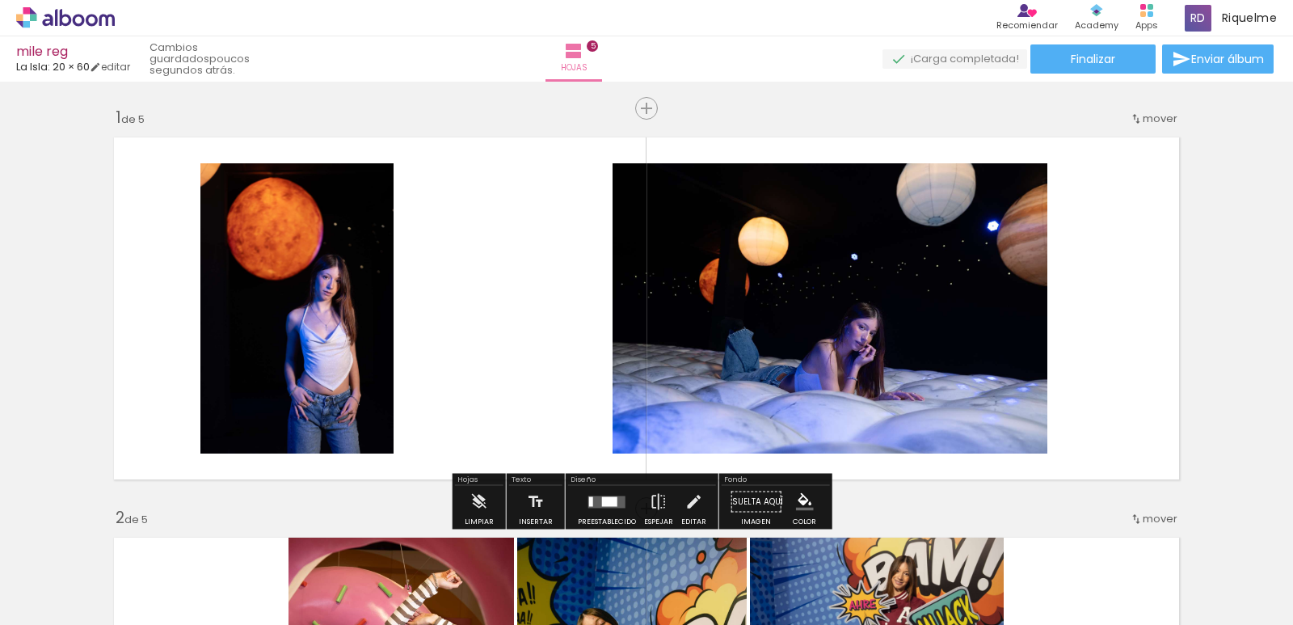
click at [0, 0] on div "Confirmar Cancelar" at bounding box center [0, 0] width 0 height 0
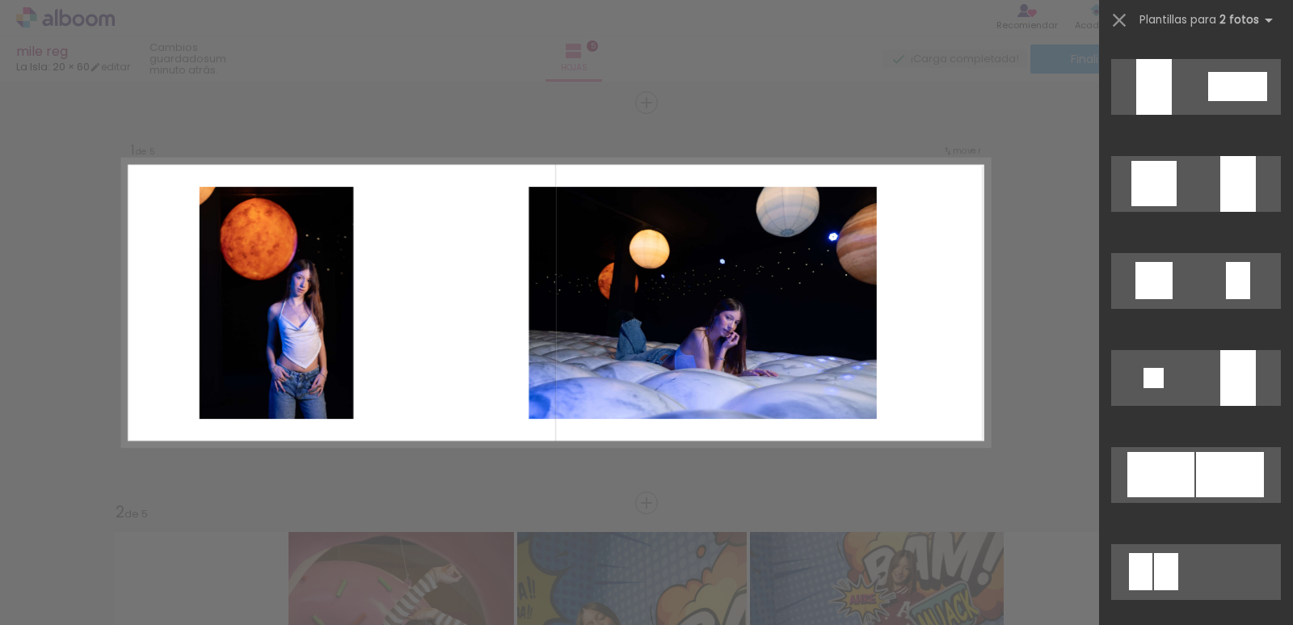
scroll to position [2057, 0]
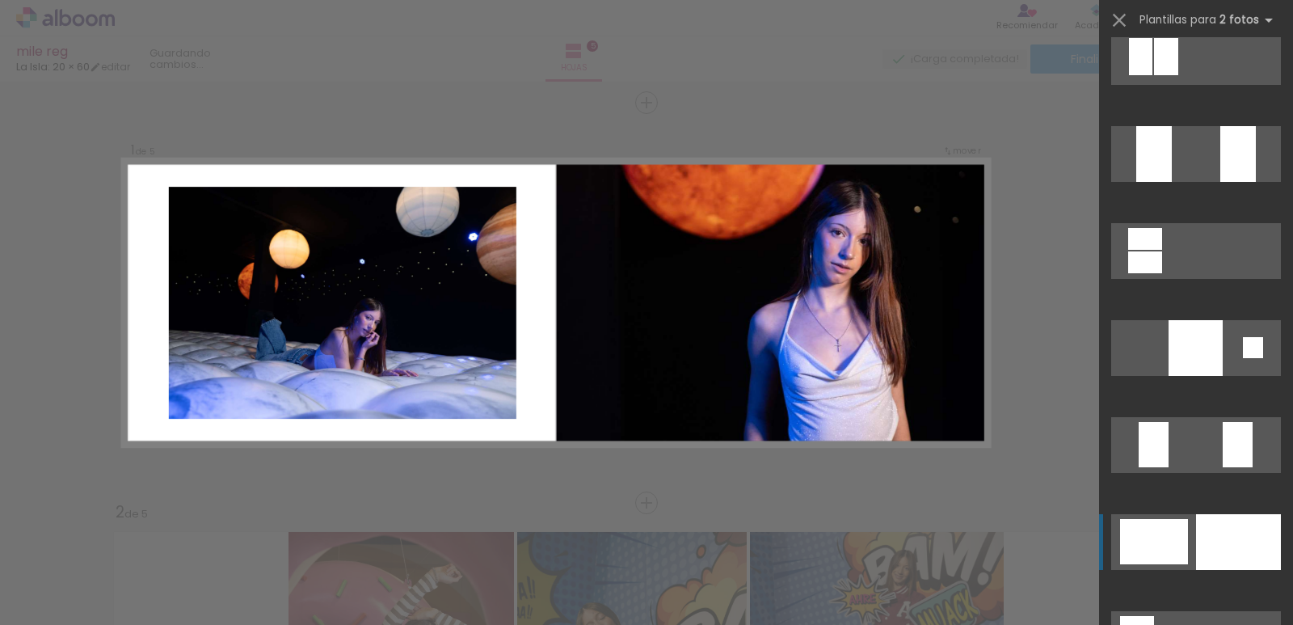
click at [1242, 529] on div at bounding box center [1238, 542] width 85 height 56
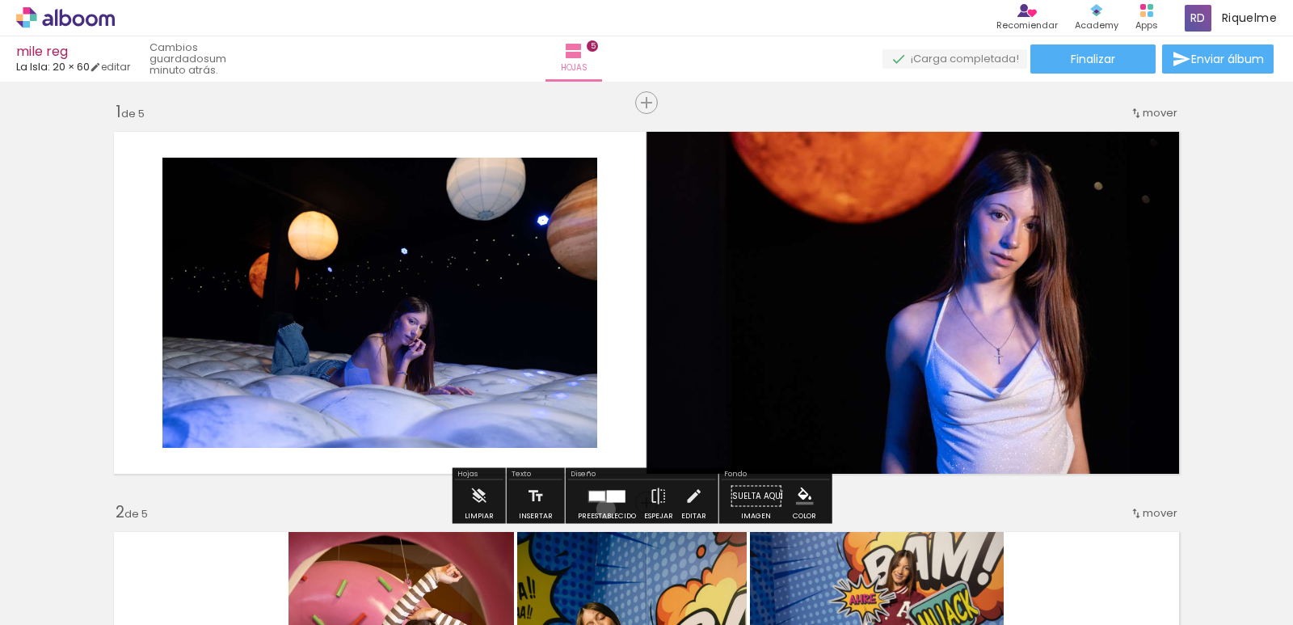
click at [0, 0] on div "Confirmar Cancelar" at bounding box center [0, 0] width 0 height 0
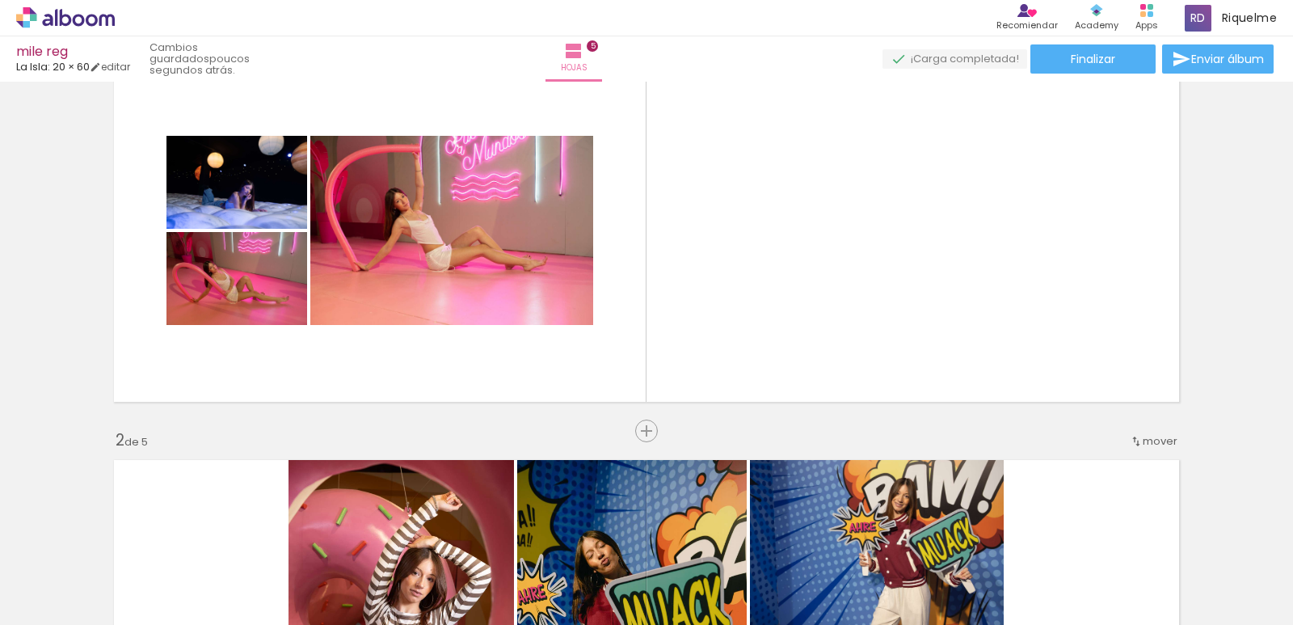
scroll to position [0, 0]
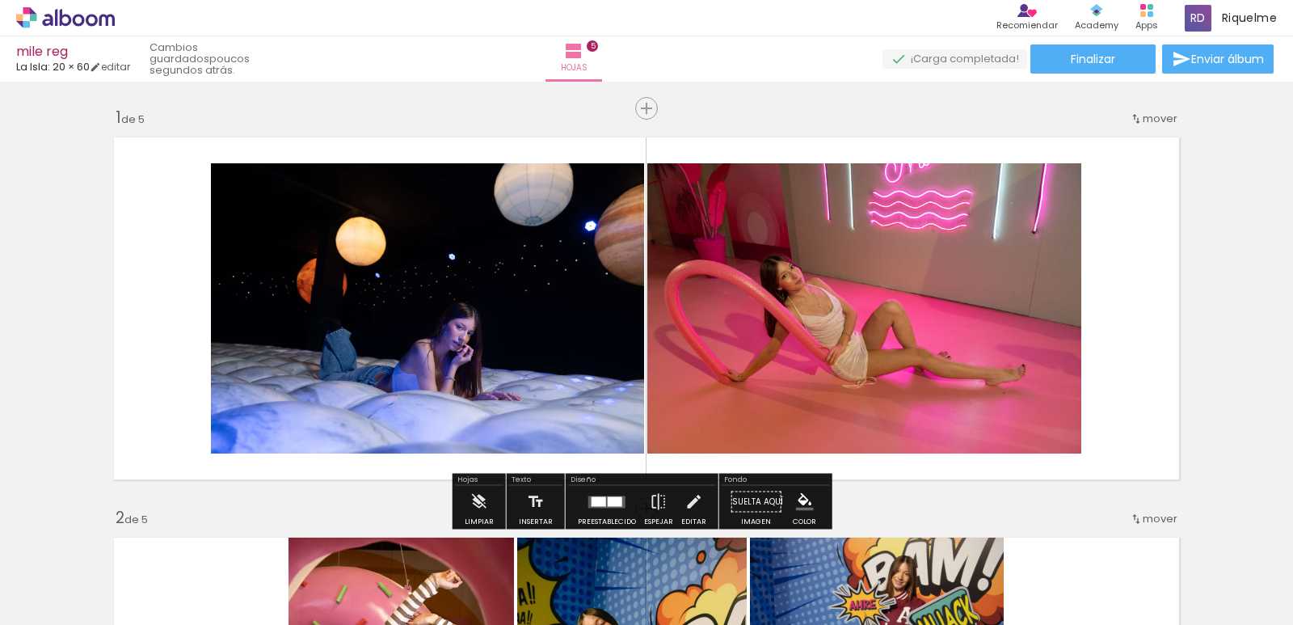
click at [606, 541] on quentale-thumb at bounding box center [616, 570] width 91 height 93
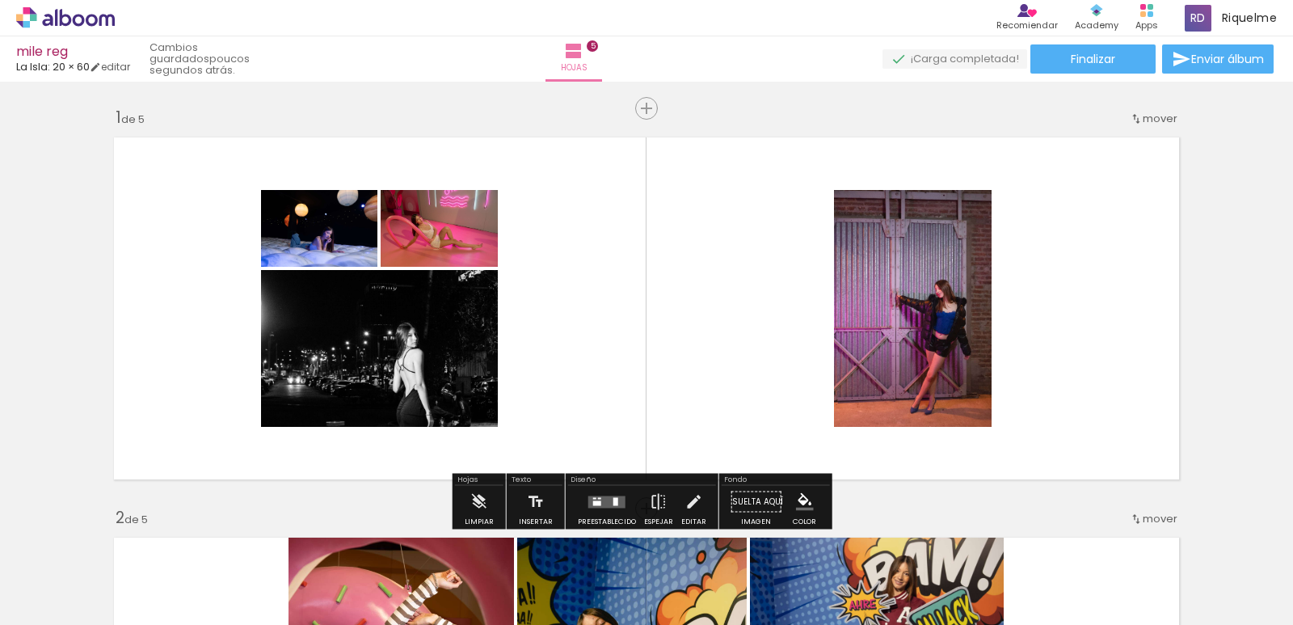
scroll to position [0, 1107]
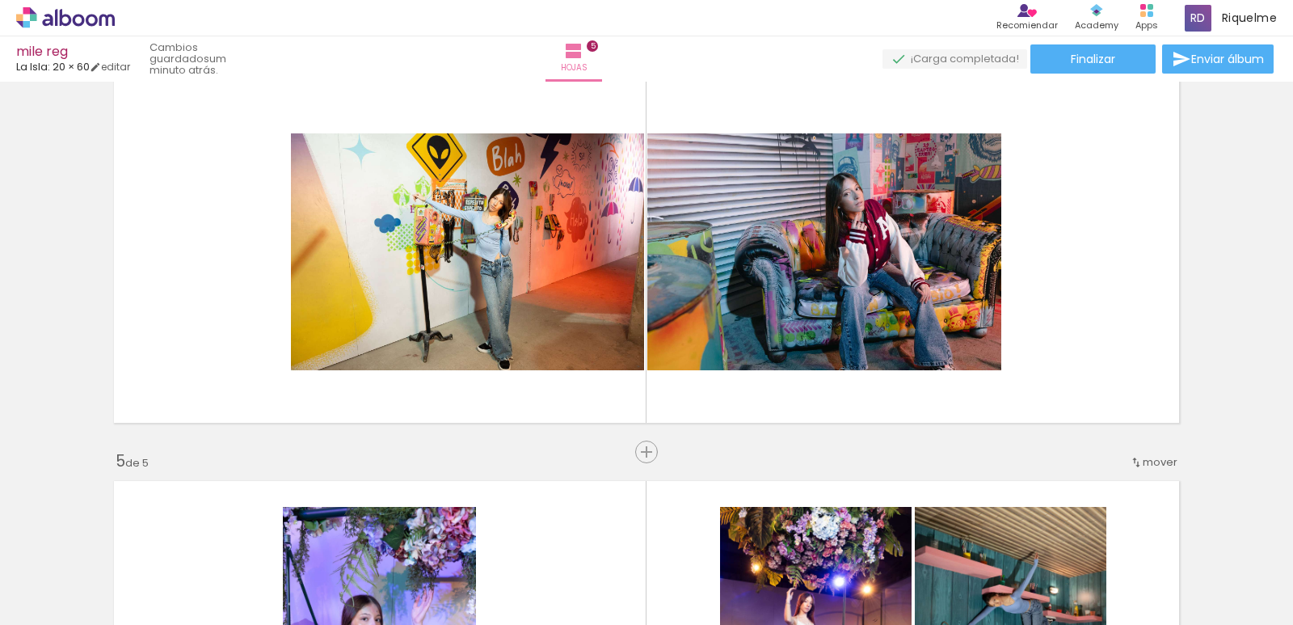
scroll to position [1278, 0]
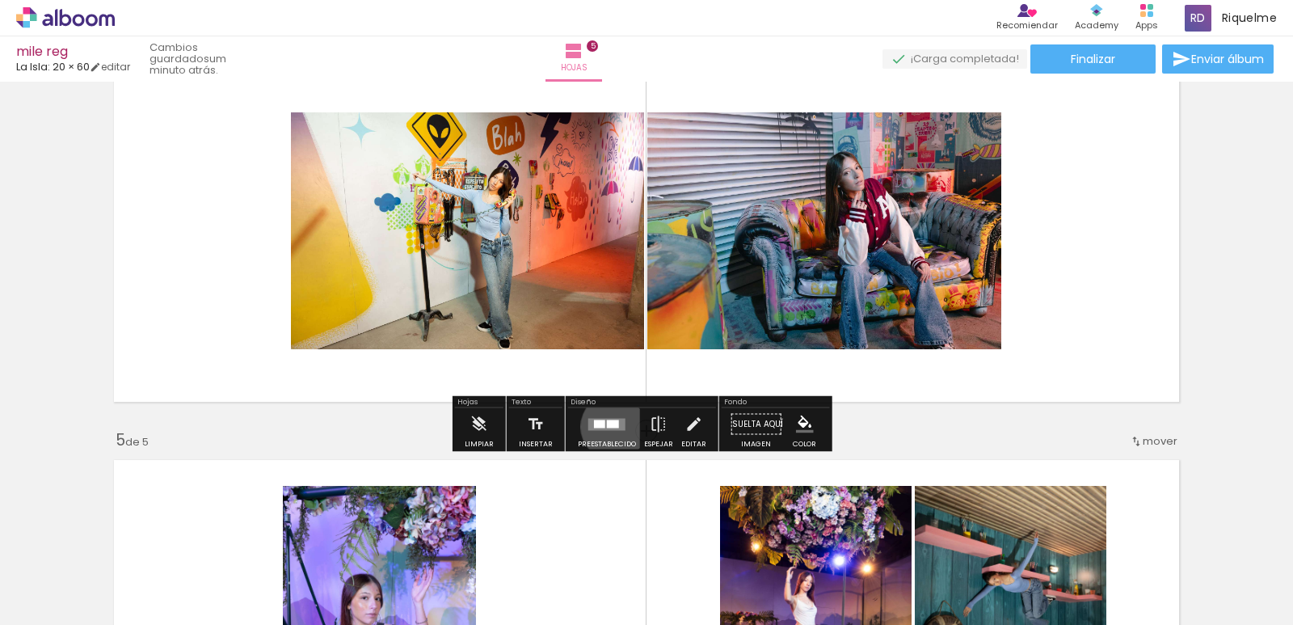
click at [0, 0] on div "Confirmar Cancelar" at bounding box center [0, 0] width 0 height 0
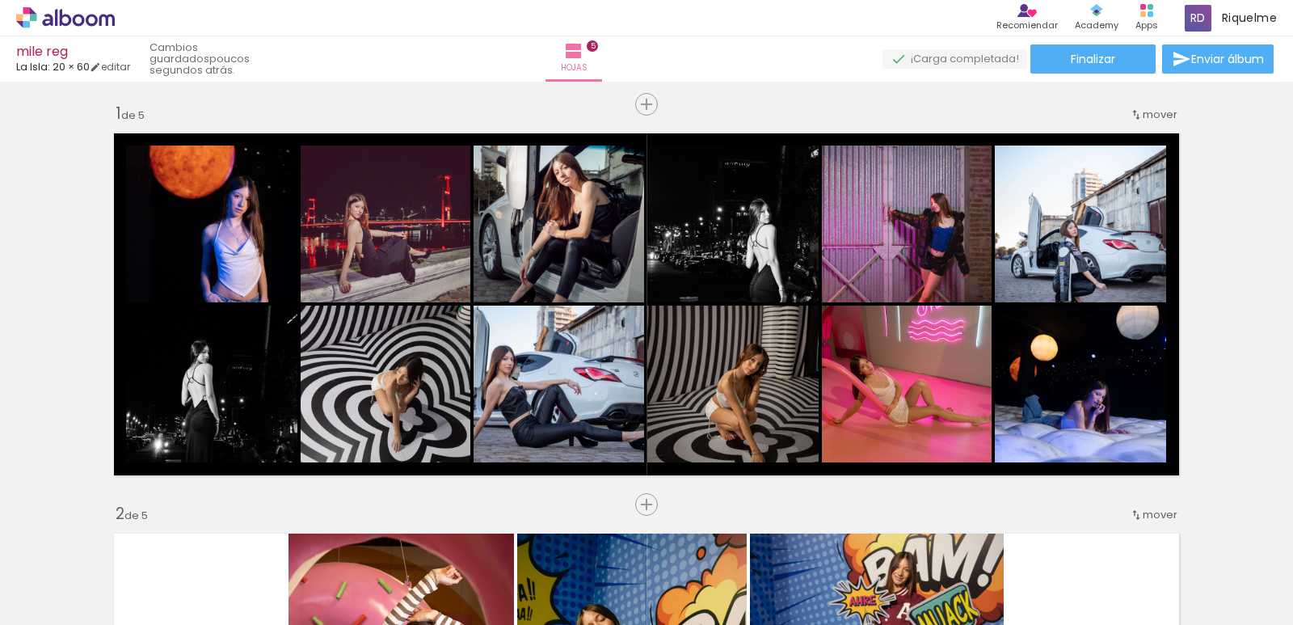
scroll to position [0, 0]
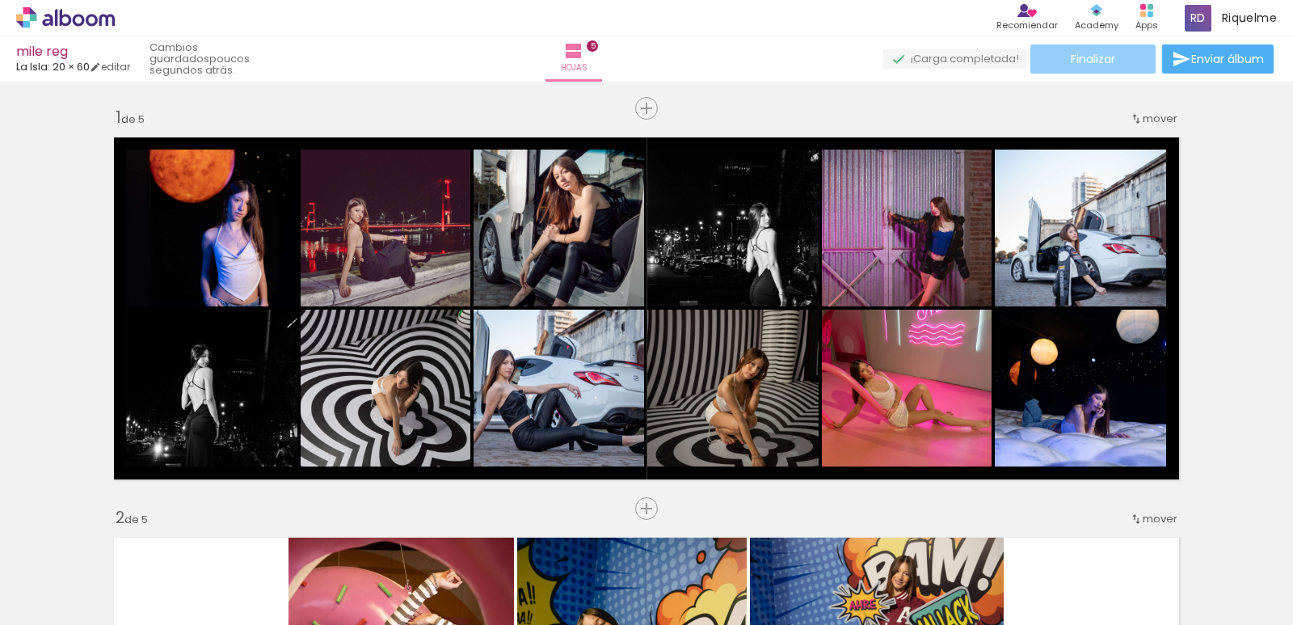
click at [1099, 61] on span "Finalizar" at bounding box center [1093, 58] width 44 height 11
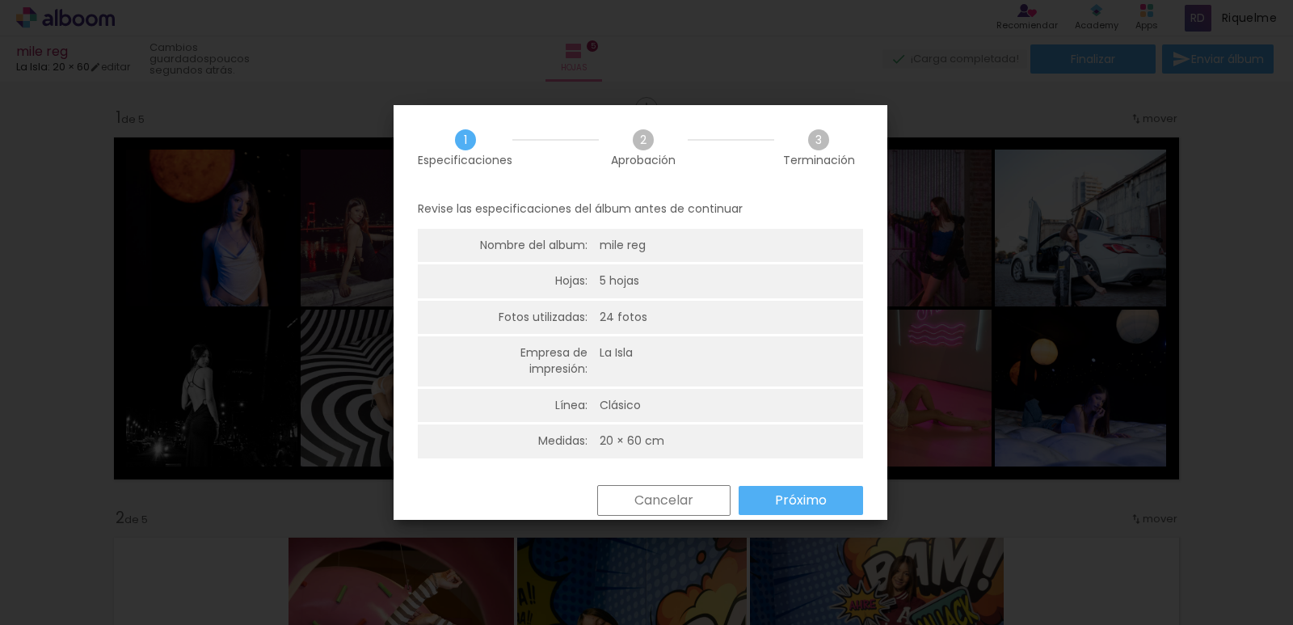
click at [0, 0] on div "Regresar Cancelar Próximo" at bounding box center [0, 0] width 0 height 0
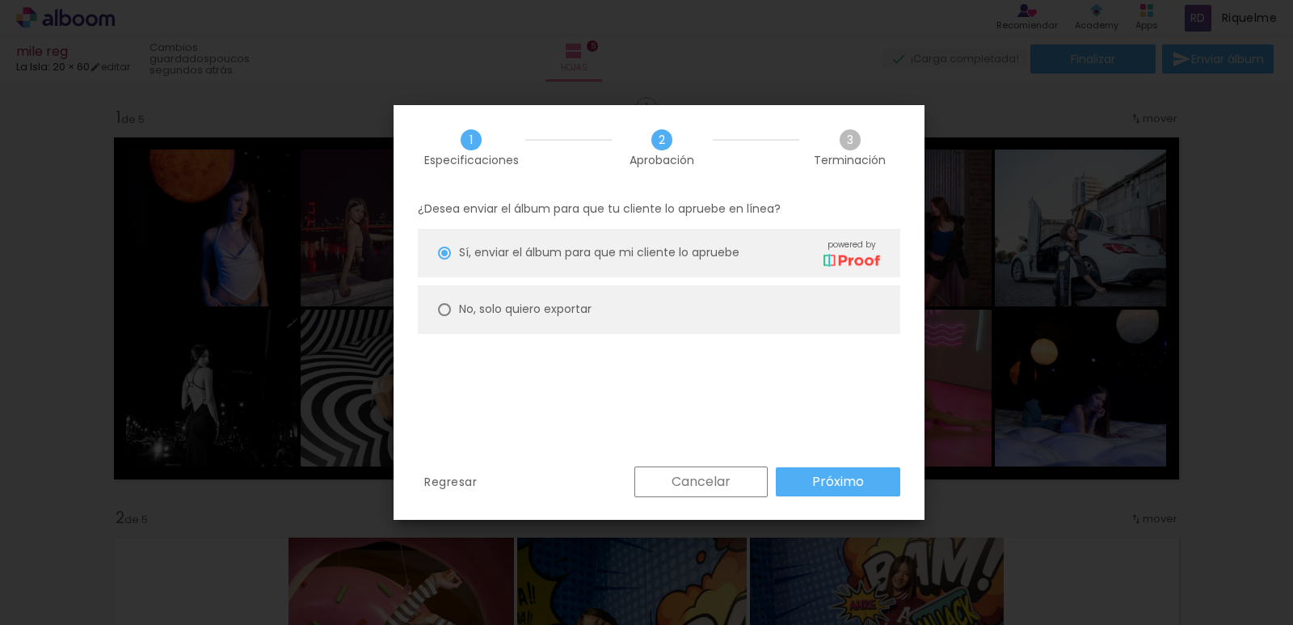
type paper-radio-button "on"
click at [730, 321] on paper-radio-button "No, solo quiero exportar" at bounding box center [659, 309] width 483 height 48
click at [0, 0] on slot "Próximo" at bounding box center [0, 0] width 0 height 0
type input "Alta, 300 DPI"
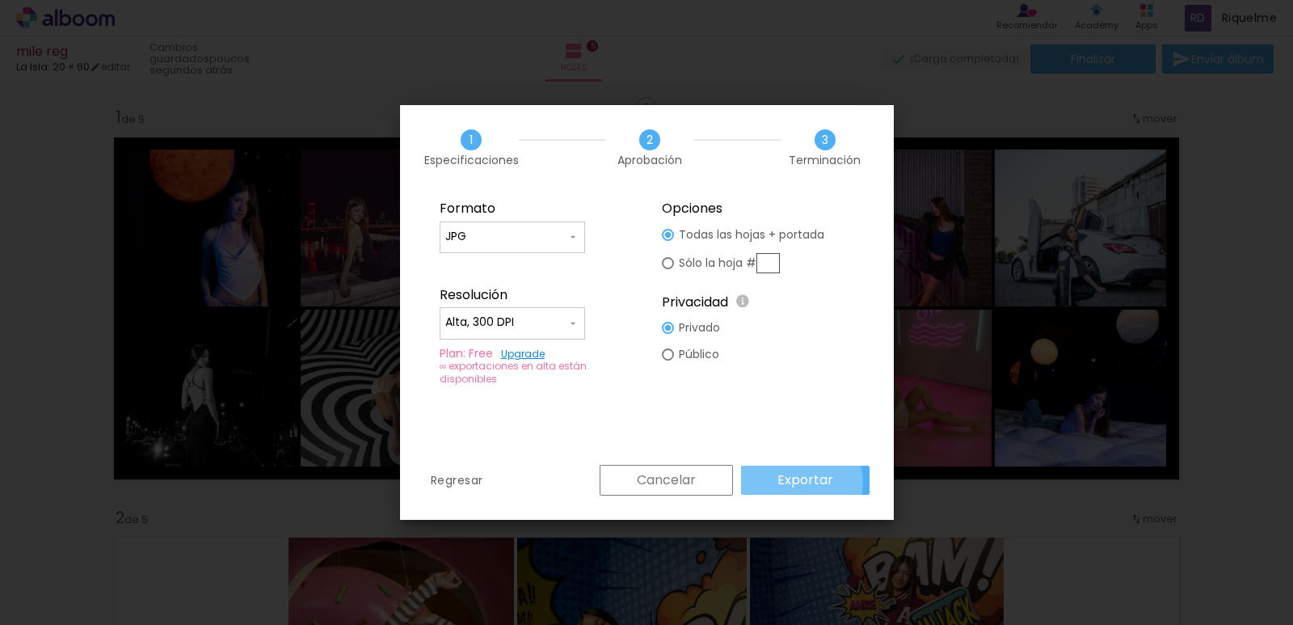
click at [0, 0] on slot "Exportar" at bounding box center [0, 0] width 0 height 0
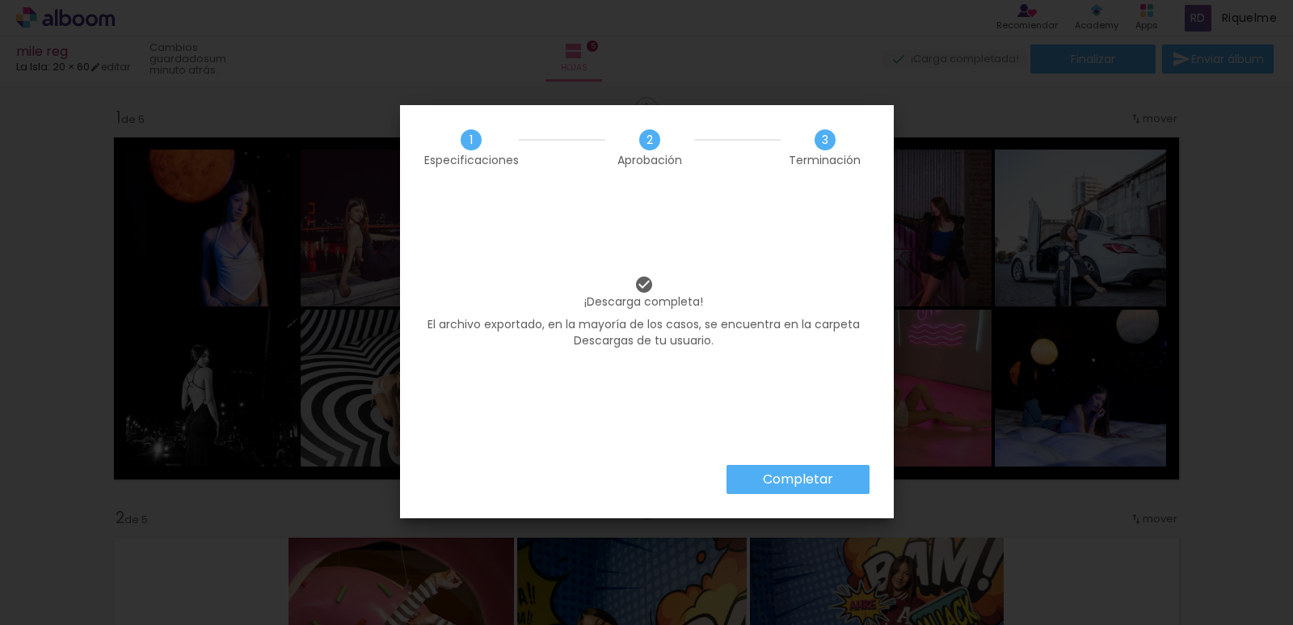
click at [793, 477] on iron-overlay-backdrop at bounding box center [646, 312] width 1293 height 625
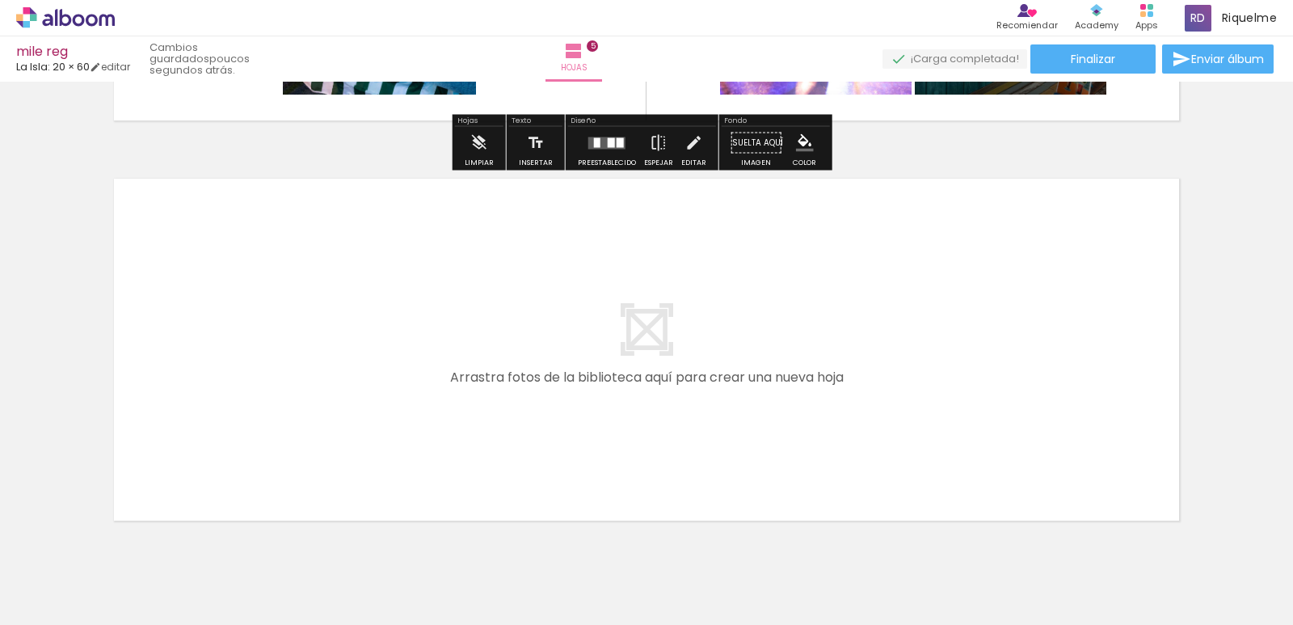
scroll to position [1996, 0]
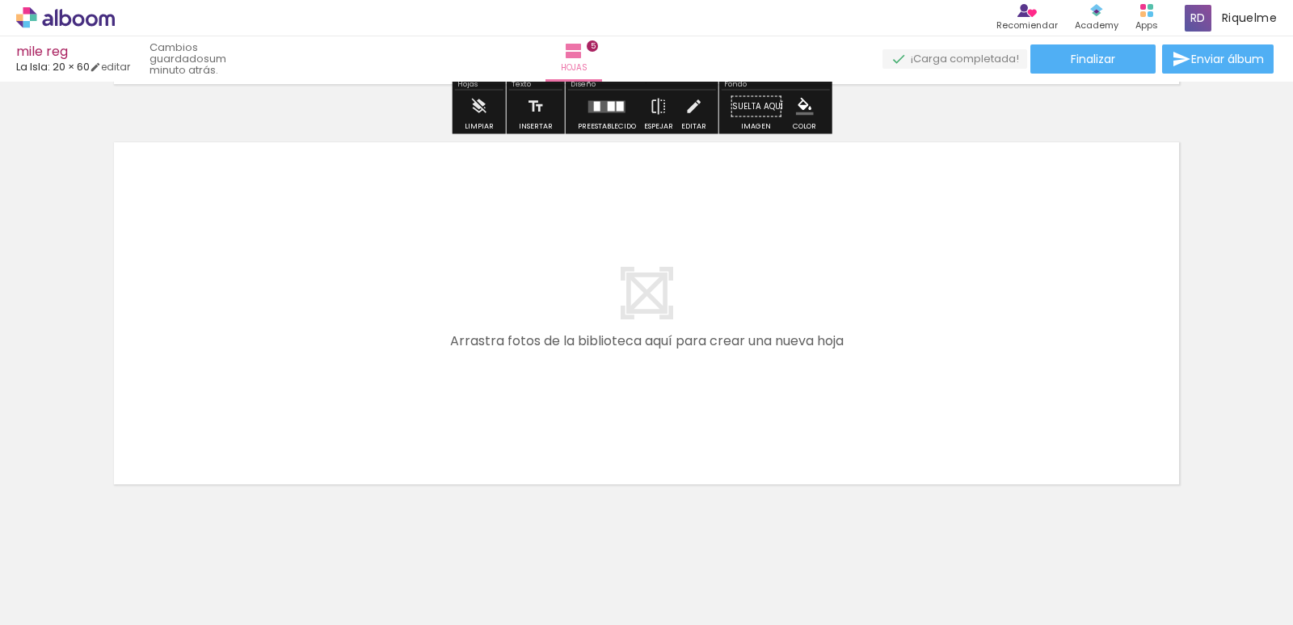
click at [0, 0] on div "Confirmar Cancelar" at bounding box center [0, 0] width 0 height 0
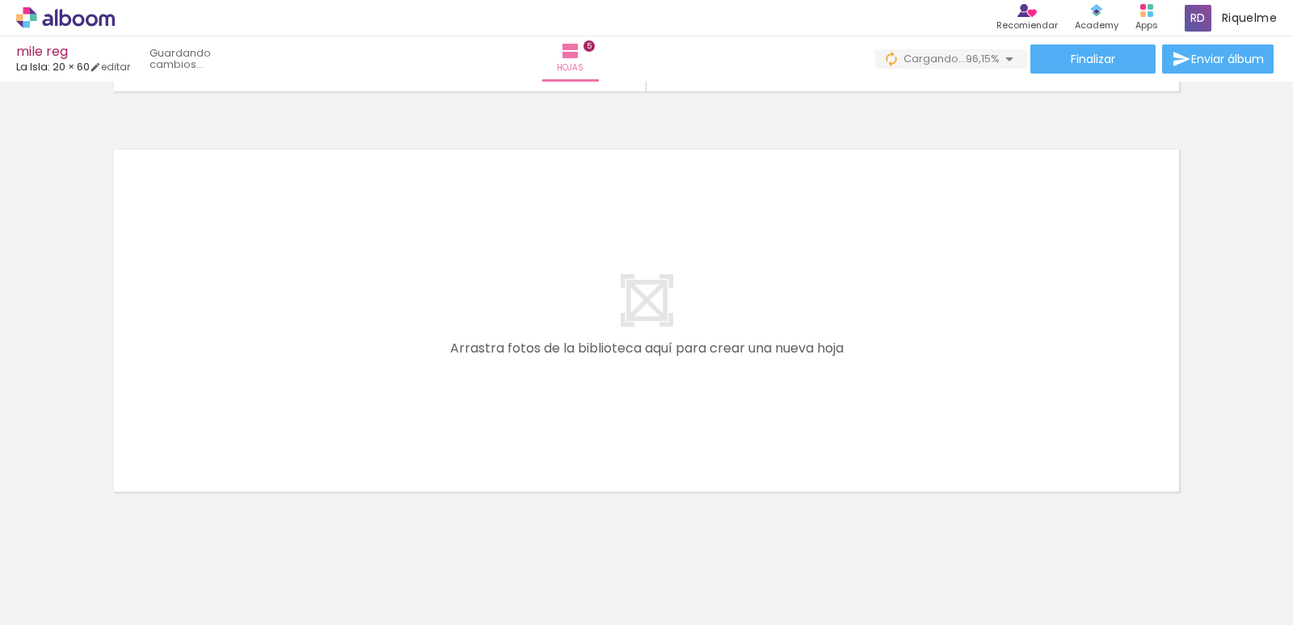
scroll to position [0, 1198]
click at [1231, 584] on div at bounding box center [1210, 570] width 80 height 53
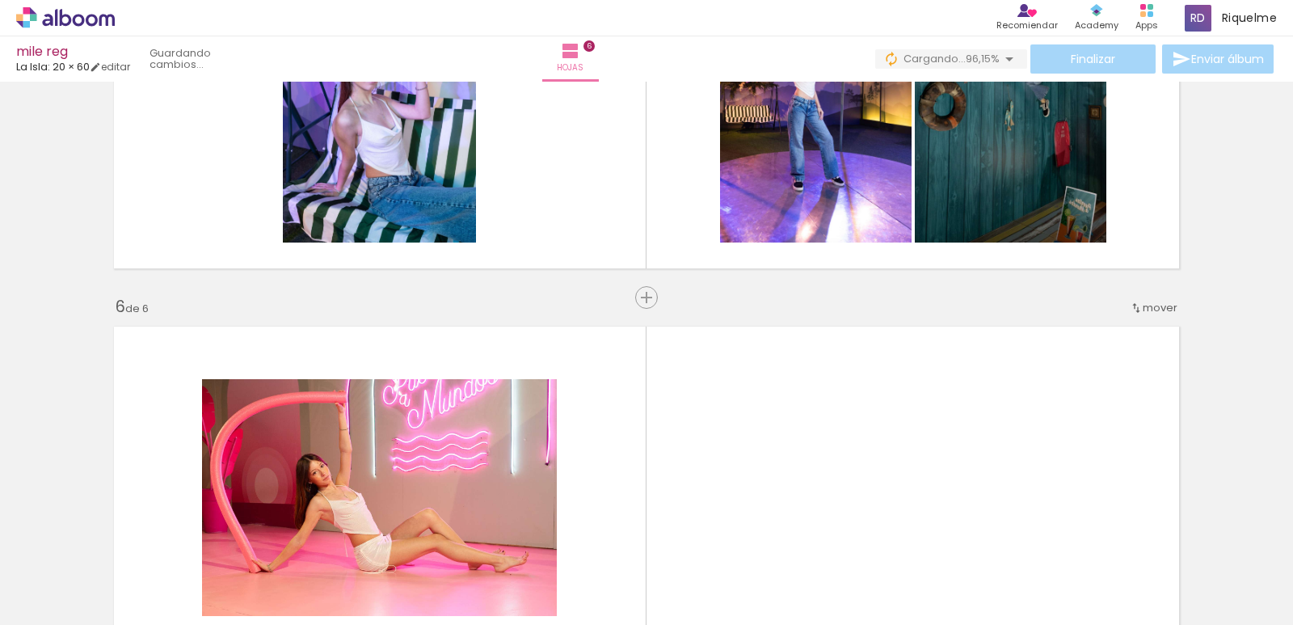
scroll to position [1811, 0]
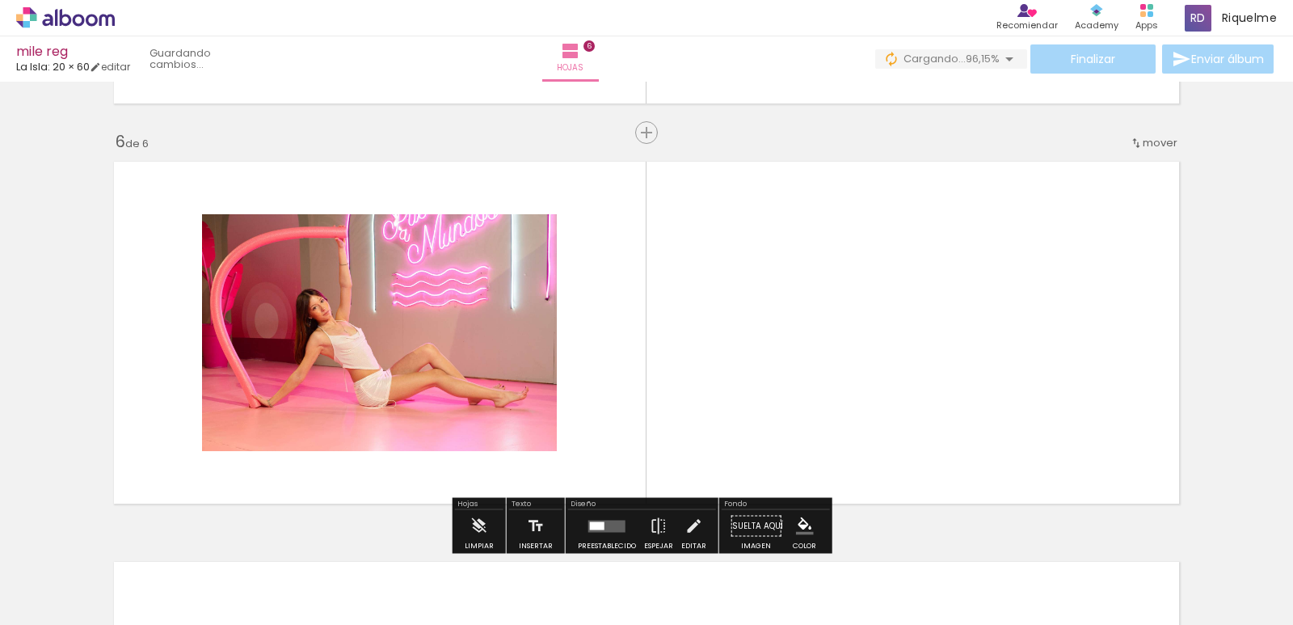
scroll to position [2006, 0]
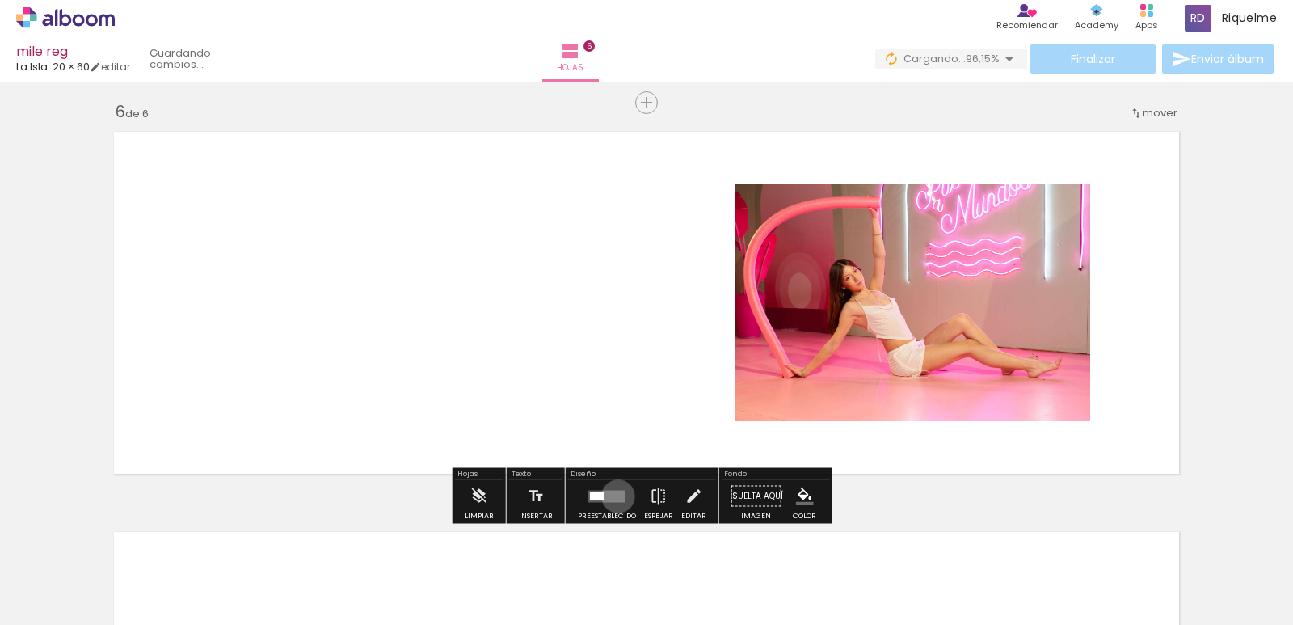
click at [0, 0] on div "Confirmar Cancelar" at bounding box center [0, 0] width 0 height 0
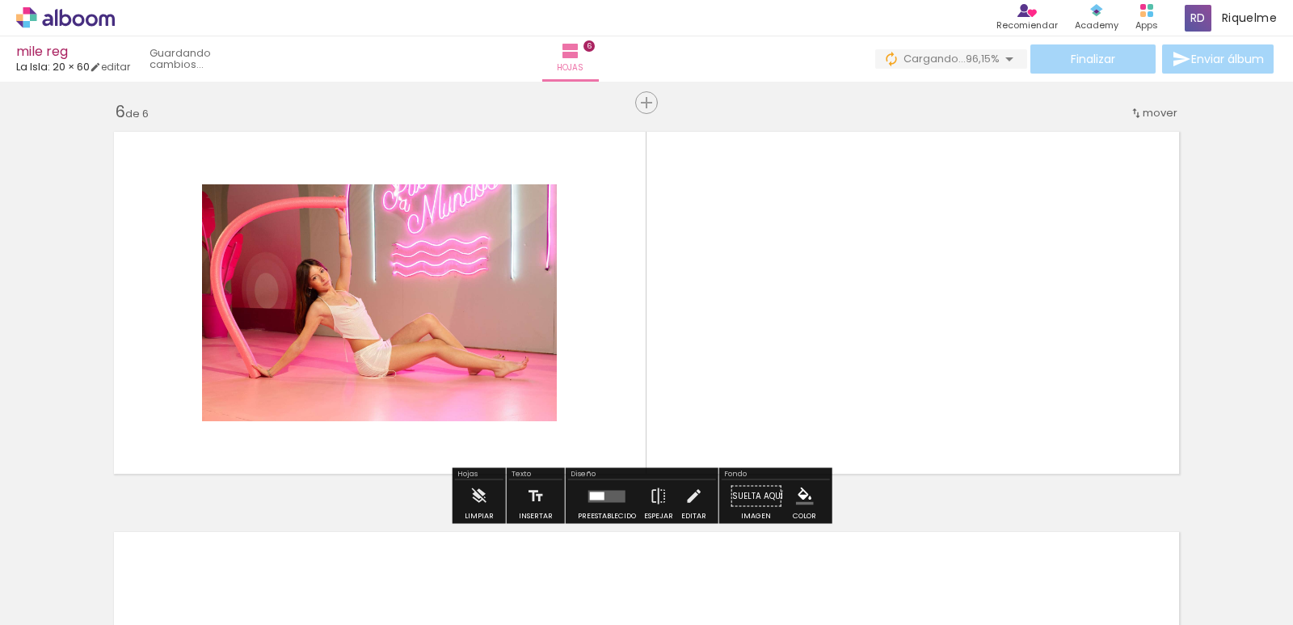
click at [0, 0] on div "Confirmar Cancelar" at bounding box center [0, 0] width 0 height 0
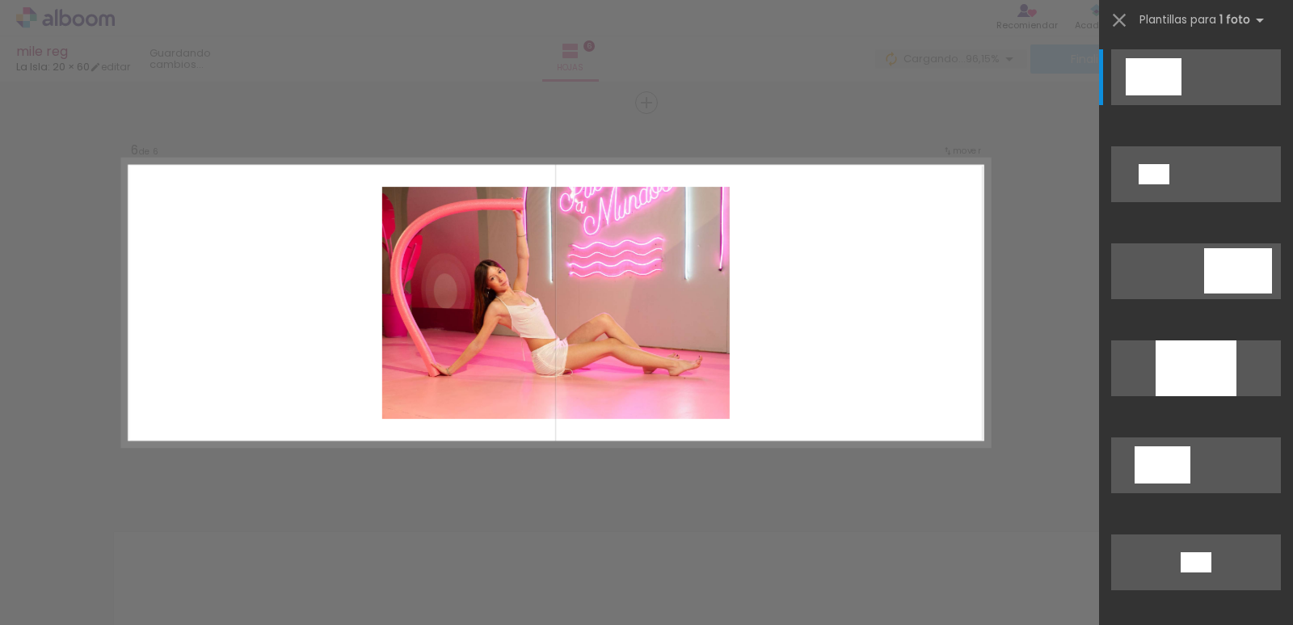
scroll to position [514, 0]
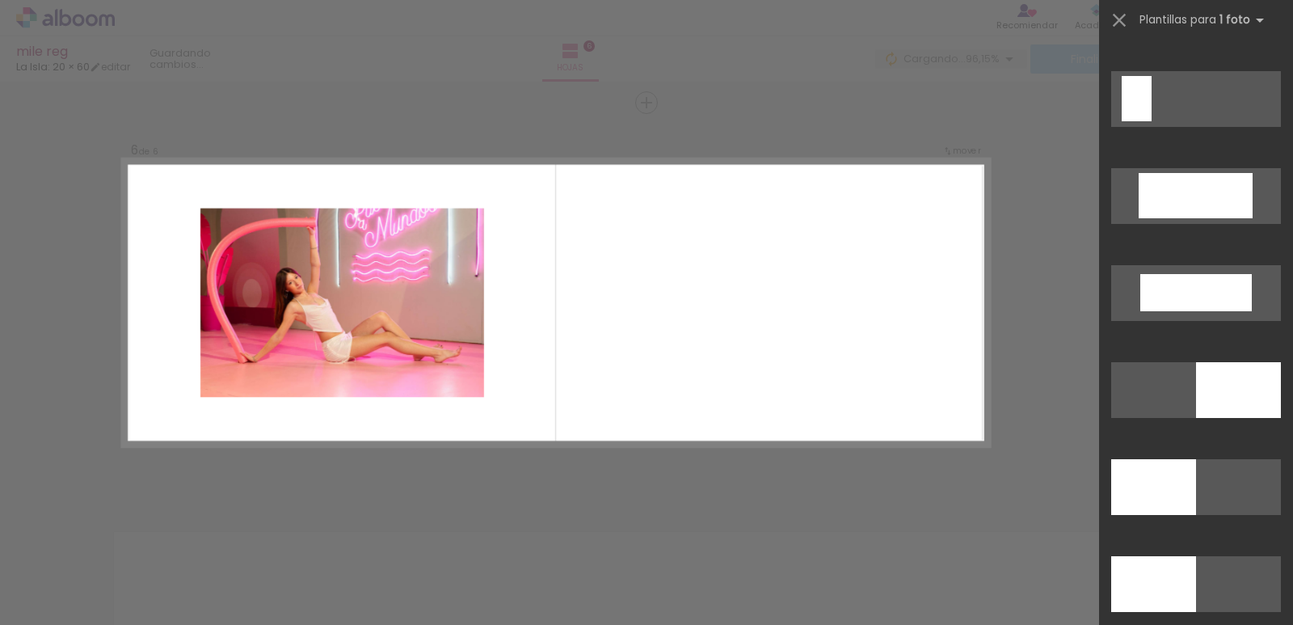
scroll to position [3454, 0]
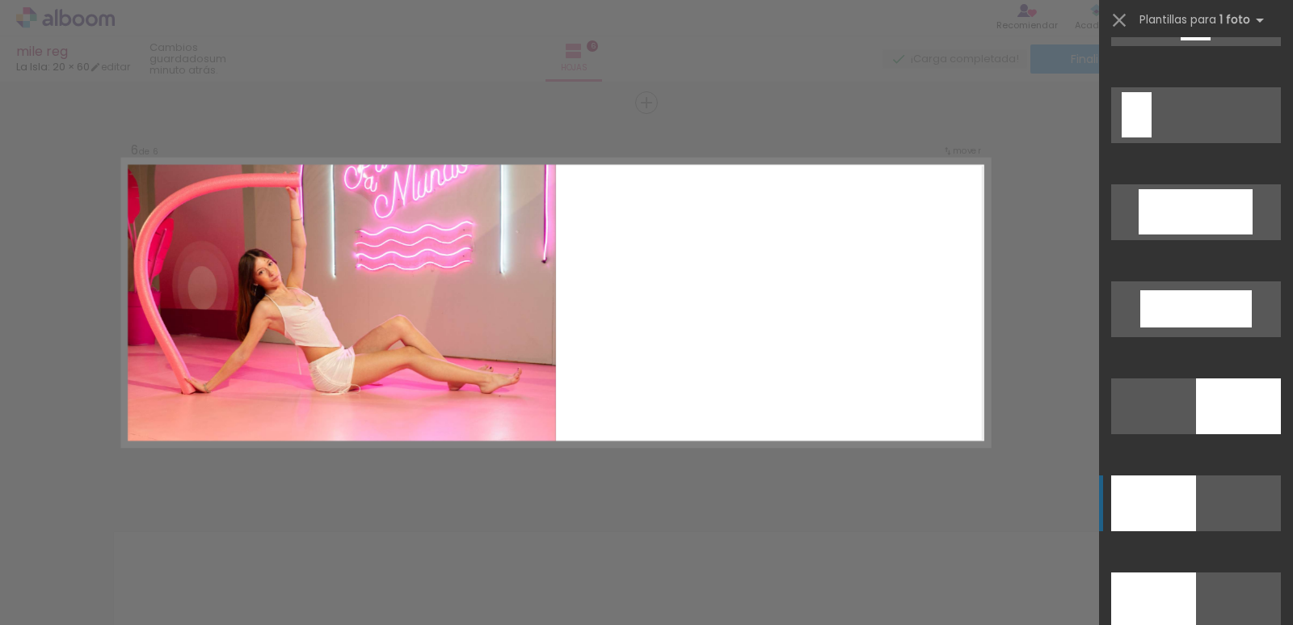
click at [1145, 512] on div at bounding box center [1153, 503] width 85 height 56
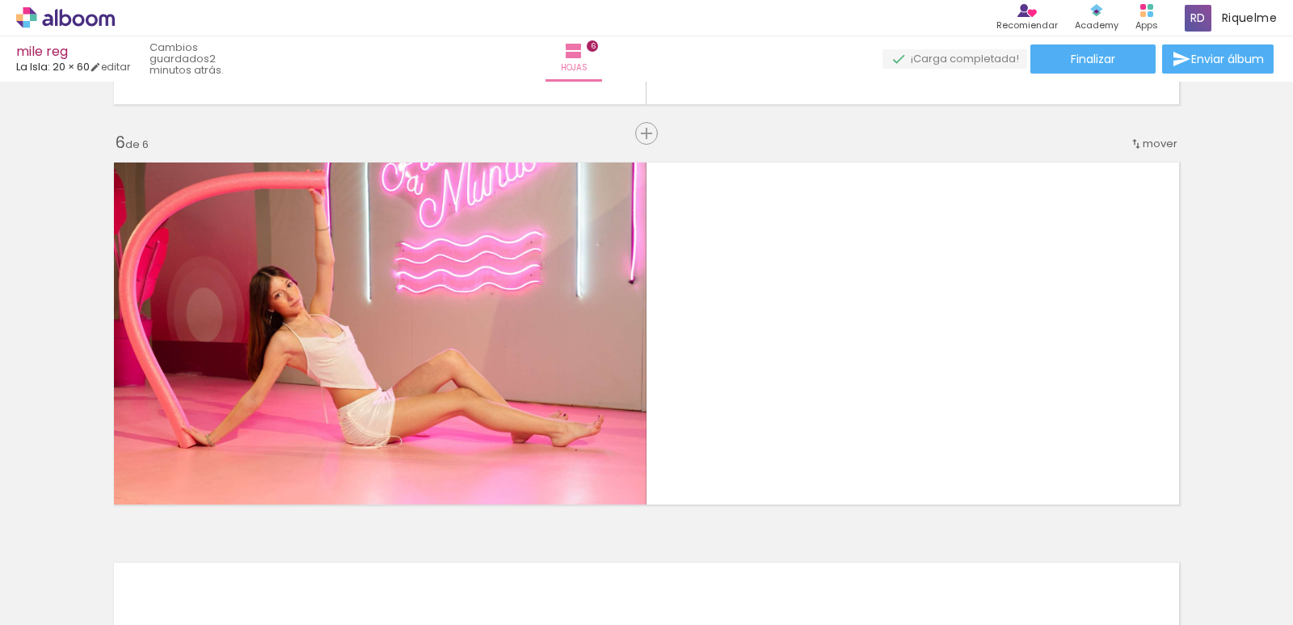
scroll to position [1988, 0]
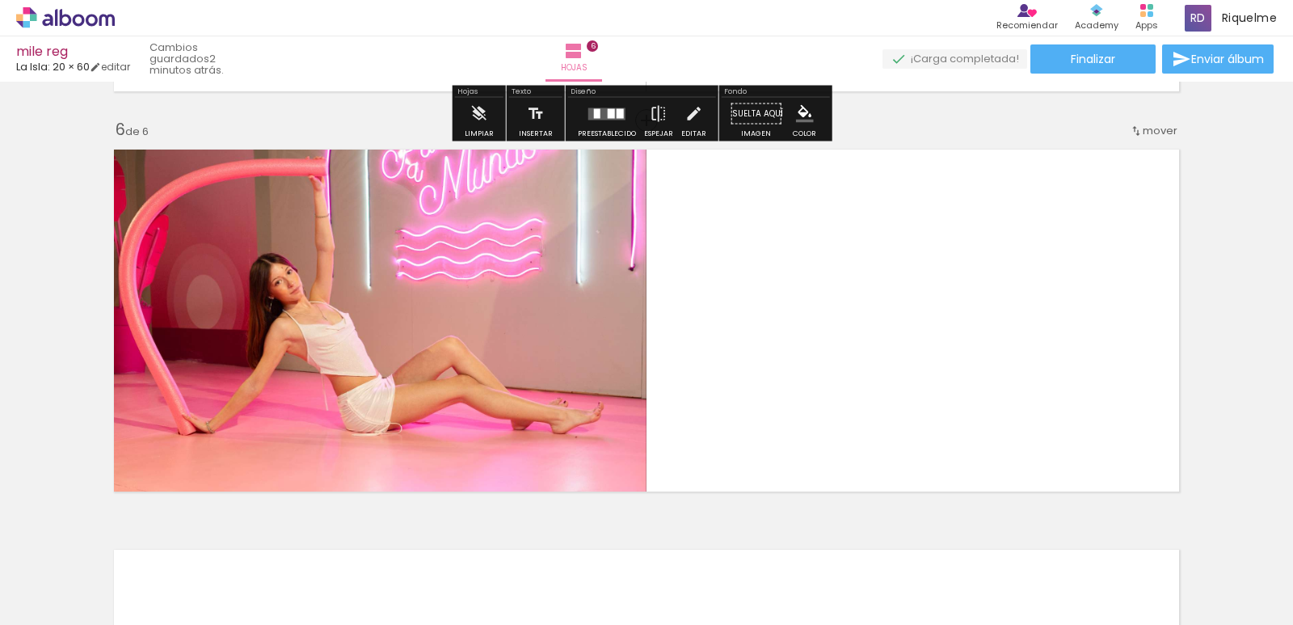
click at [1098, 60] on span "Finalizar" at bounding box center [1093, 58] width 44 height 11
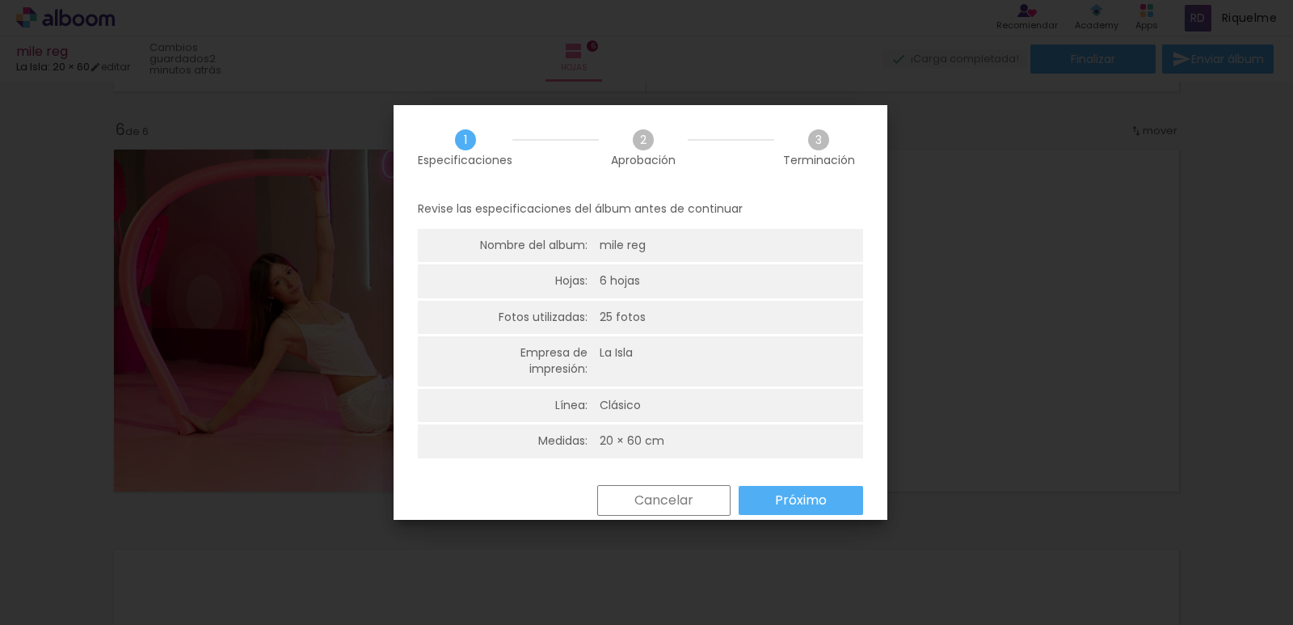
click at [0, 0] on div "Regresar Cancelar Próximo" at bounding box center [0, 0] width 0 height 0
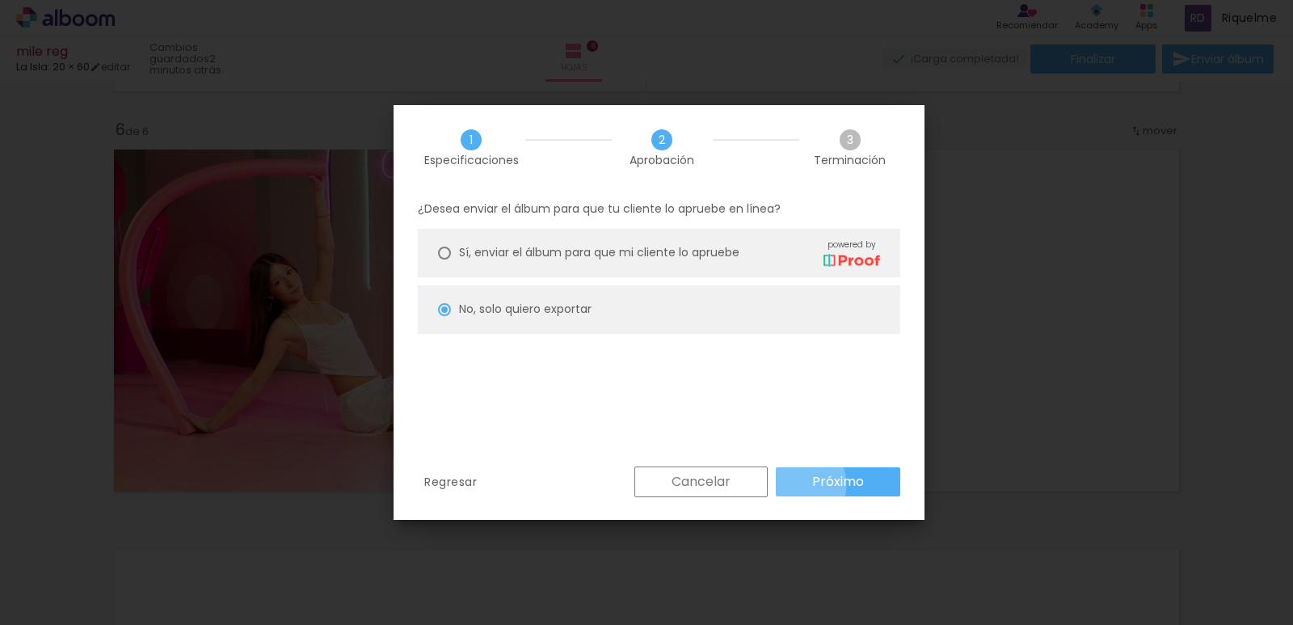
click at [799, 483] on paper-button "Próximo" at bounding box center [838, 481] width 124 height 29
type input "Alta, 300 DPI"
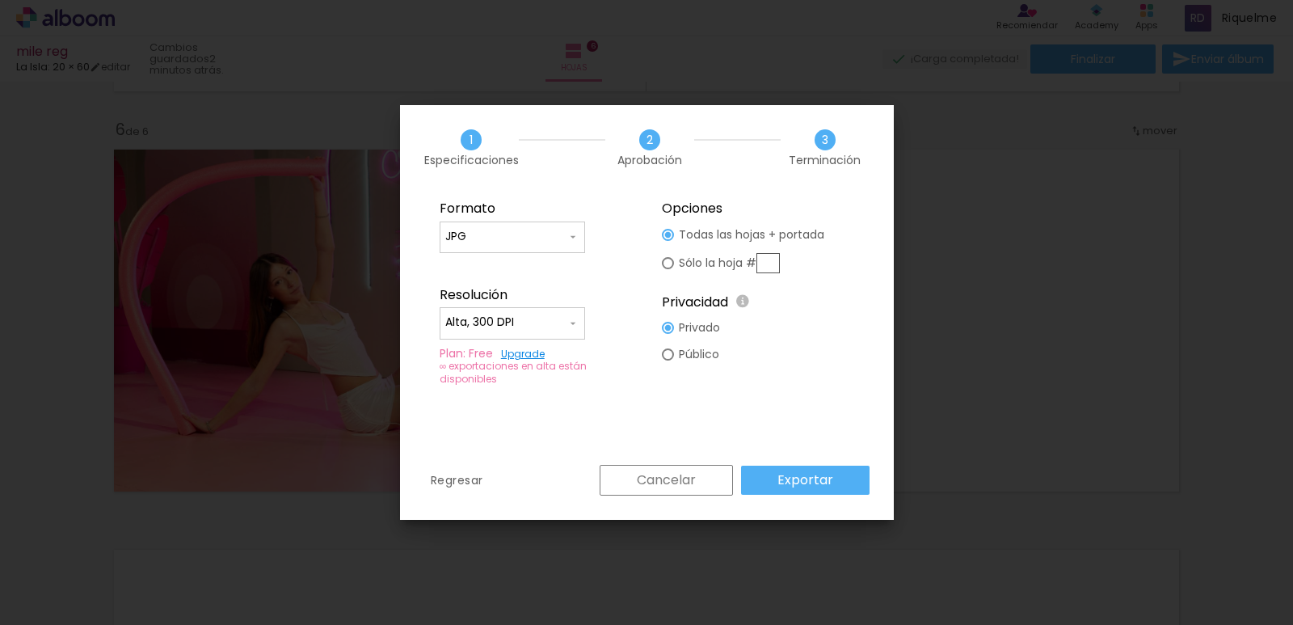
type paper-radio-button "on"
click at [773, 259] on input "text" at bounding box center [768, 263] width 23 height 20
type input "6"
click at [0, 0] on slot "Exportar" at bounding box center [0, 0] width 0 height 0
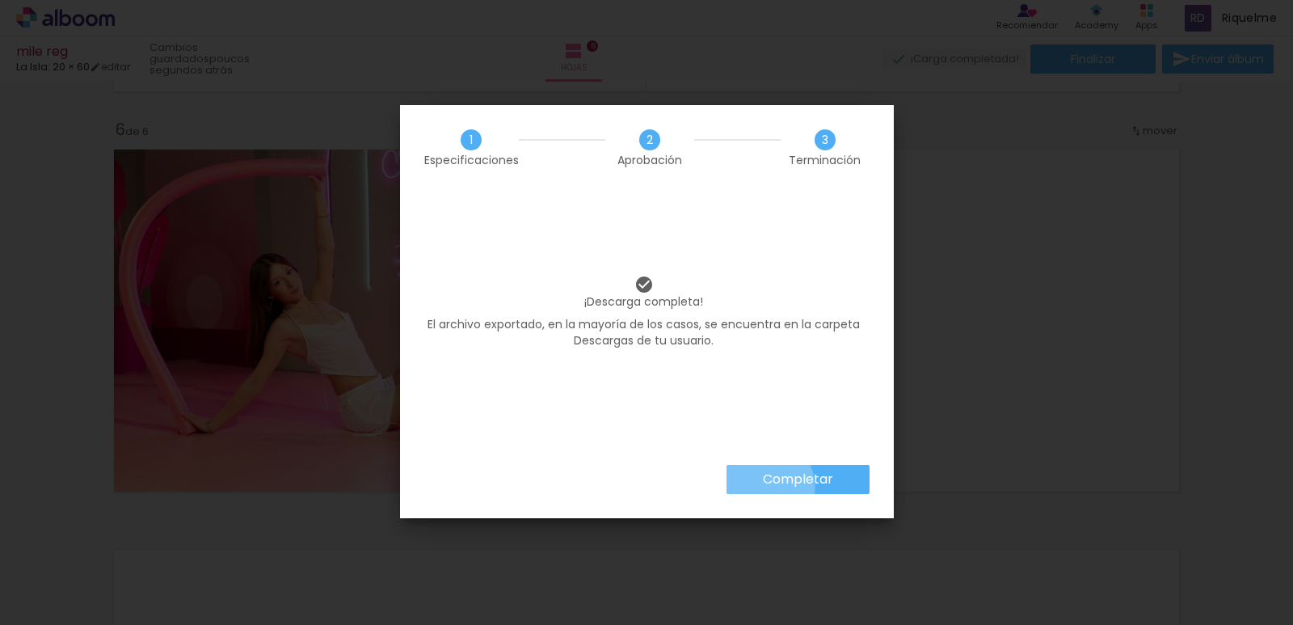
click at [761, 487] on iron-overlay-backdrop at bounding box center [646, 312] width 1293 height 625
